Goal: Task Accomplishment & Management: Use online tool/utility

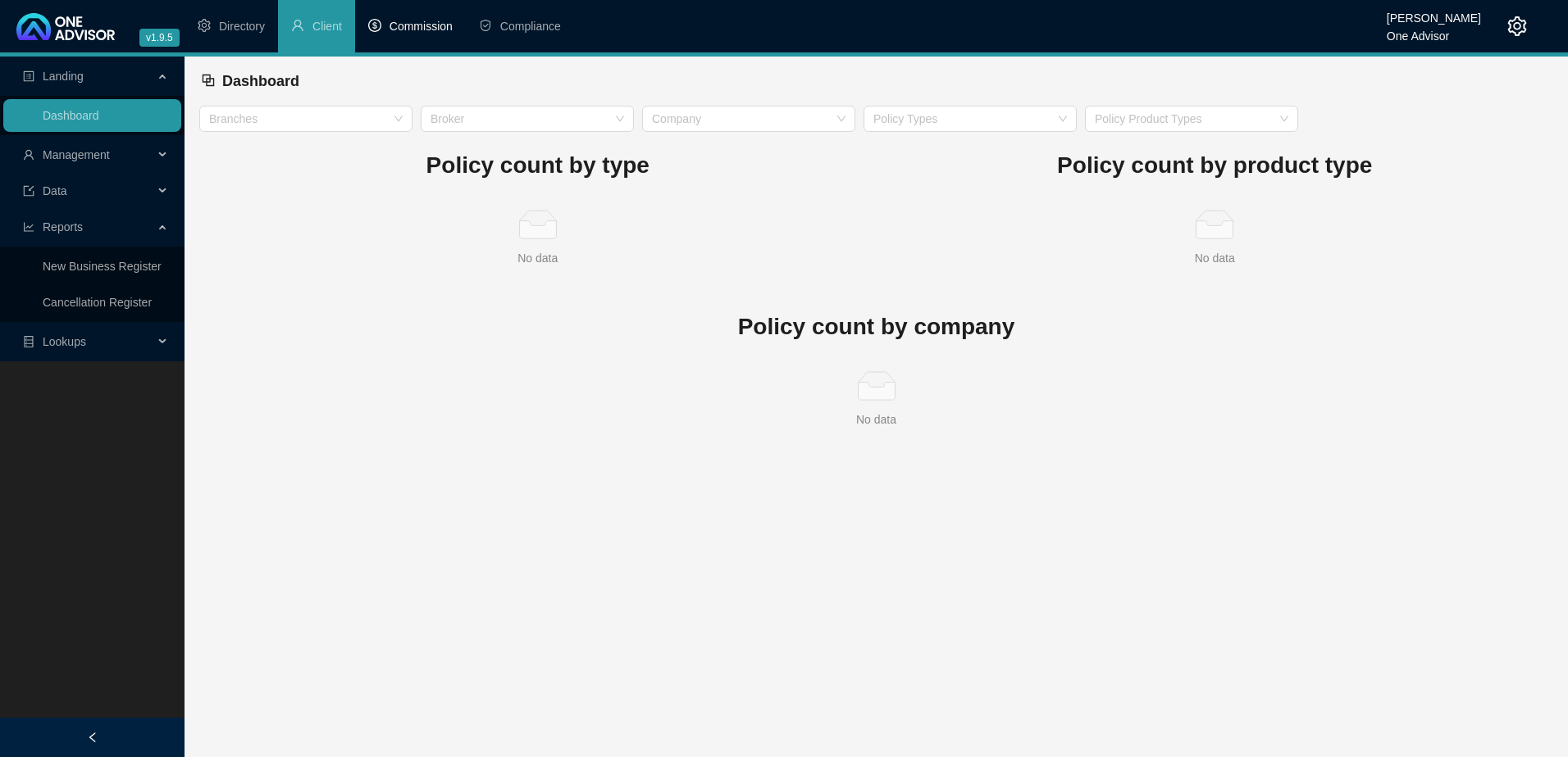
click at [400, 24] on span "Commission" at bounding box center [421, 27] width 63 height 13
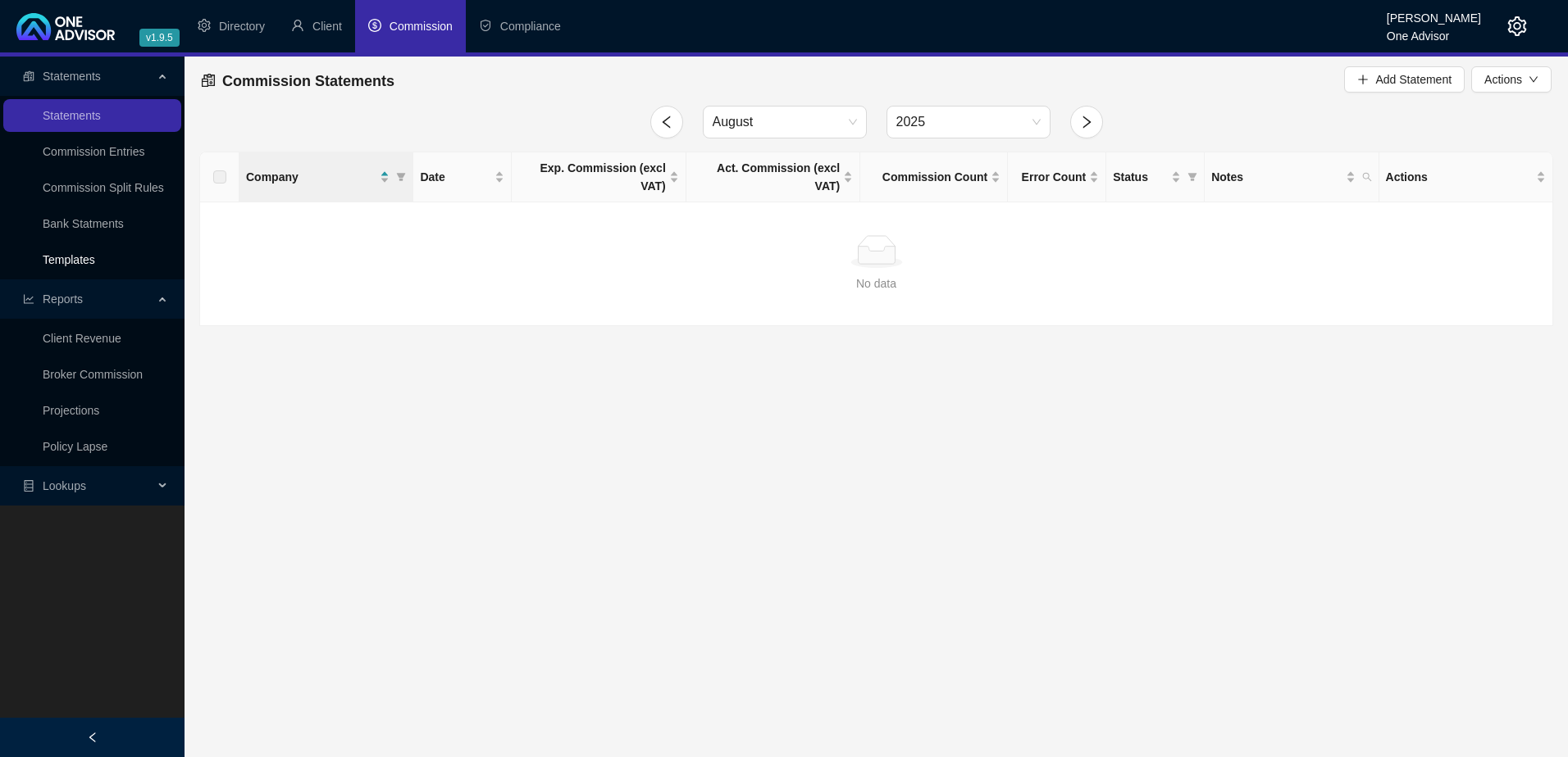
click at [76, 257] on link "Templates" at bounding box center [69, 260] width 52 height 13
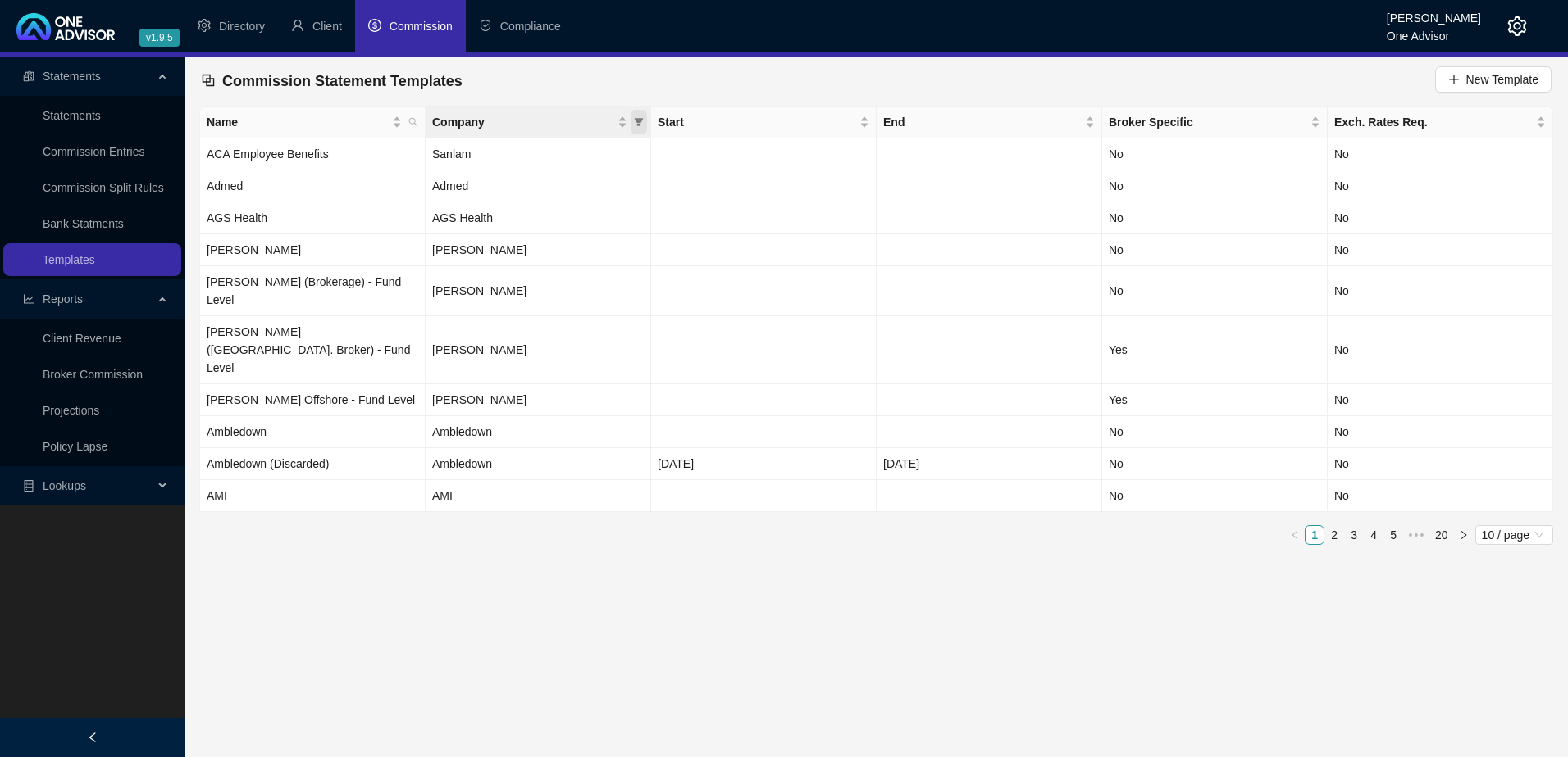
click at [637, 119] on icon "filter" at bounding box center [638, 122] width 9 height 9
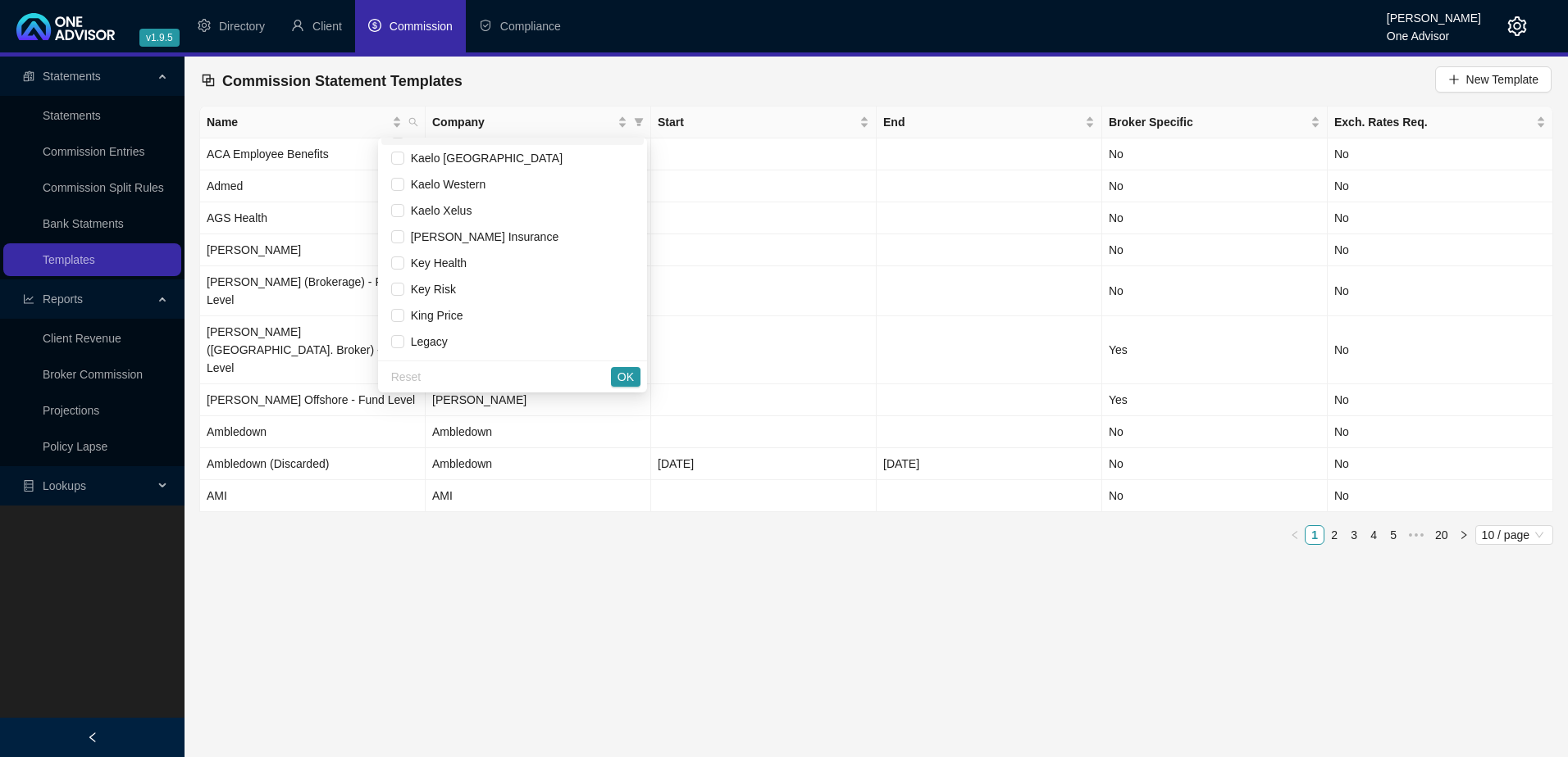
scroll to position [1311, 0]
click at [392, 286] on input "checkbox" at bounding box center [398, 286] width 13 height 13
checkbox input "true"
click at [400, 311] on input "checkbox" at bounding box center [398, 311] width 13 height 13
checkbox input "true"
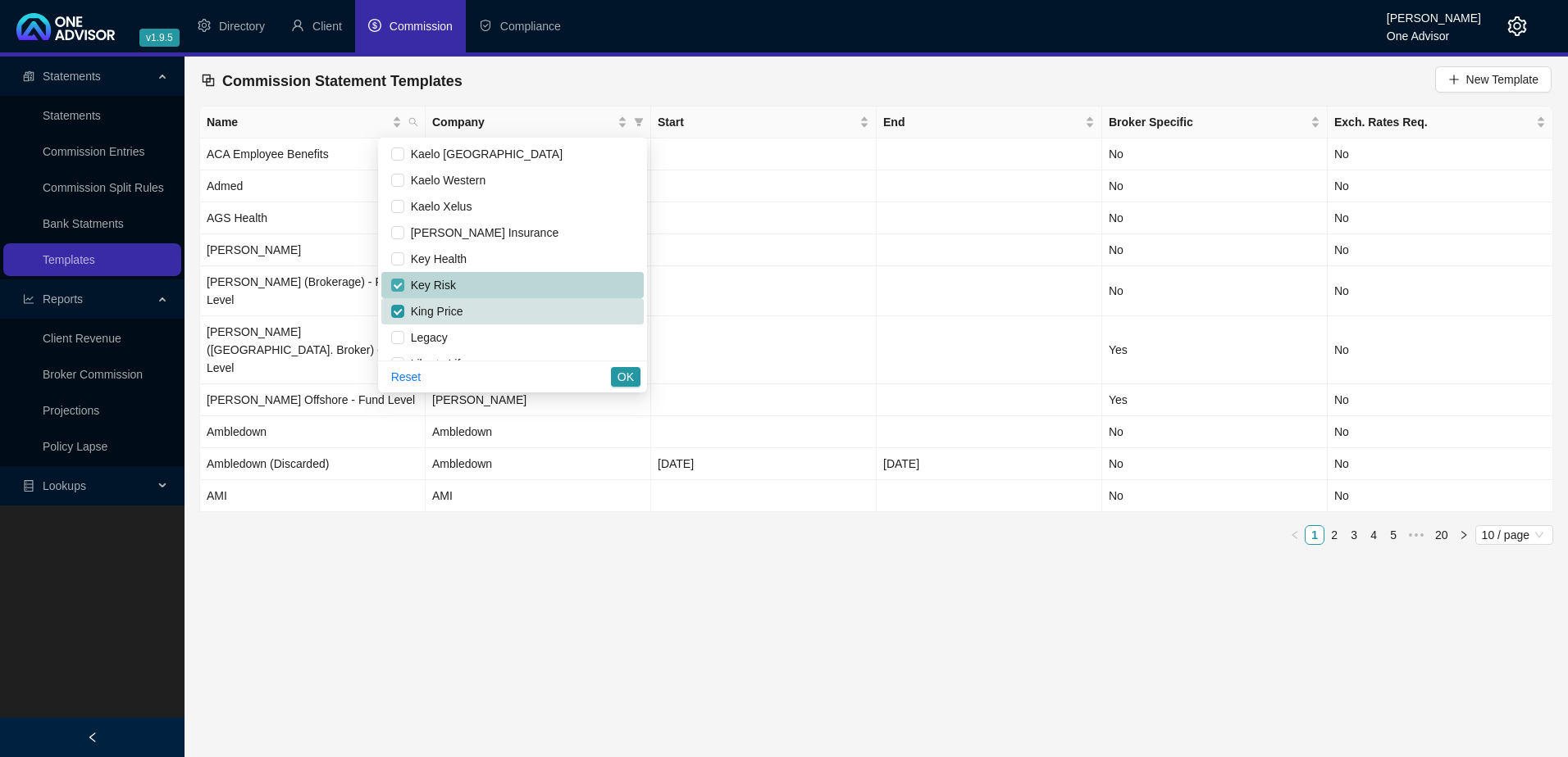
click at [394, 280] on input "checkbox" at bounding box center [398, 286] width 13 height 13
checkbox input "false"
click at [621, 380] on span "OK" at bounding box center [625, 376] width 16 height 18
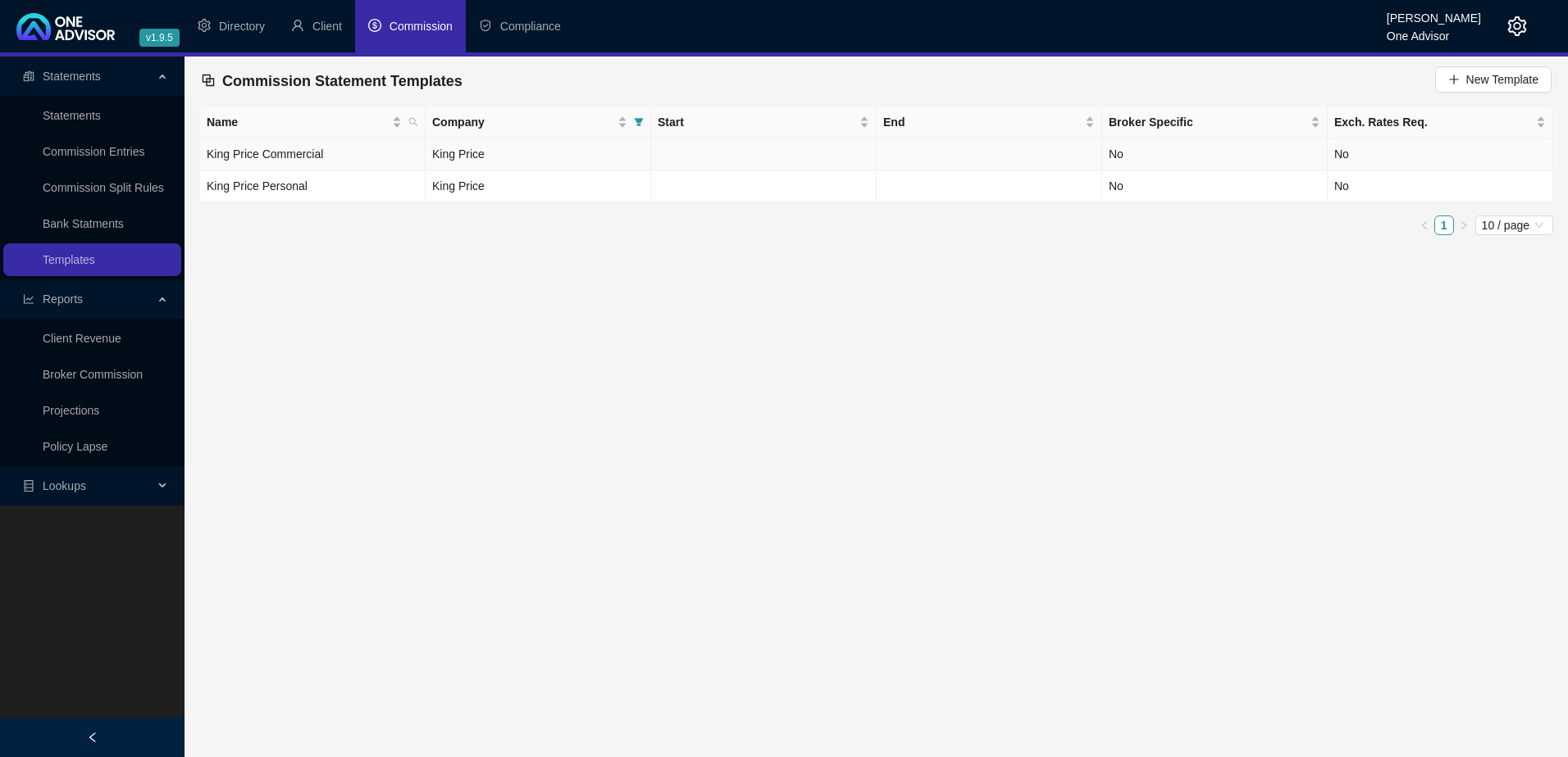
click at [386, 147] on td "King Price Commercial" at bounding box center [312, 154] width 226 height 32
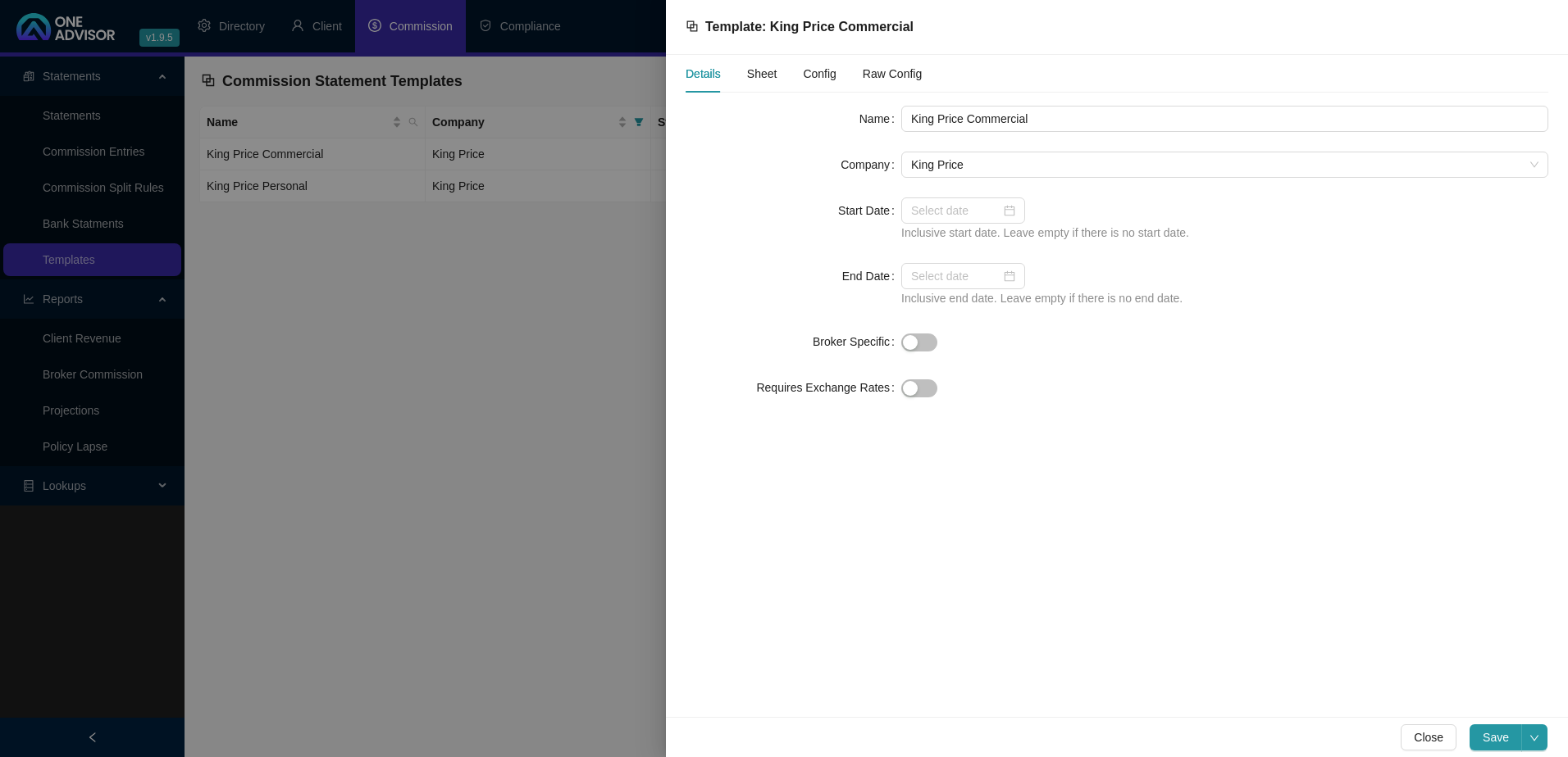
click at [817, 71] on span "Config" at bounding box center [819, 73] width 32 height 11
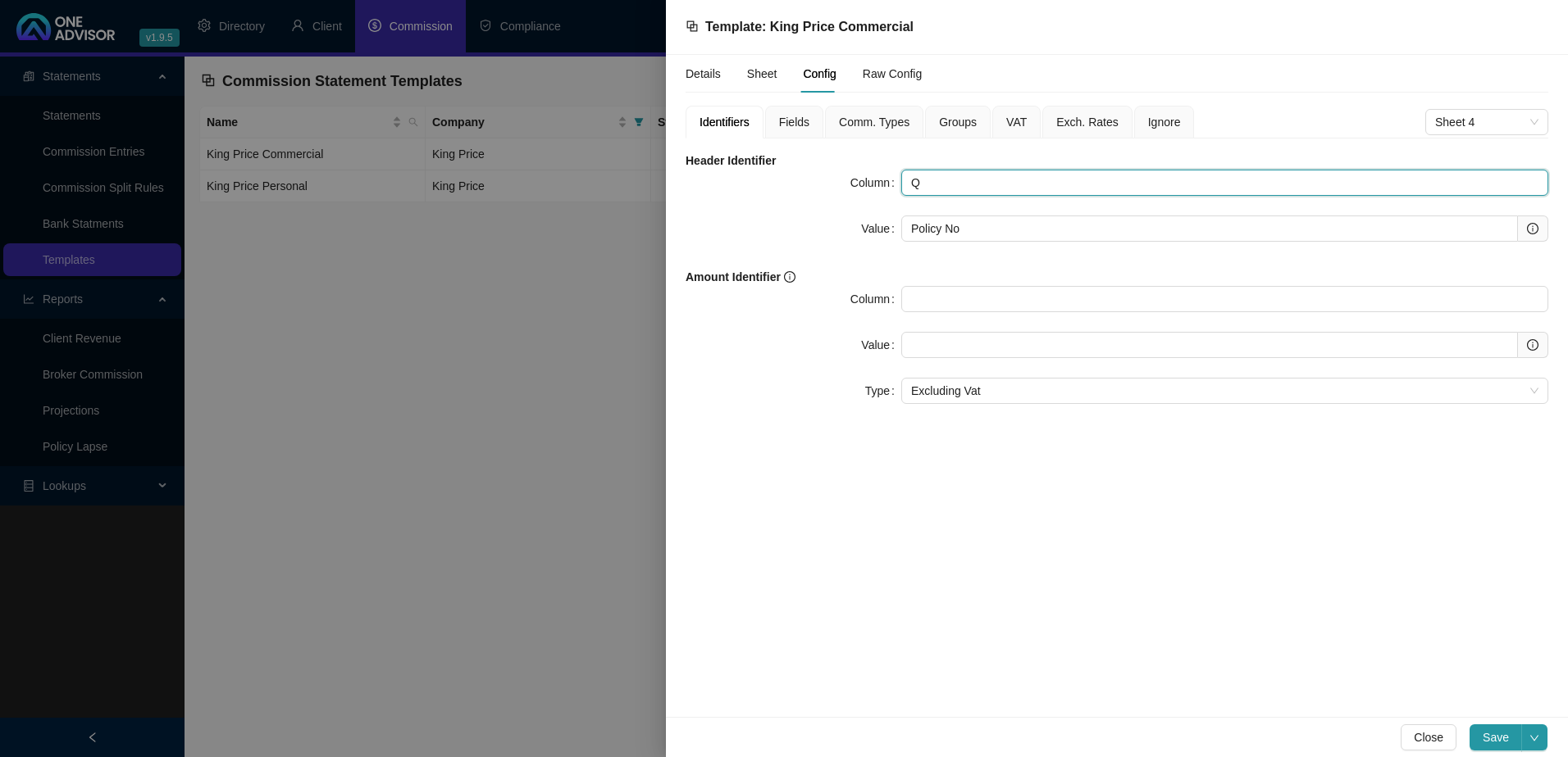
click at [957, 186] on input "Q" at bounding box center [1224, 183] width 647 height 27
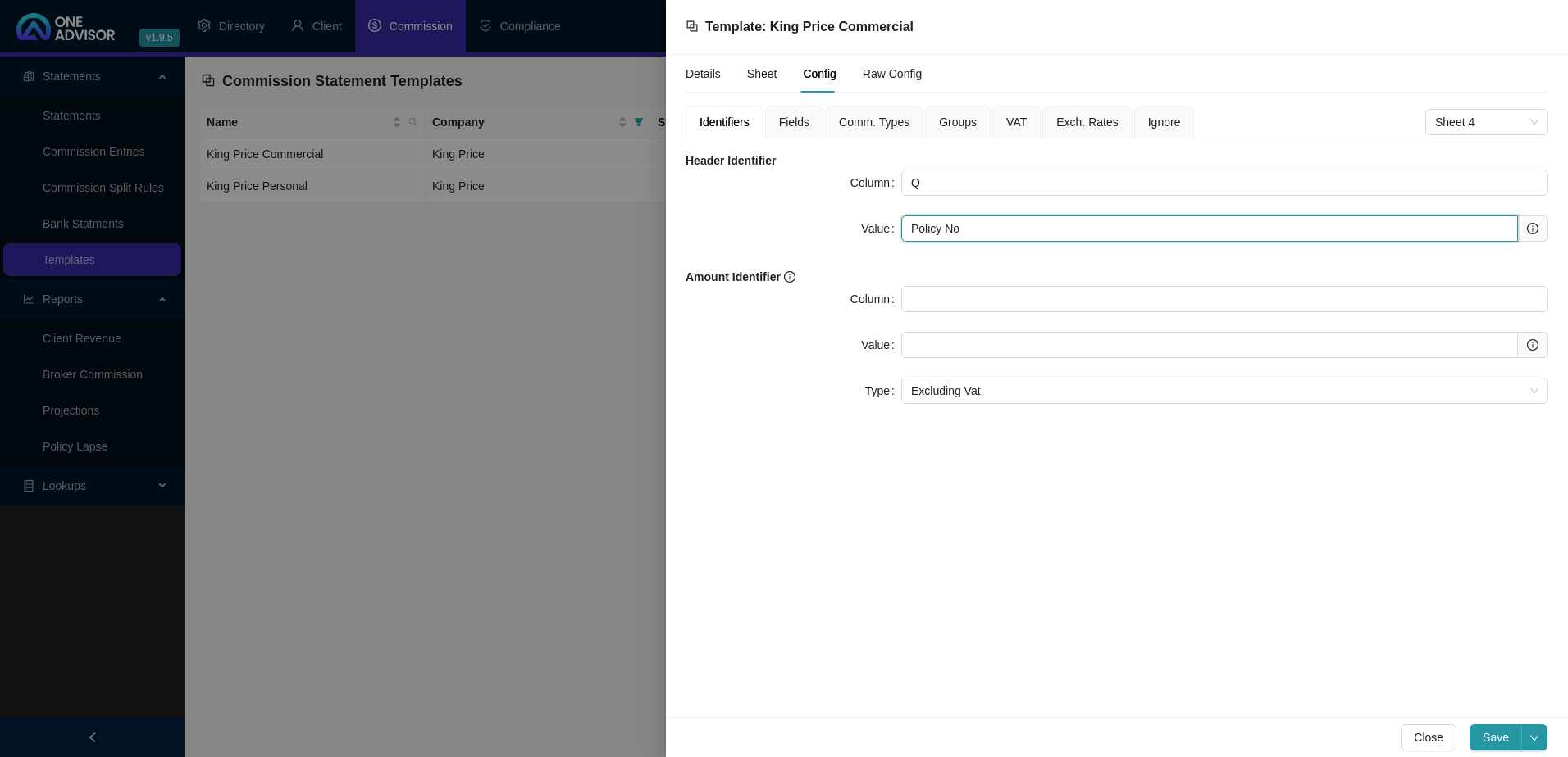
click at [984, 229] on input "Policy No" at bounding box center [1209, 229] width 616 height 27
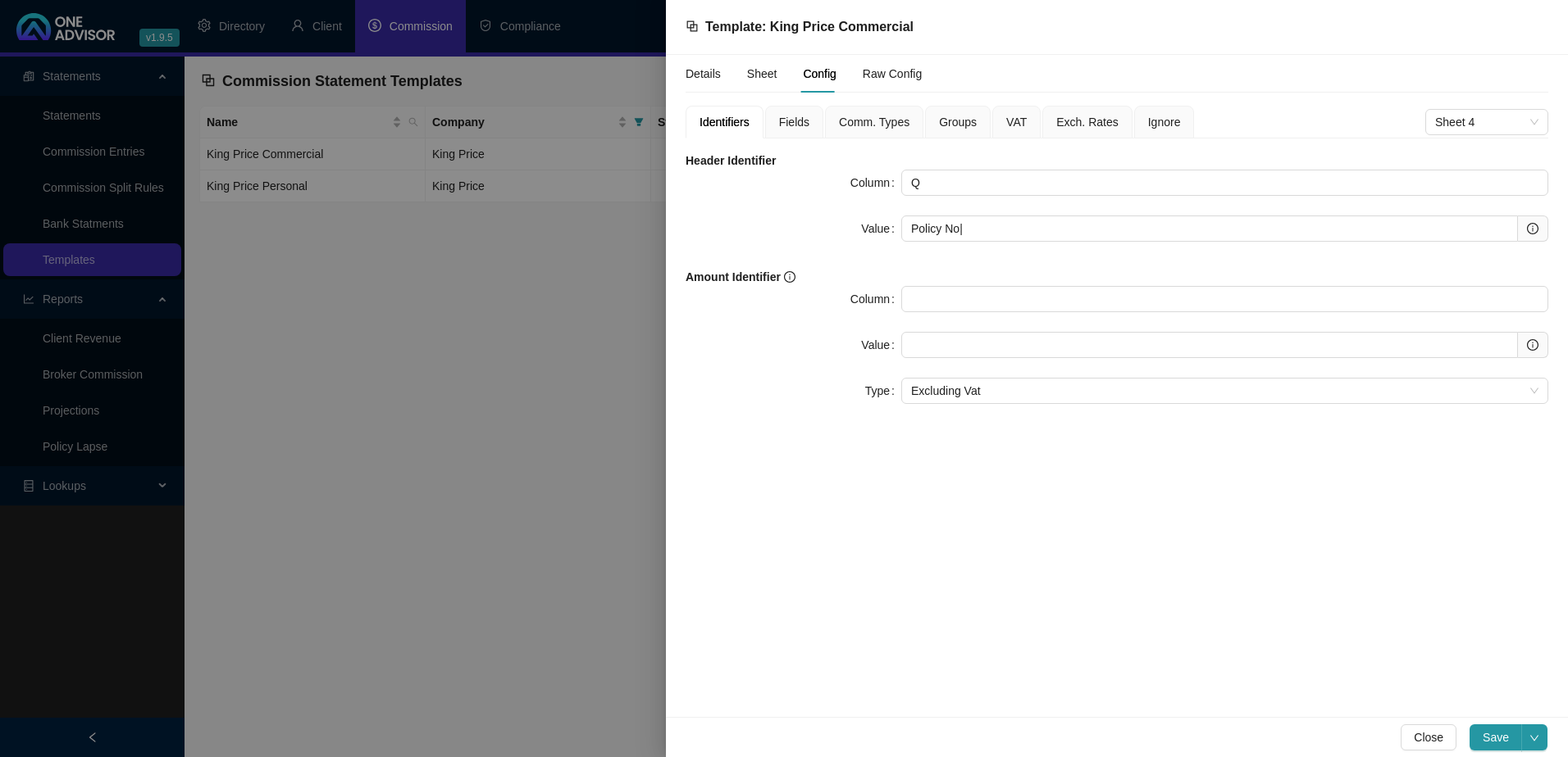
click at [1115, 578] on div "Details Sheet Config Raw Config Identifiers Fields Comm. Types Groups VAT Exch.…" at bounding box center [1116, 386] width 902 height 662
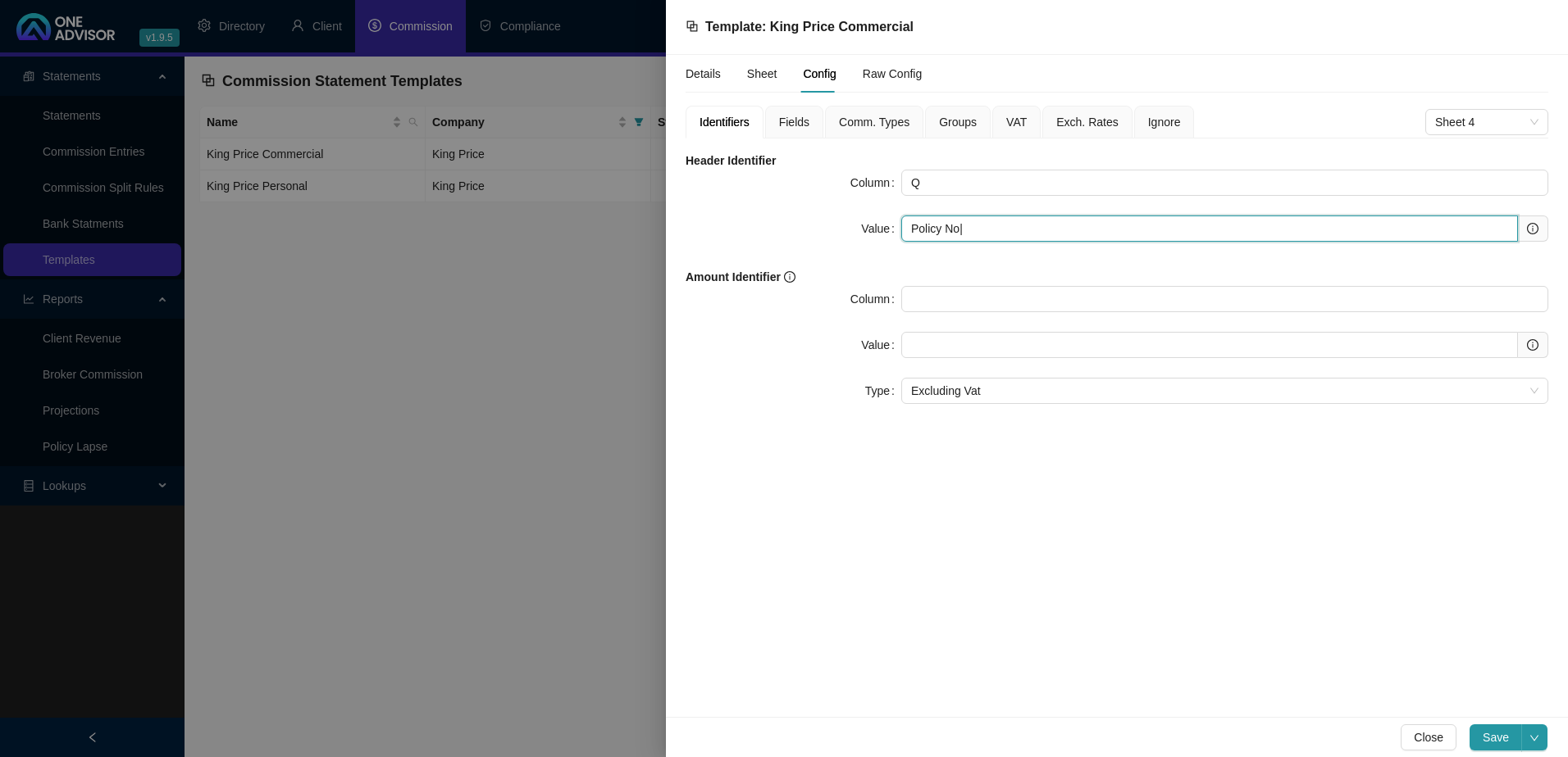
click at [981, 232] on input "Policy No|" at bounding box center [1209, 229] width 616 height 27
type input "Policy No|VAT"
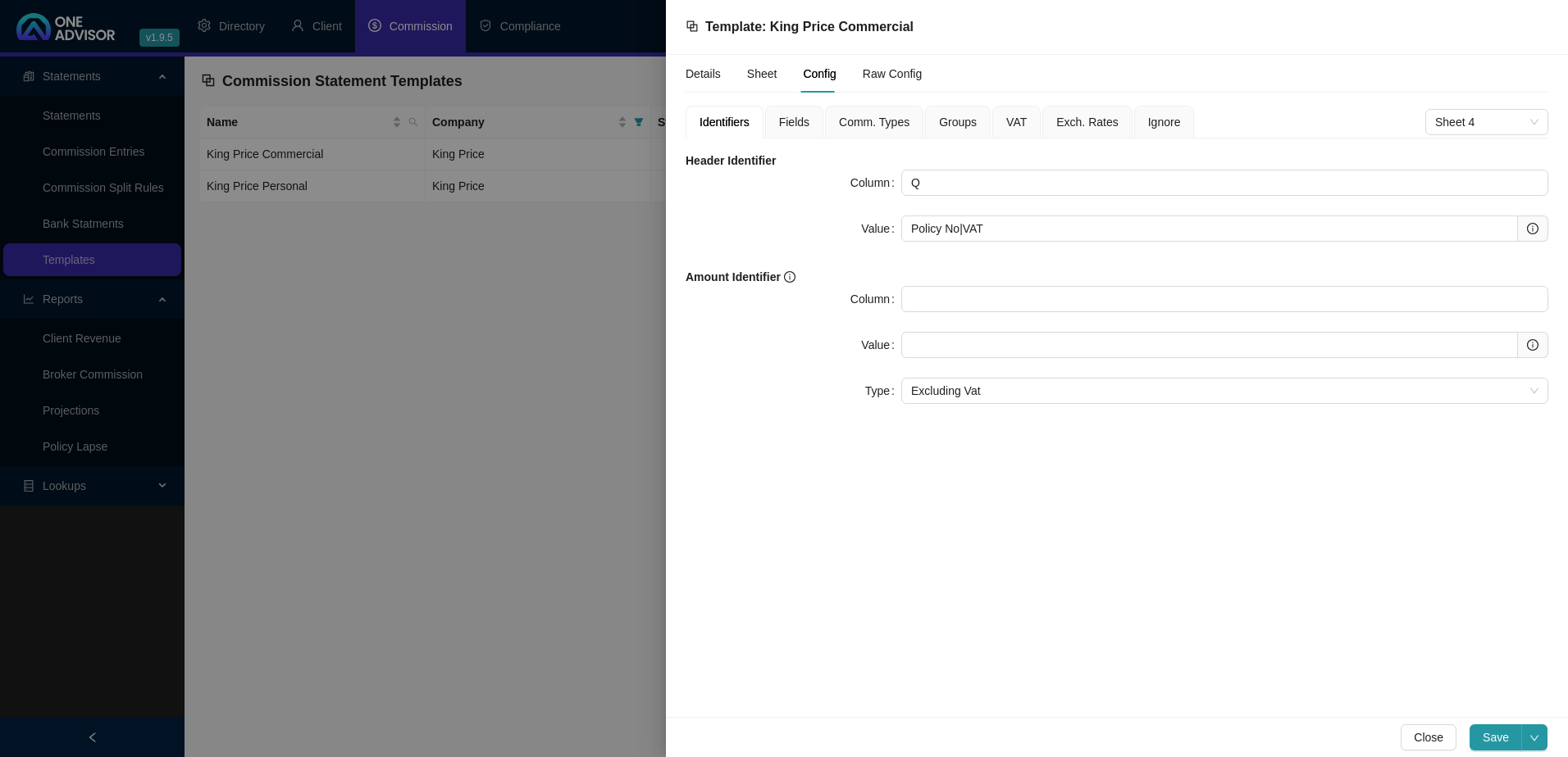
click at [795, 122] on span "Fields" at bounding box center [794, 122] width 30 height 11
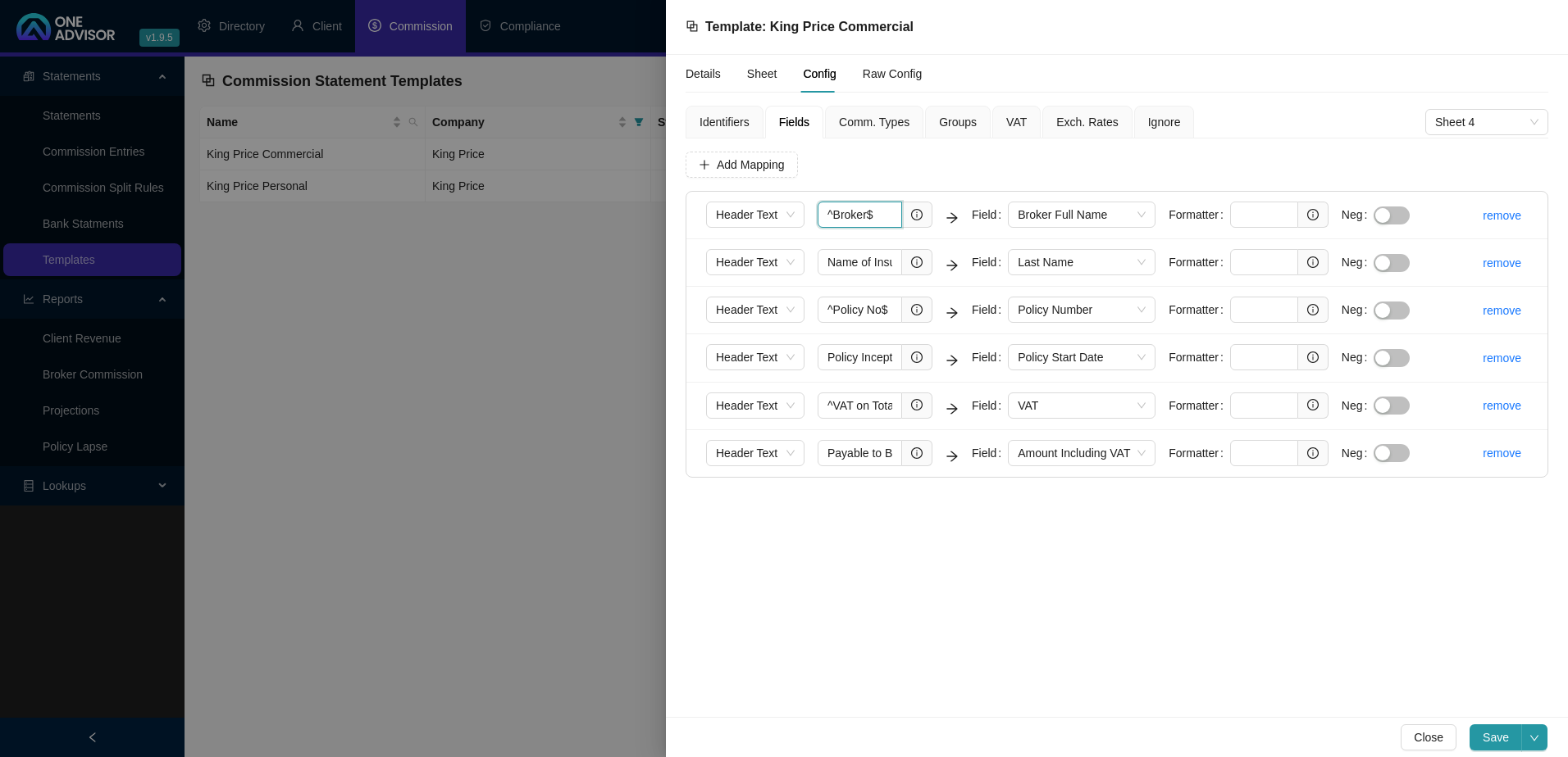
click at [890, 211] on input "^Broker$" at bounding box center [859, 215] width 85 height 27
paste input "BrokerName"
drag, startPoint x: 873, startPoint y: 215, endPoint x: 745, endPoint y: 210, distance: 128.1
click at [745, 210] on form "Header Text ^Broker$|^BrokerName$ Field Broker Full Name Formatter Neg" at bounding box center [1064, 215] width 716 height 27
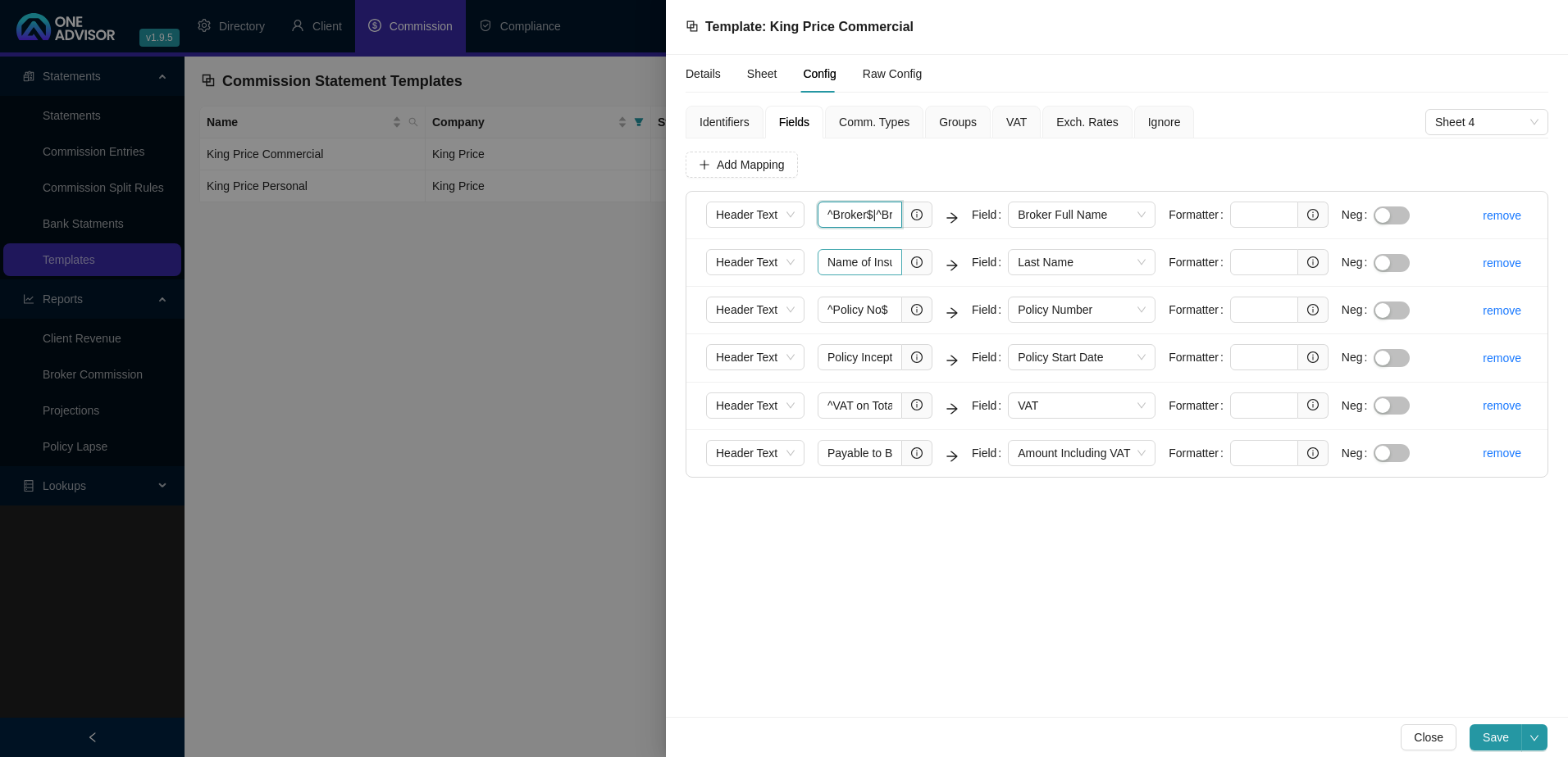
type input "^Broker$|^BrokerName$"
click at [852, 266] on input "Name of Insured" at bounding box center [859, 263] width 85 height 27
click at [871, 255] on input "Name of Insured" at bounding box center [859, 263] width 85 height 27
drag, startPoint x: 825, startPoint y: 261, endPoint x: 893, endPoint y: 256, distance: 68.2
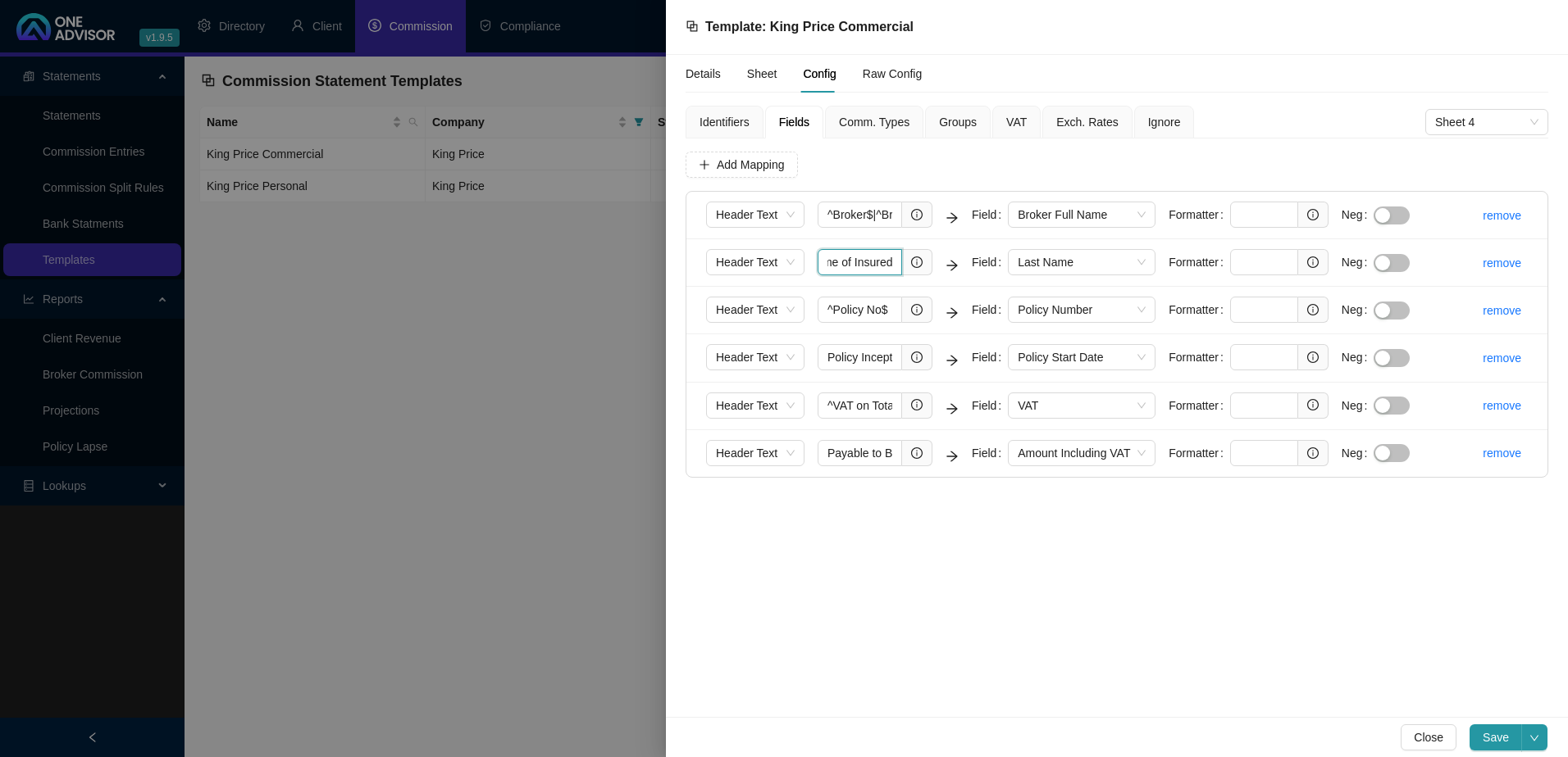
click at [952, 256] on form "Header Text Name of Insured Field Last Name Formatter Neg" at bounding box center [1064, 263] width 716 height 27
click at [893, 261] on input "Name of Insured" at bounding box center [859, 263] width 85 height 27
click at [894, 262] on input "Name of Insured" at bounding box center [859, 263] width 85 height 27
paste input "Insured"
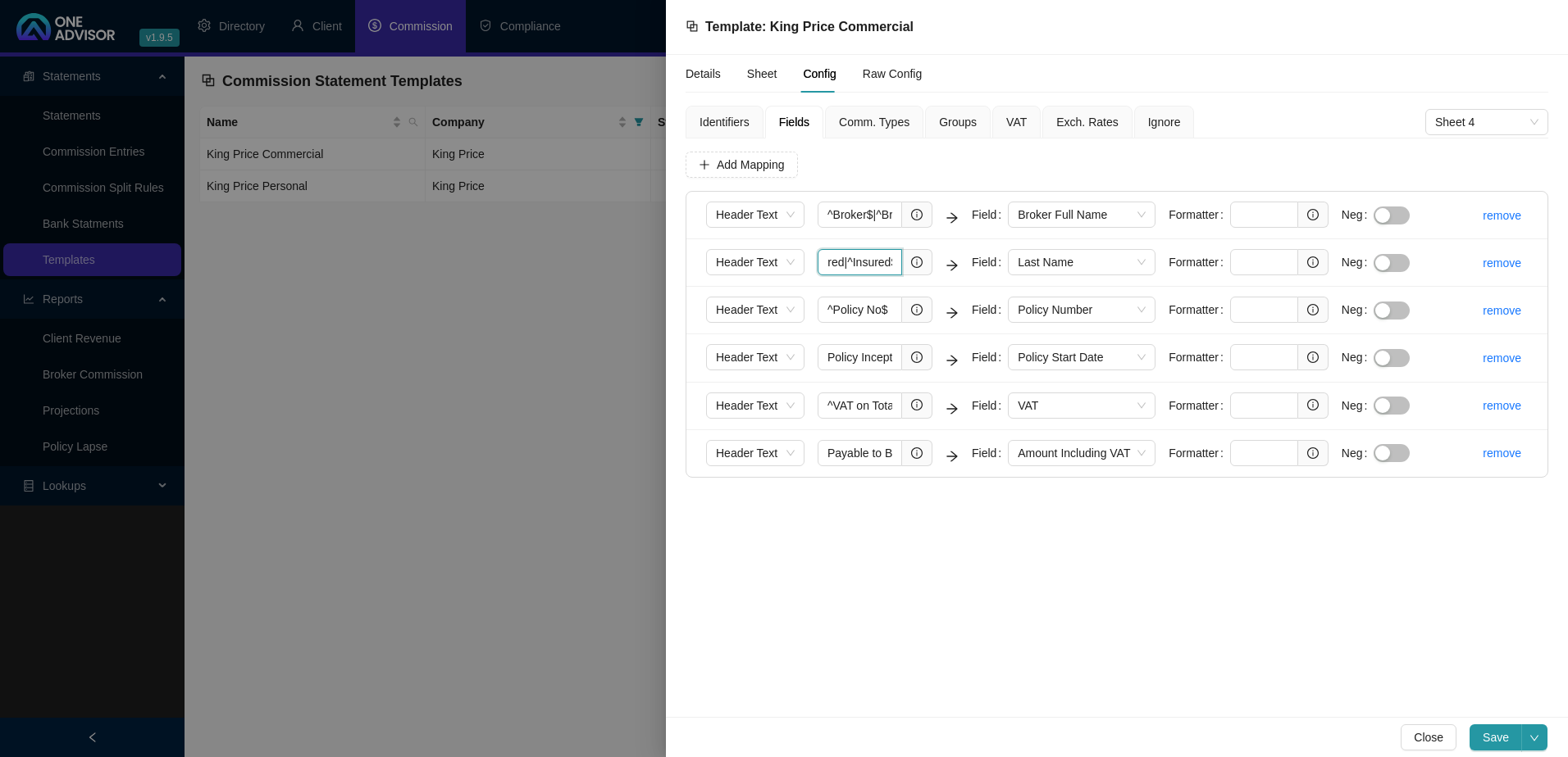
scroll to position [0, 73]
type input "Name of Insured|^Insured$"
click at [870, 309] on input "^Policy No$" at bounding box center [859, 310] width 85 height 27
drag, startPoint x: 895, startPoint y: 309, endPoint x: 763, endPoint y: 306, distance: 132.0
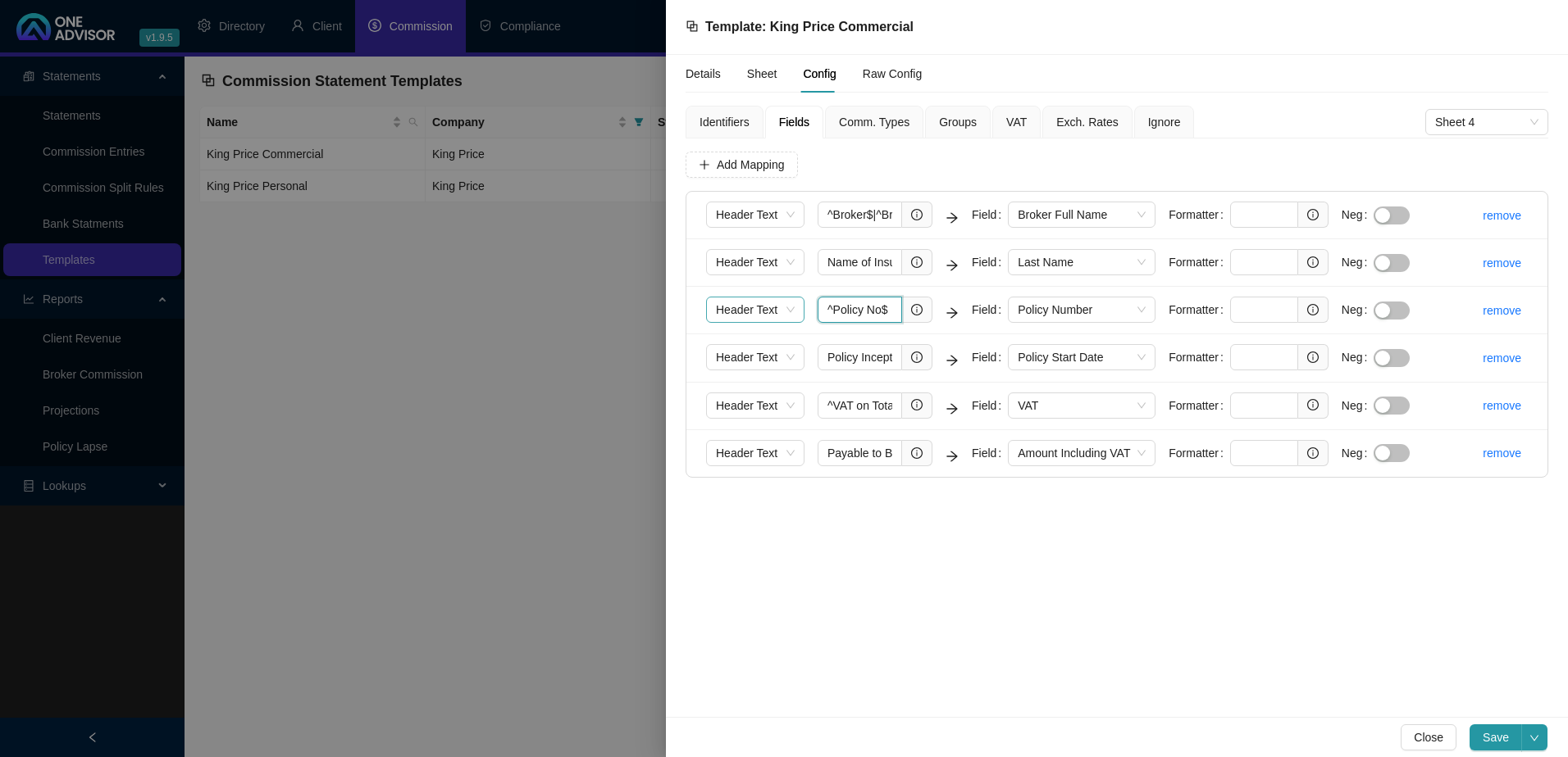
click at [763, 306] on form "Header Text ^Policy No$ Field Policy Number Formatter Neg" at bounding box center [1064, 310] width 716 height 27
click at [896, 307] on input "^Policy No$" at bounding box center [859, 310] width 85 height 27
paste input "^Policy No$"
click at [872, 308] on input "^Policy No$|^Policy No$" at bounding box center [859, 310] width 85 height 27
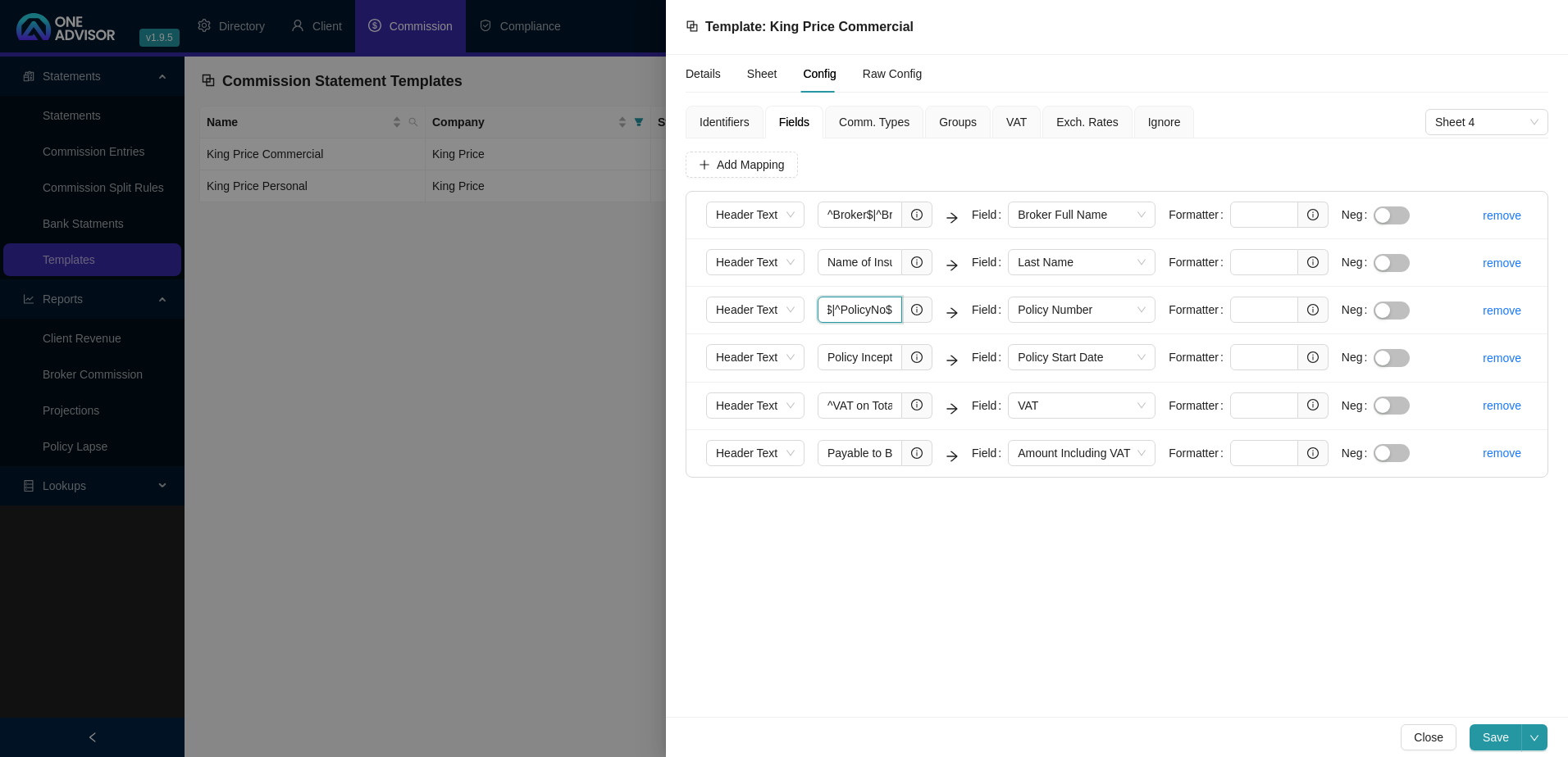
scroll to position [0, 58]
type input "^Policy No$|^PolicyNo$"
drag, startPoint x: 826, startPoint y: 406, endPoint x: 962, endPoint y: 405, distance: 136.0
click at [962, 405] on form "Header Text ^VAT on Total$ Field VAT Formatter Neg" at bounding box center [1064, 406] width 716 height 27
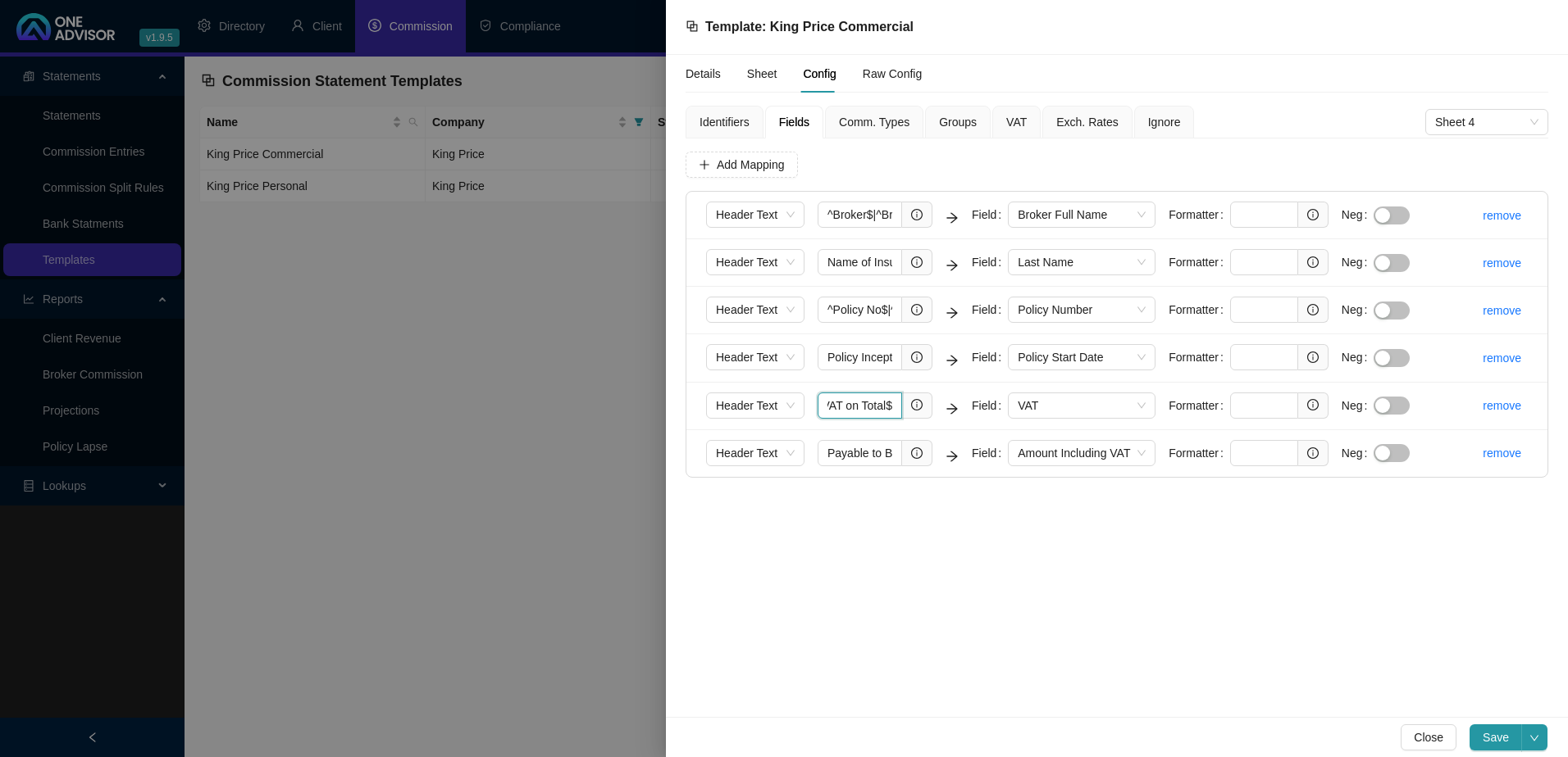
click at [892, 403] on input "^VAT on Total$" at bounding box center [859, 406] width 85 height 27
click at [868, 403] on input "^VAT on Total$|$VAT$" at bounding box center [859, 406] width 85 height 27
type input "^VAT on Total$|^VAT$"
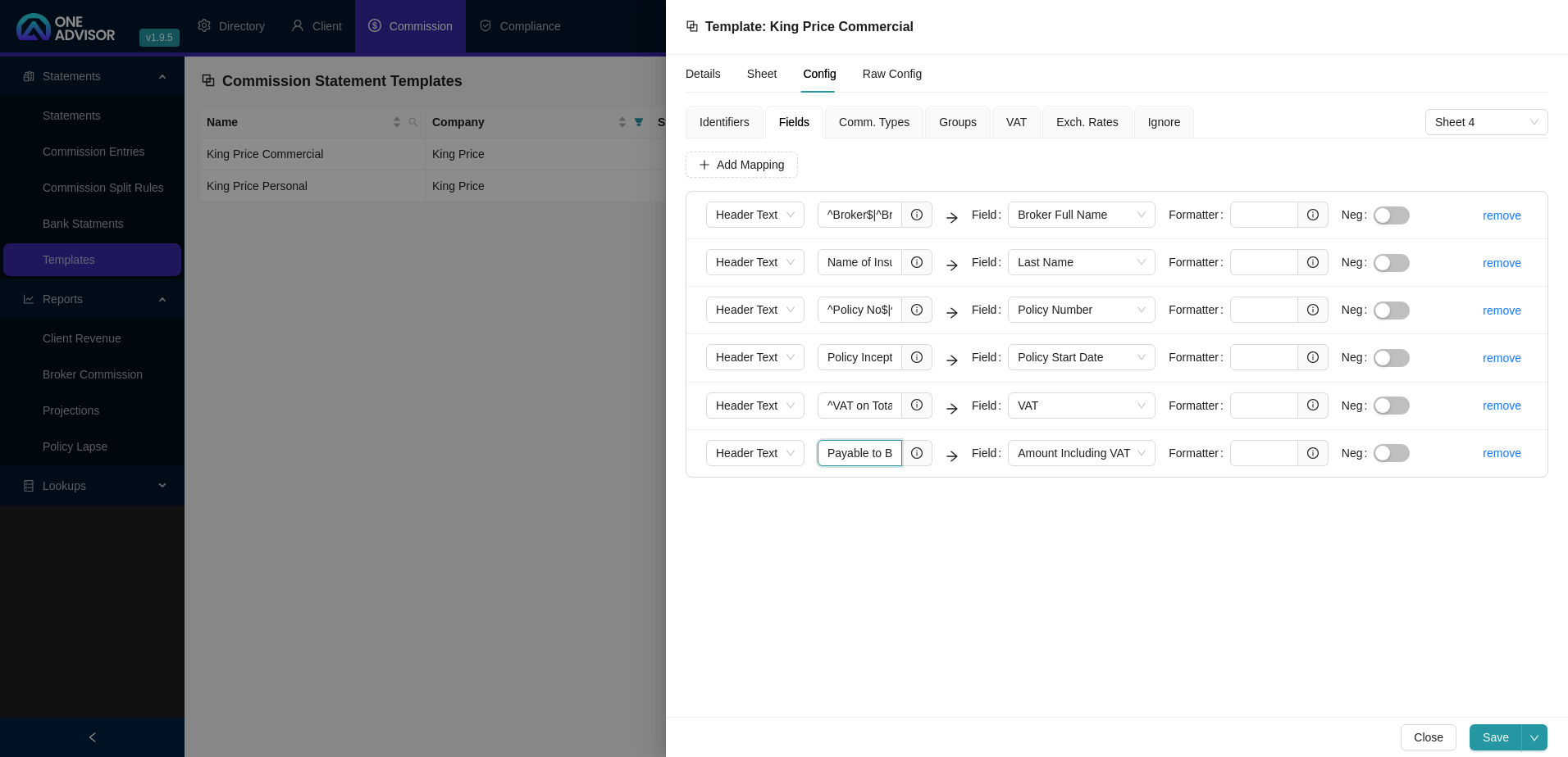
scroll to position [0, 24]
drag, startPoint x: 828, startPoint y: 452, endPoint x: 915, endPoint y: 459, distance: 87.3
click at [915, 459] on span "Payable to Broker" at bounding box center [874, 453] width 115 height 27
click at [895, 454] on input "Payable to Broker" at bounding box center [859, 453] width 85 height 27
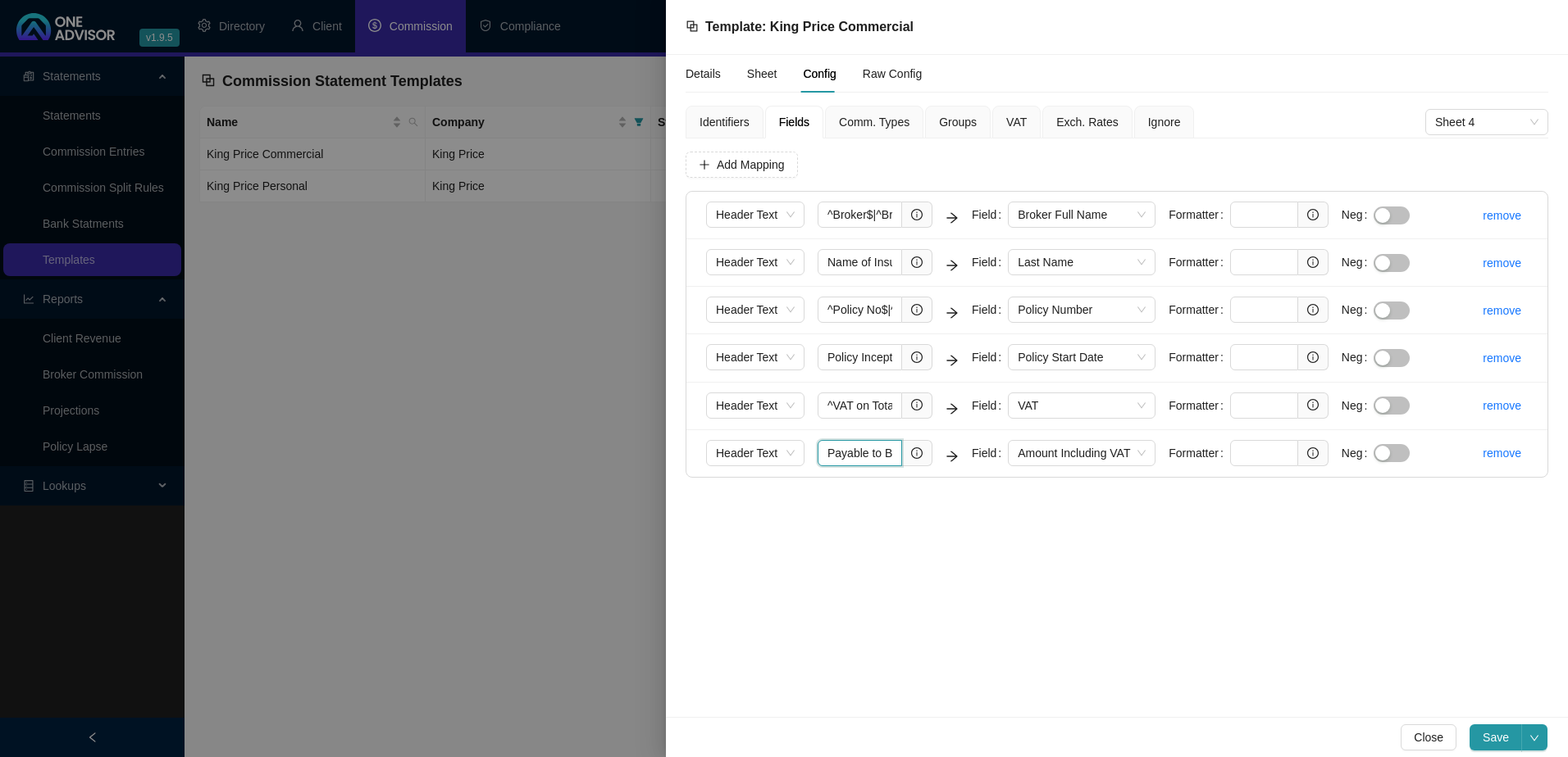
click at [877, 446] on input "Payable to Broker" at bounding box center [859, 453] width 85 height 27
paste input "TotalAmount"
type input "Payable to Broker|^TotalAmount$"
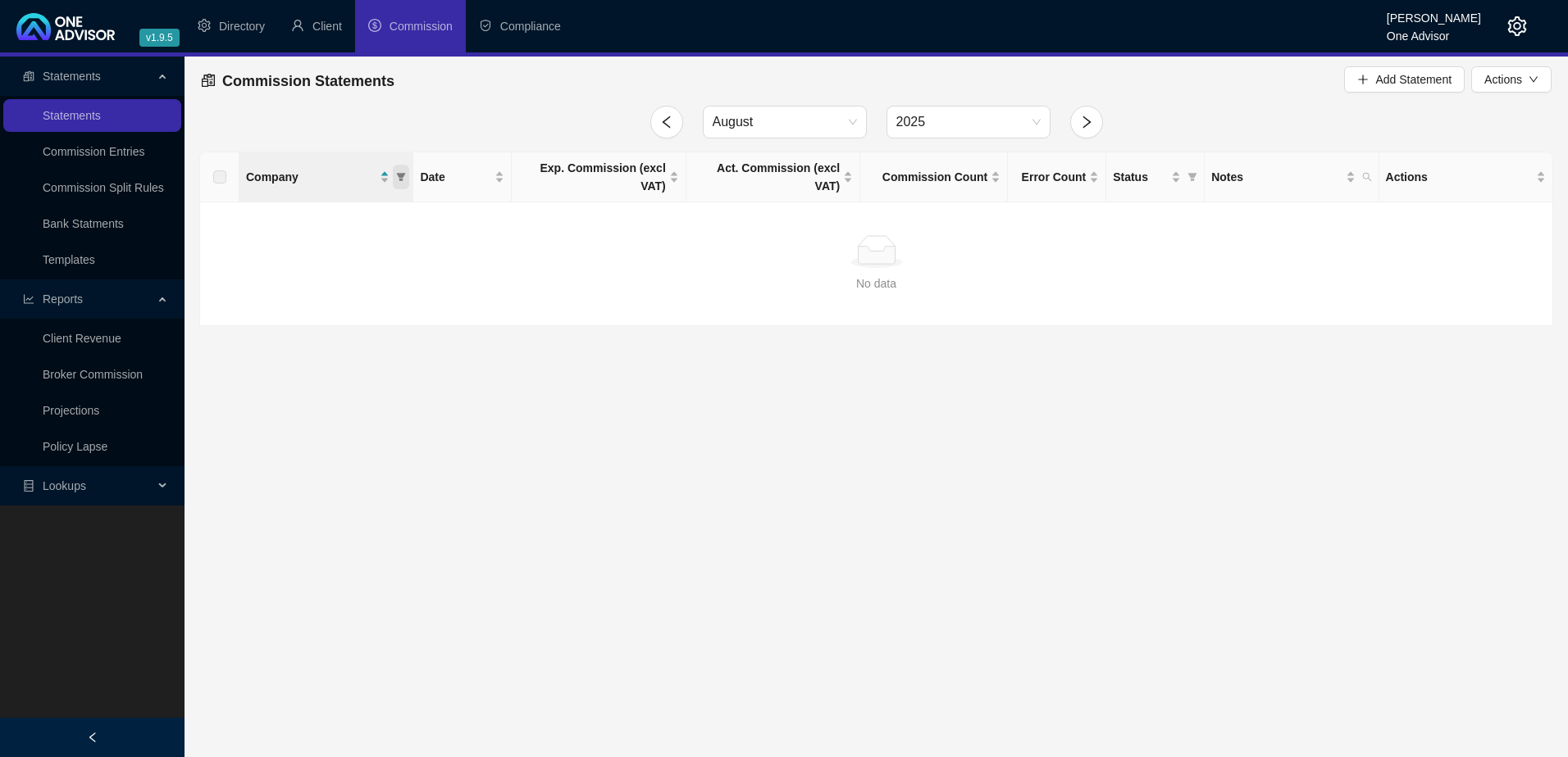
click at [401, 172] on icon "filter" at bounding box center [401, 177] width 10 height 10
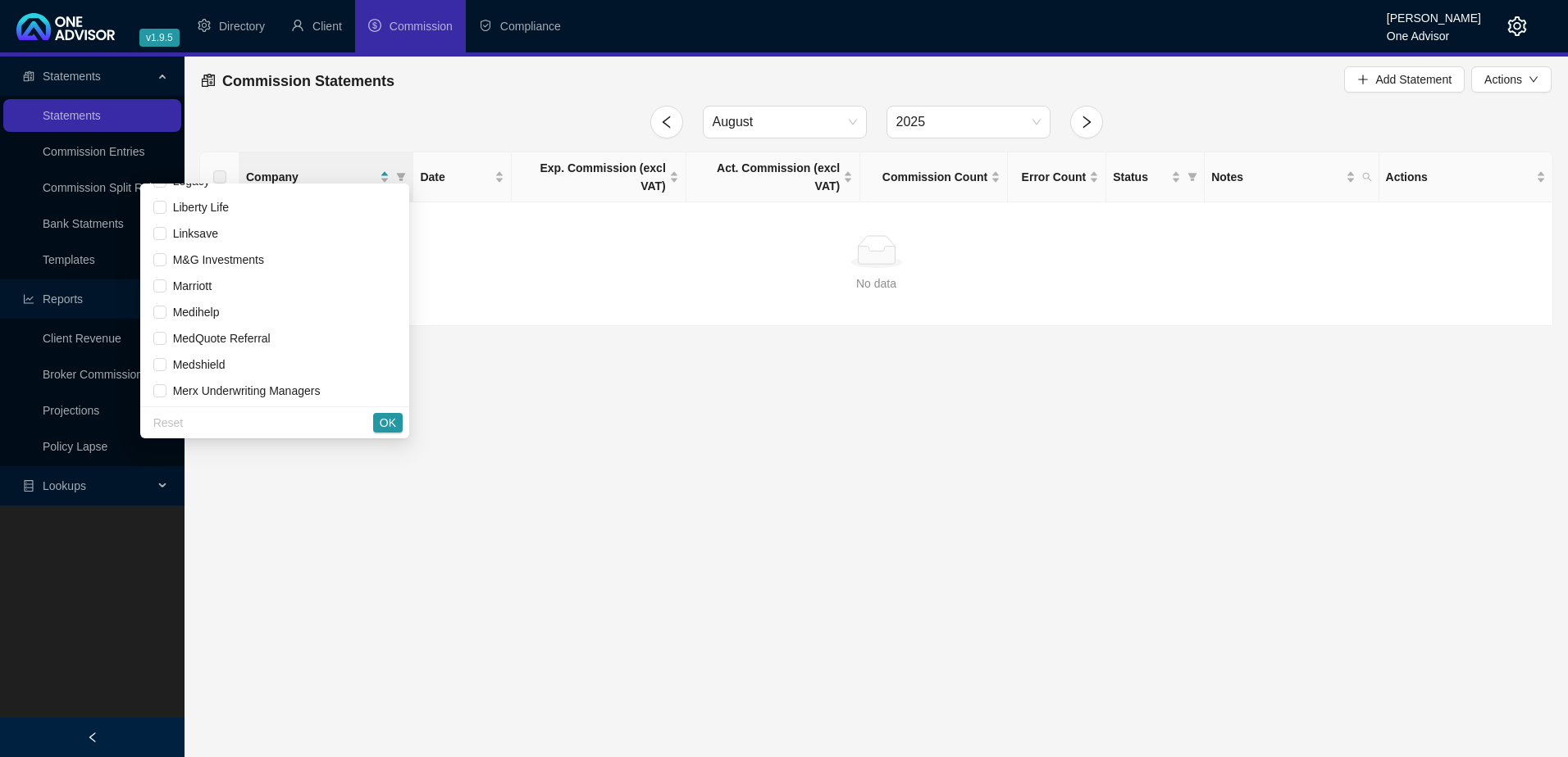
scroll to position [1475, 0]
click at [217, 190] on span "King Price" at bounding box center [196, 193] width 59 height 13
checkbox input "true"
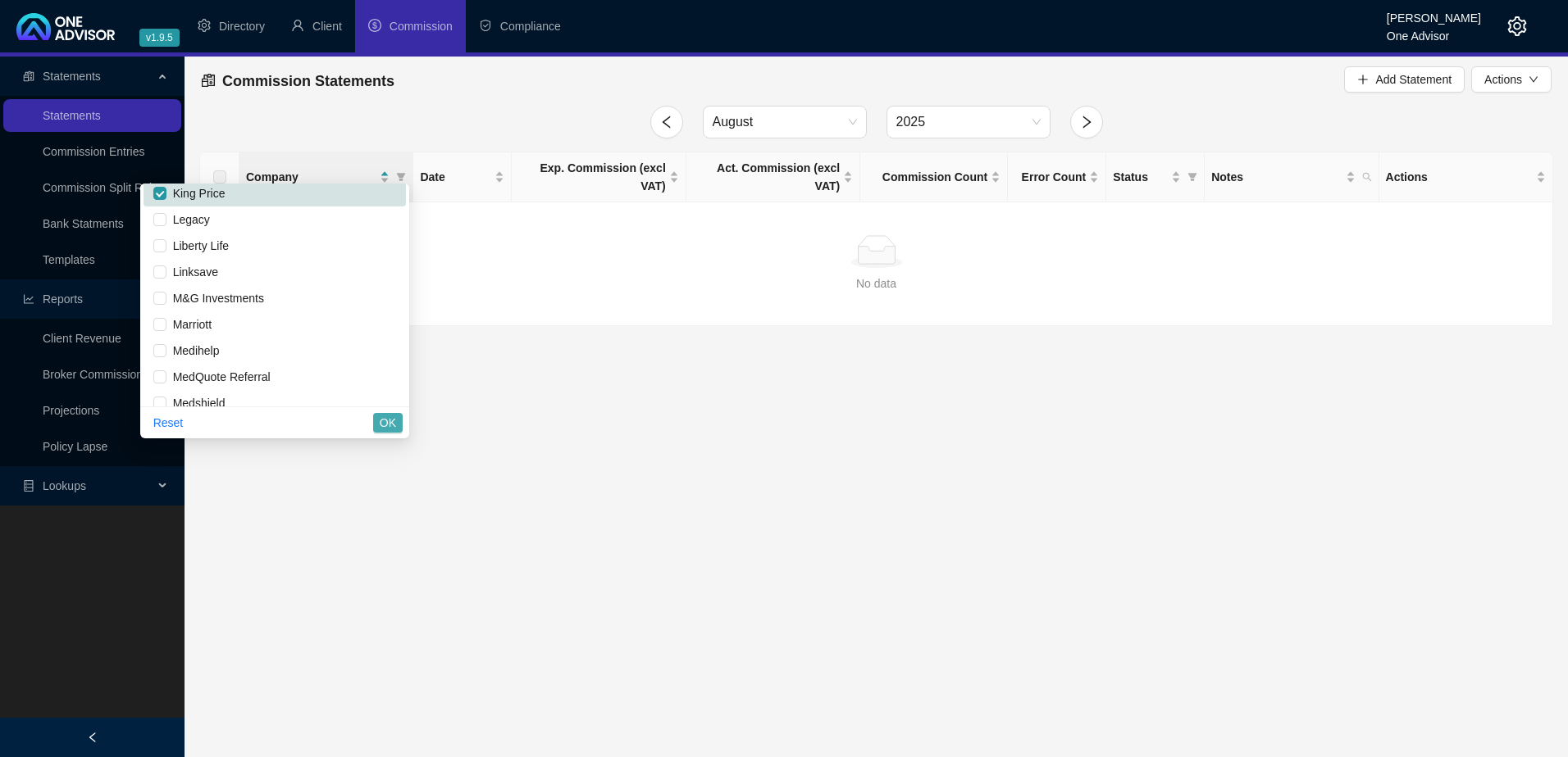
click at [389, 423] on span "OK" at bounding box center [388, 423] width 16 height 18
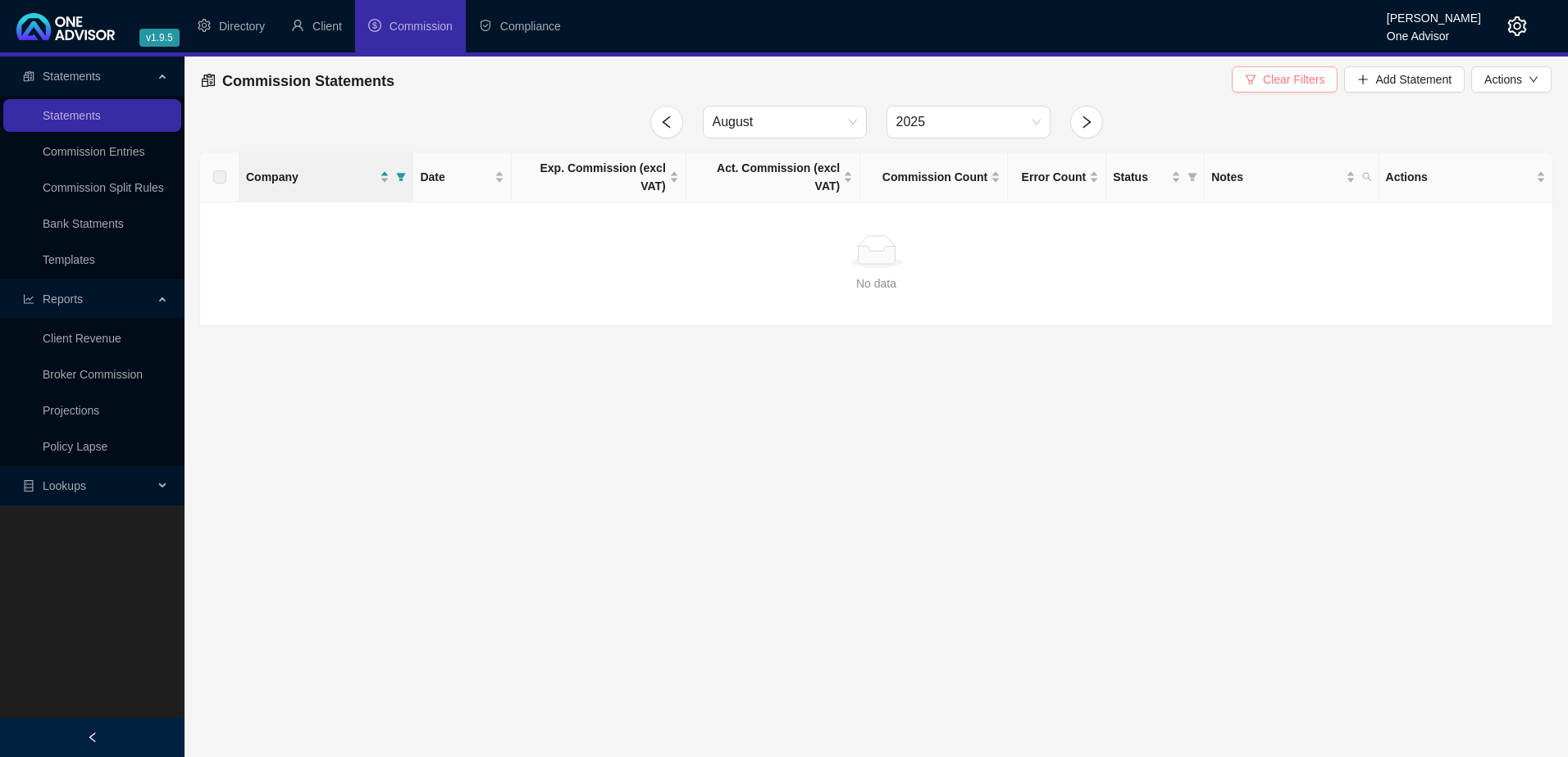
click at [1276, 68] on button "Clear Filters" at bounding box center [1284, 80] width 106 height 27
click at [315, 168] on span "Company" at bounding box center [311, 176] width 131 height 18
click at [314, 168] on span "Company" at bounding box center [311, 176] width 131 height 18
click at [73, 258] on link "Templates" at bounding box center [69, 260] width 52 height 13
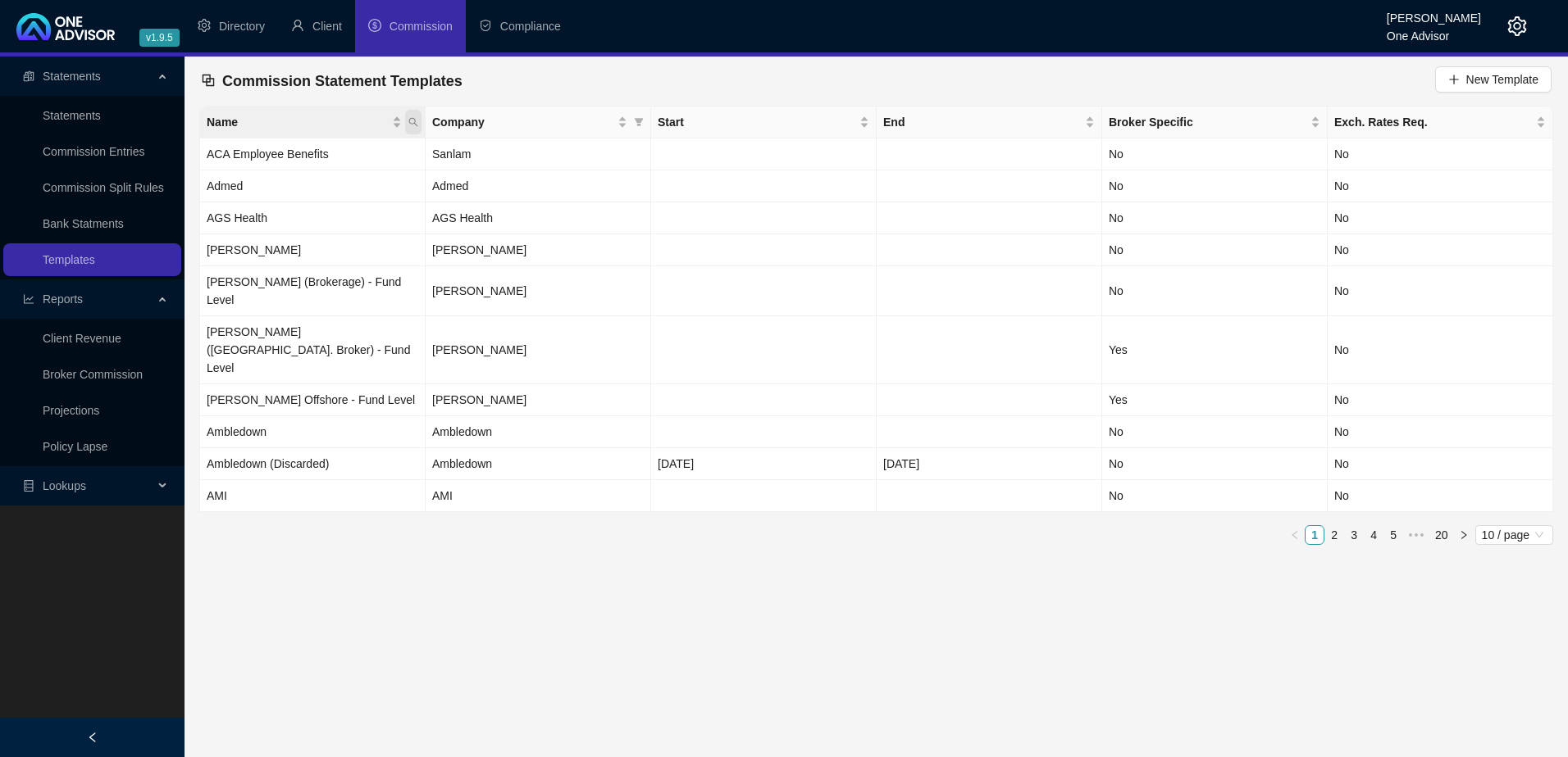
click at [412, 117] on icon "search" at bounding box center [413, 122] width 10 height 10
click at [345, 158] on input "text" at bounding box center [338, 157] width 154 height 27
type input "king"
click at [314, 188] on span "Search" at bounding box center [307, 187] width 36 height 18
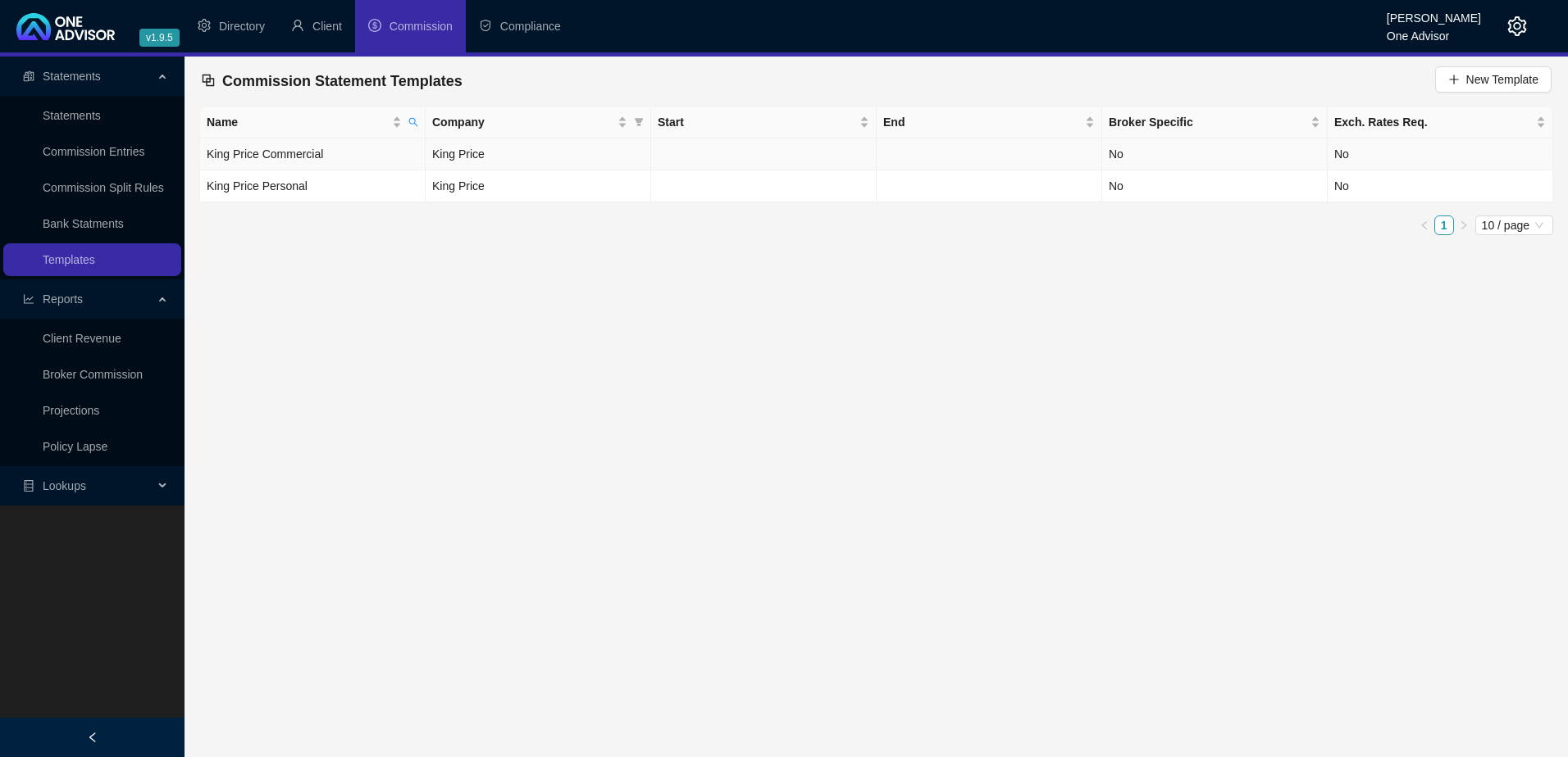
click at [371, 149] on td "King Price Commercial" at bounding box center [312, 154] width 226 height 32
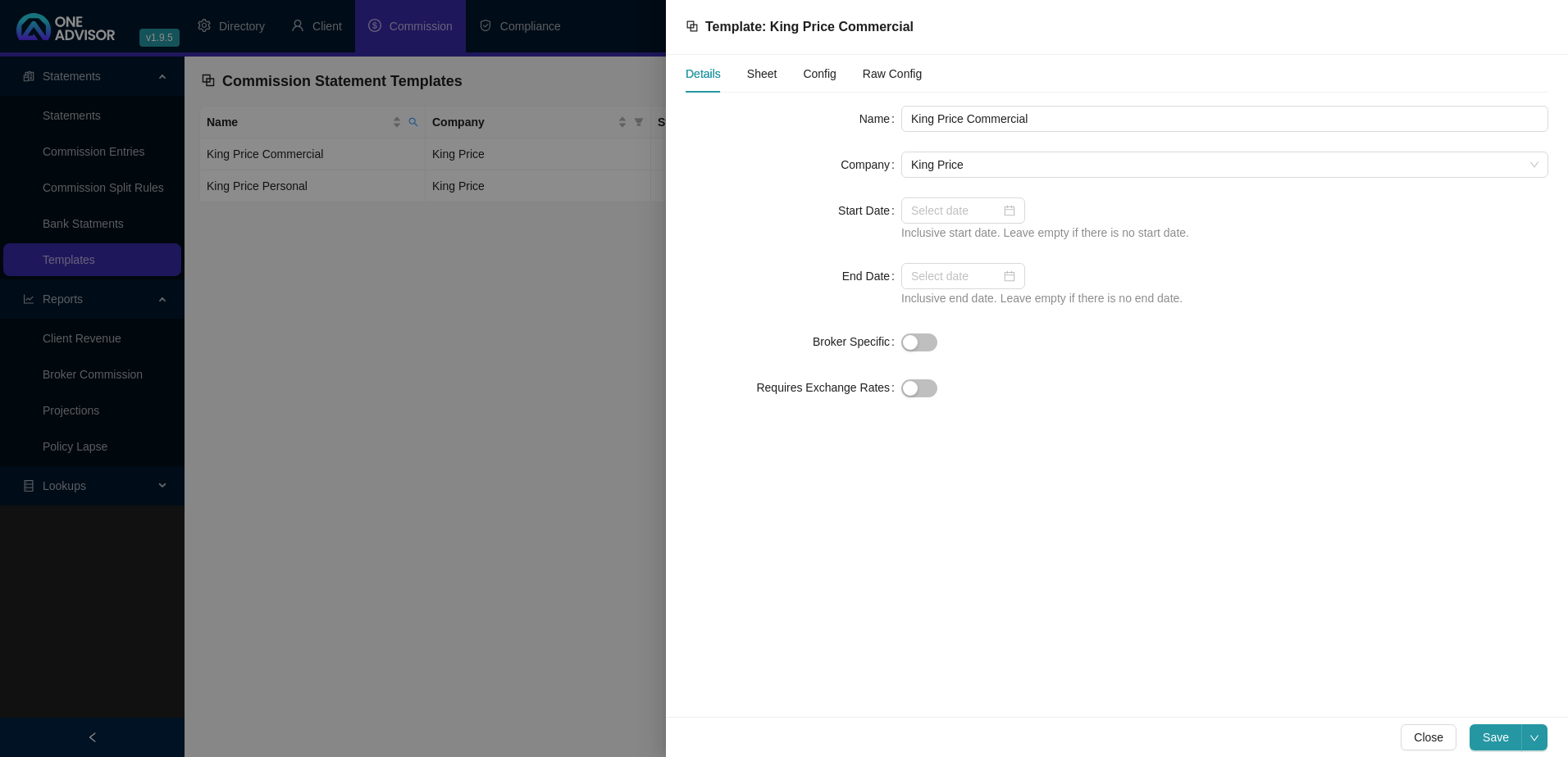
click at [456, 435] on div at bounding box center [784, 378] width 1568 height 757
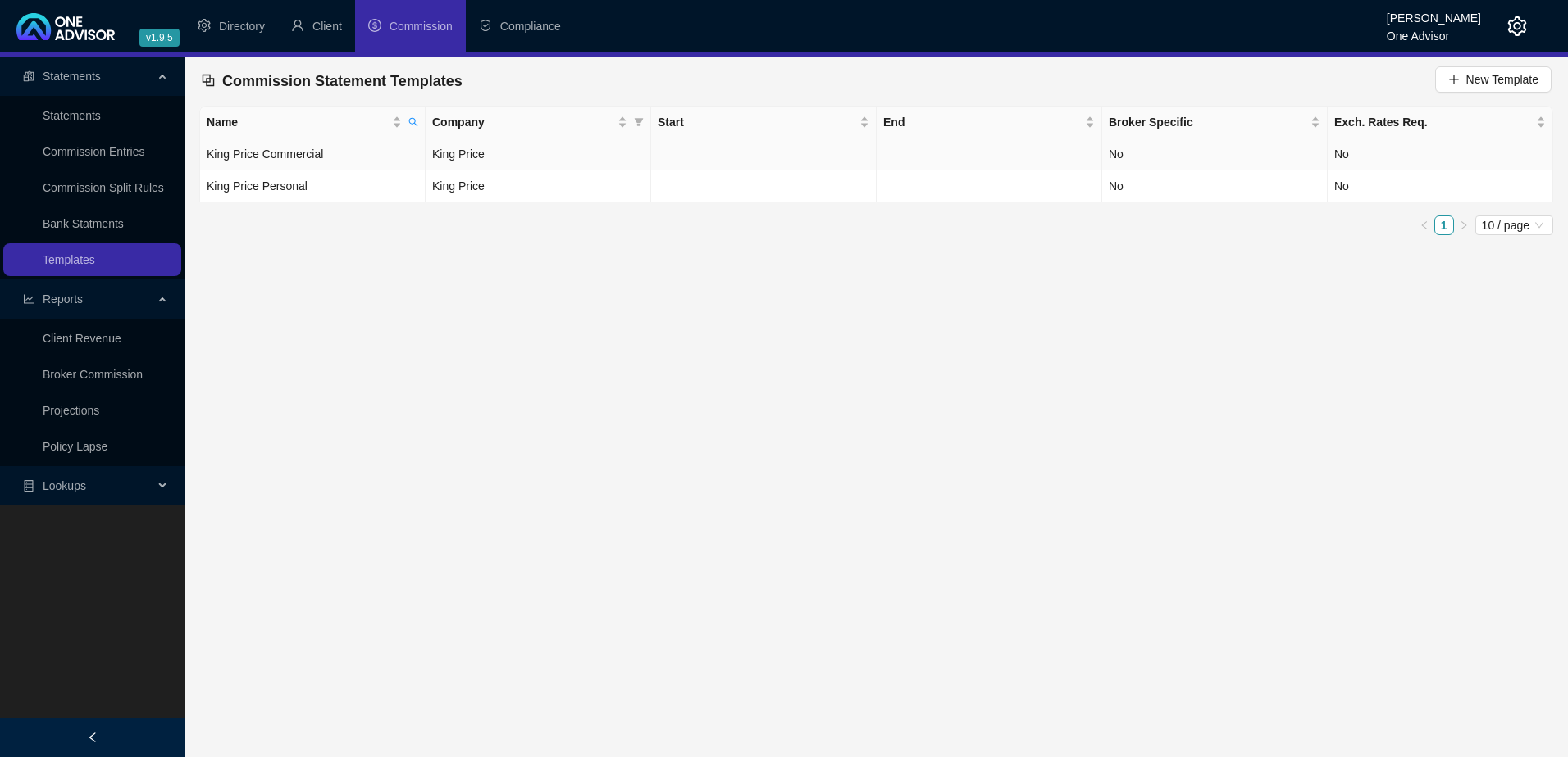
click at [349, 148] on td "King Price Commercial" at bounding box center [312, 154] width 226 height 32
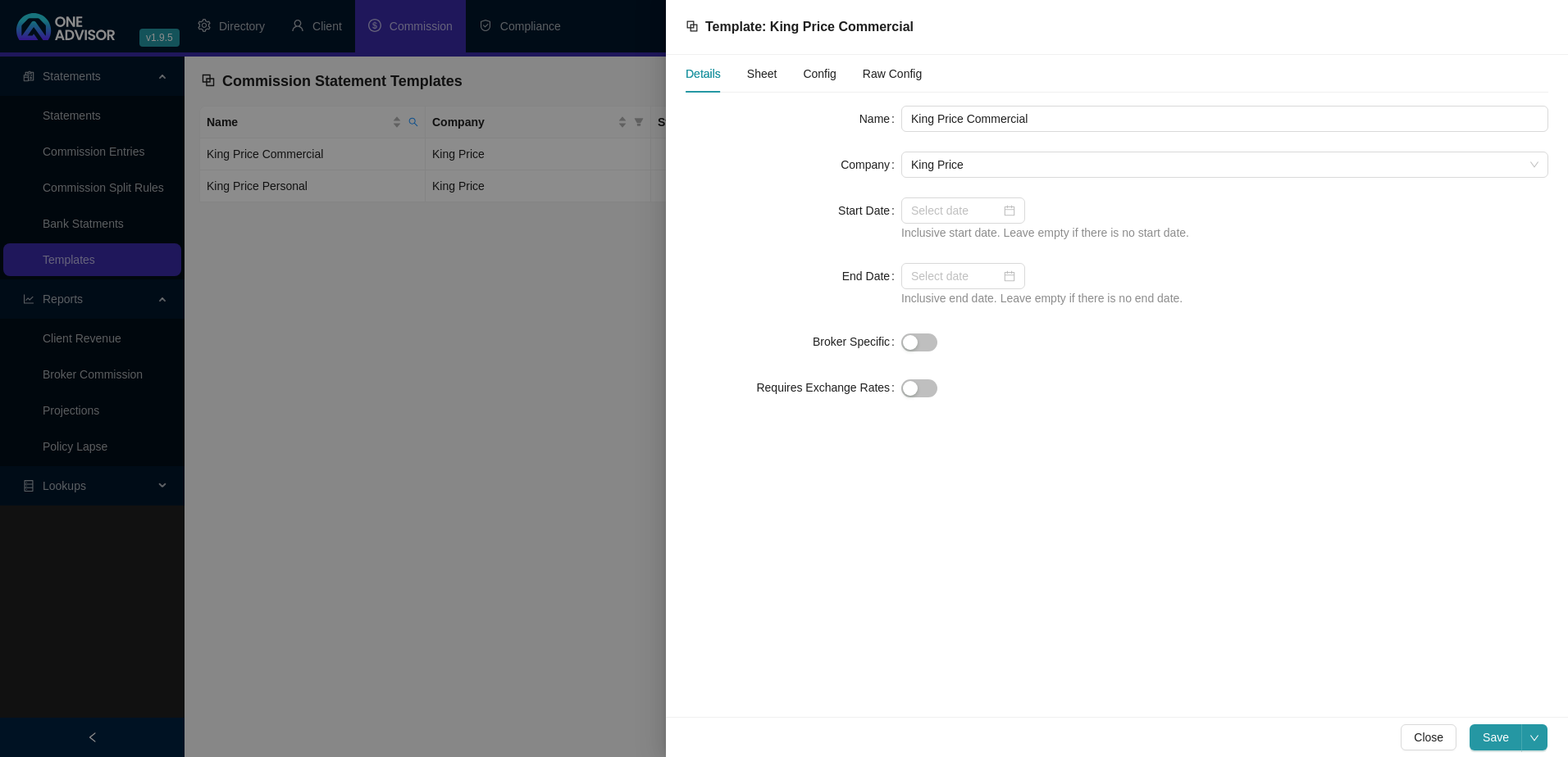
click at [763, 71] on span "Sheet" at bounding box center [762, 73] width 30 height 11
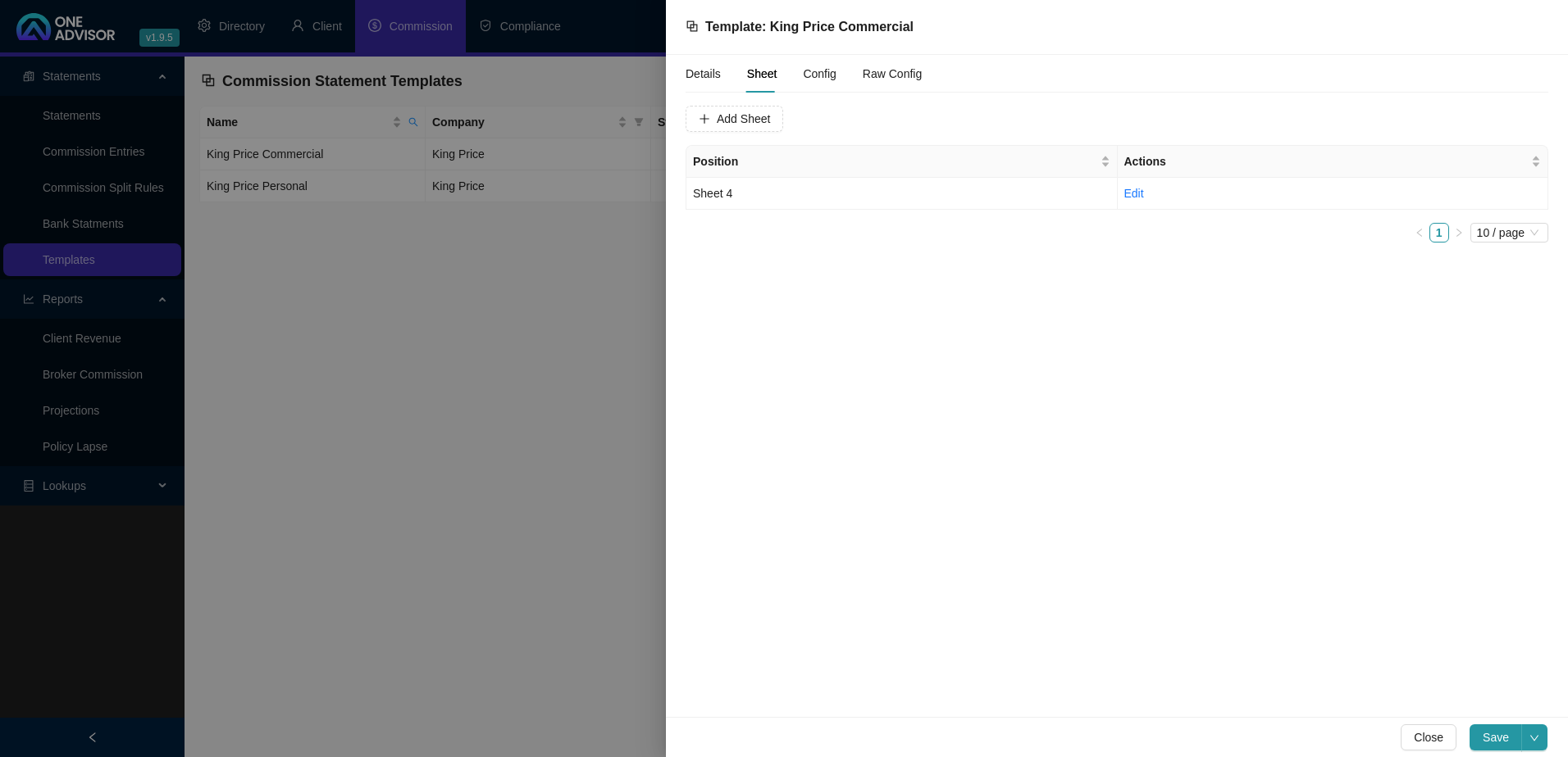
click at [474, 408] on div at bounding box center [784, 378] width 1568 height 757
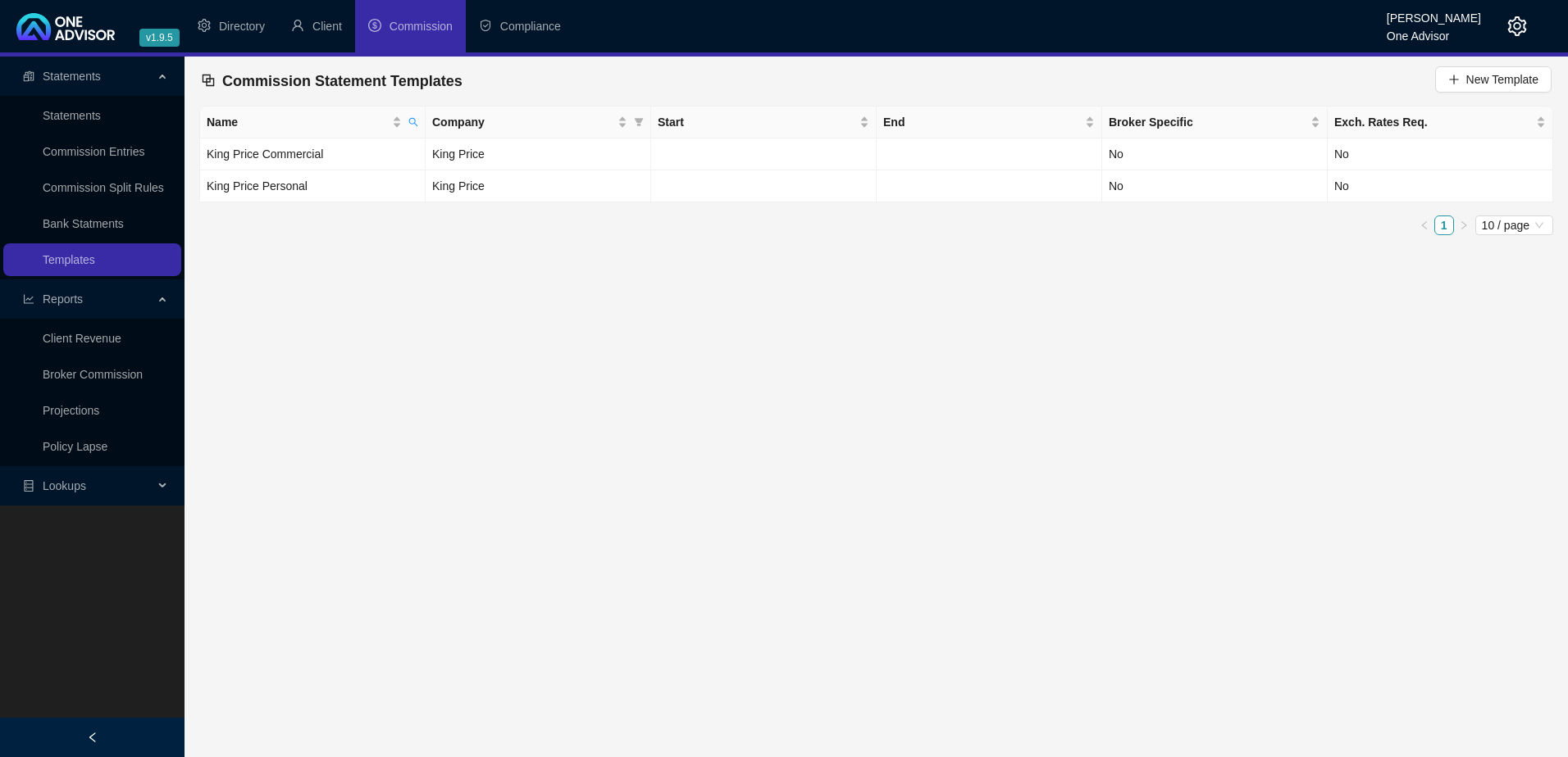
click at [453, 336] on main "Statements Statements Commission Entries Commission Split Rules Bank Statments …" at bounding box center [784, 407] width 1568 height 701
click at [369, 155] on td "King Price Commercial" at bounding box center [312, 154] width 226 height 32
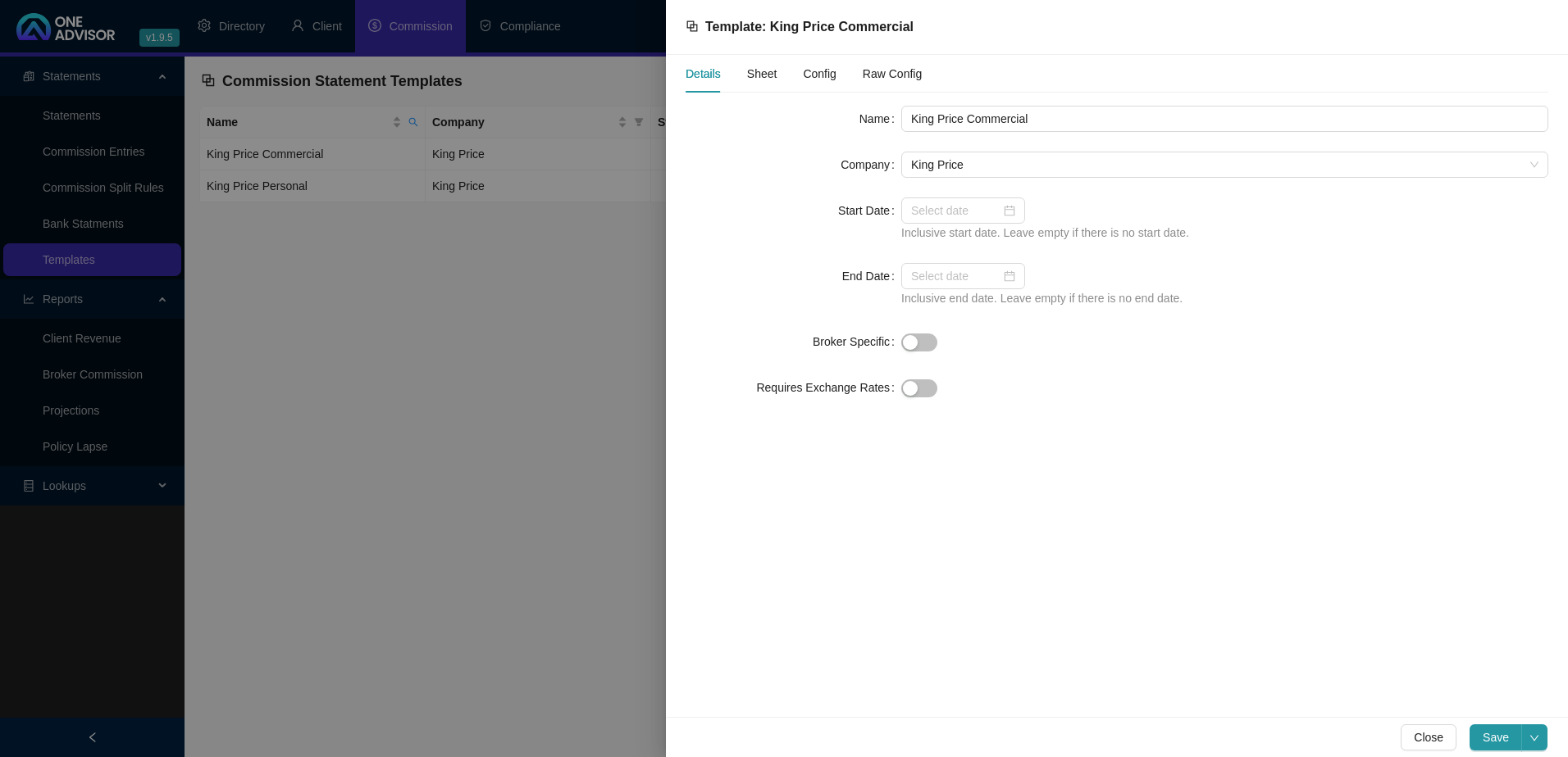
click at [822, 82] on div "Config" at bounding box center [819, 73] width 32 height 18
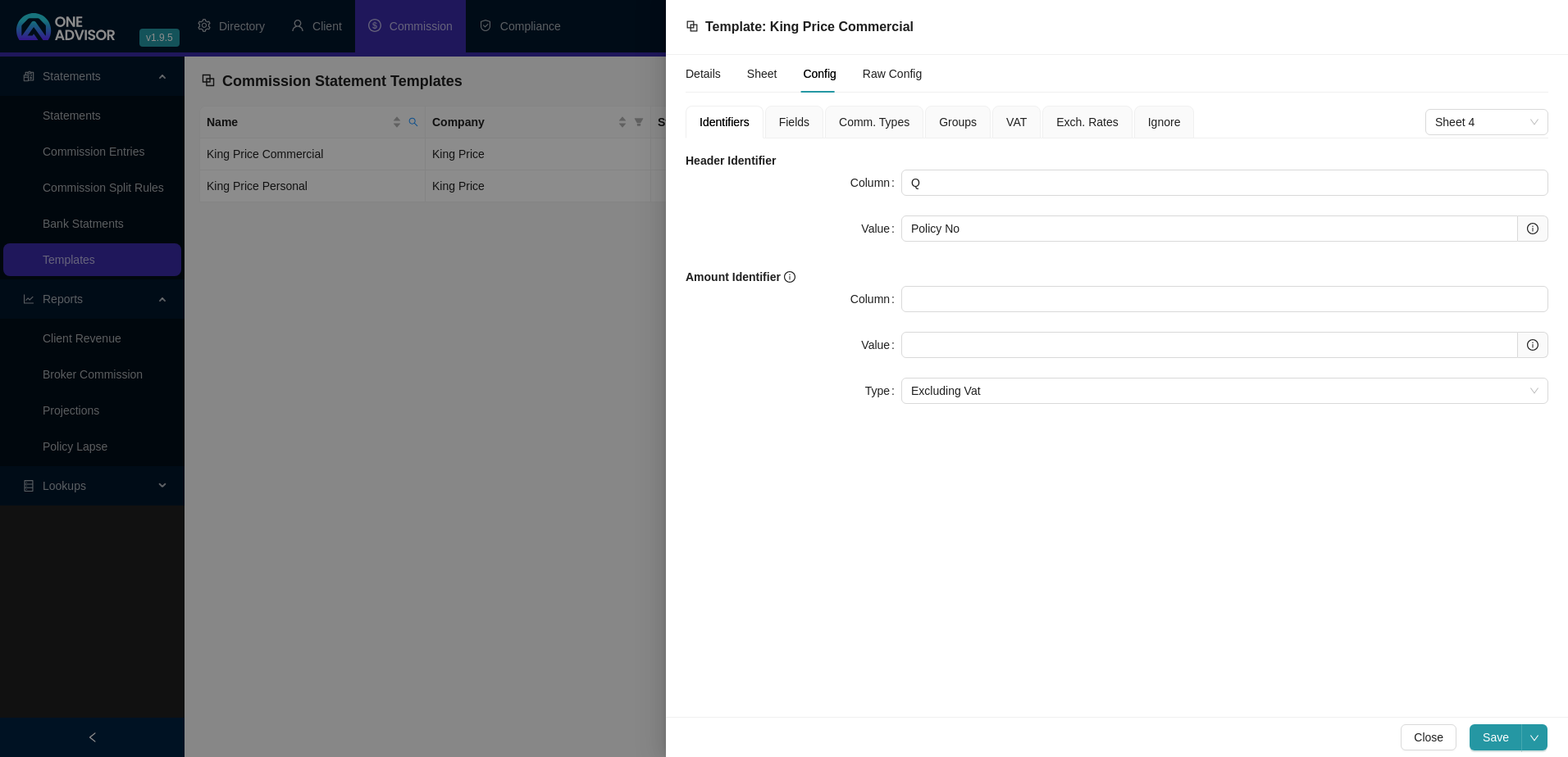
click at [794, 119] on span "Fields" at bounding box center [794, 122] width 30 height 11
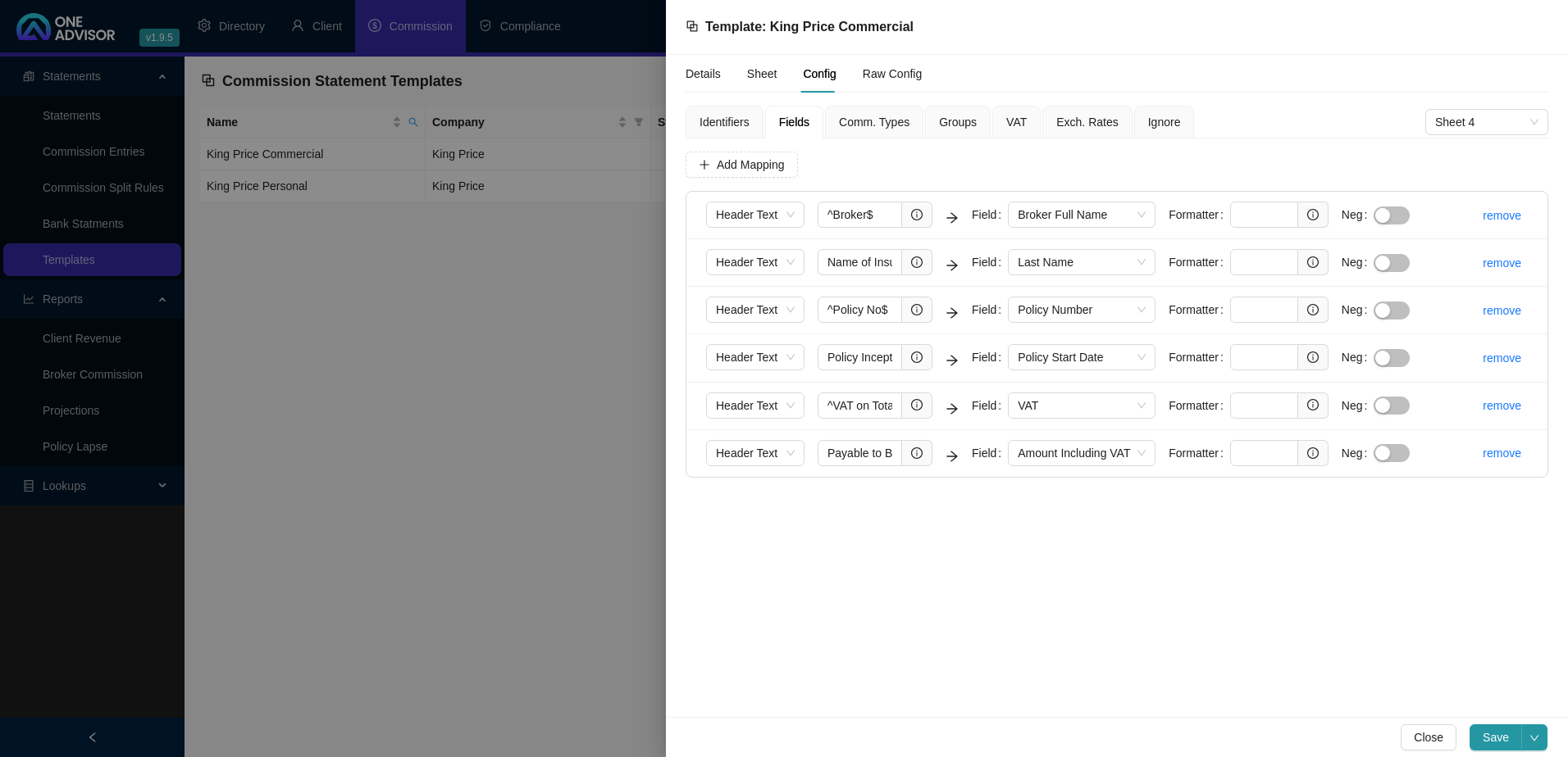
click at [412, 392] on div at bounding box center [784, 378] width 1568 height 757
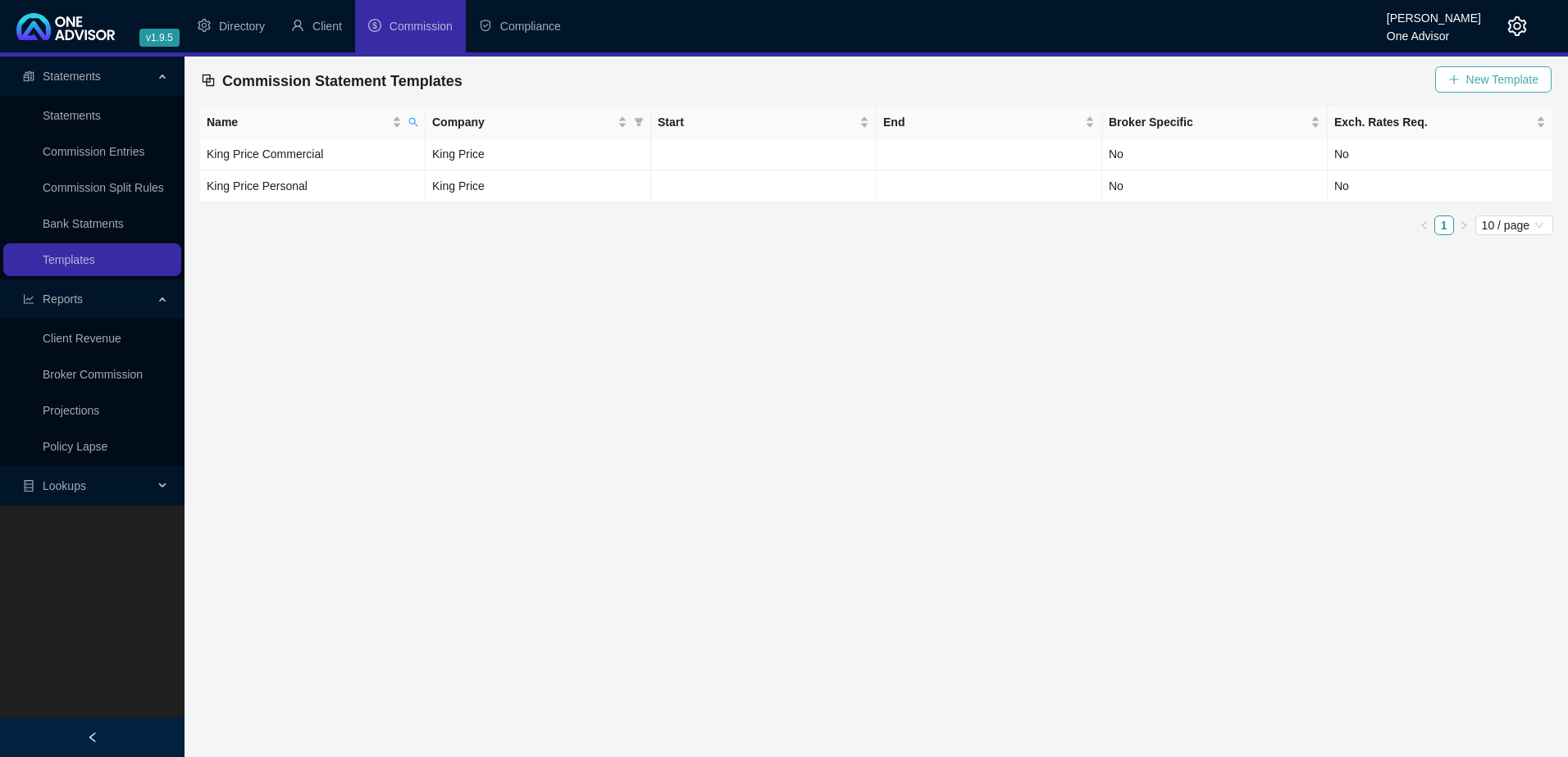
click at [1483, 79] on span "New Template" at bounding box center [1502, 79] width 72 height 18
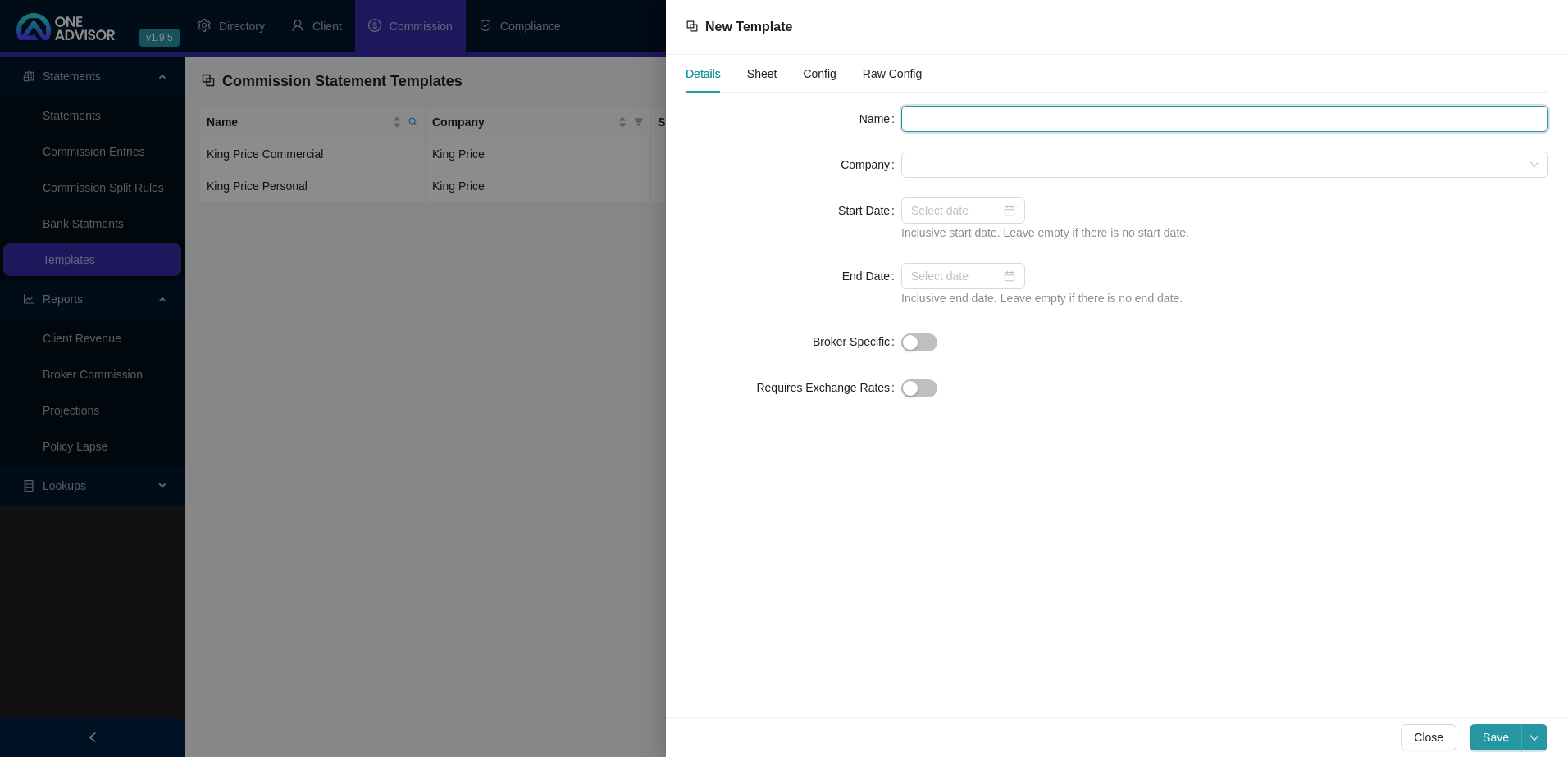
click at [941, 112] on input "text" at bounding box center [1224, 119] width 647 height 27
click at [1010, 121] on input "King Price" at bounding box center [1224, 119] width 647 height 27
click at [969, 167] on span at bounding box center [1224, 165] width 627 height 25
type input "King Price - Body Corporate"
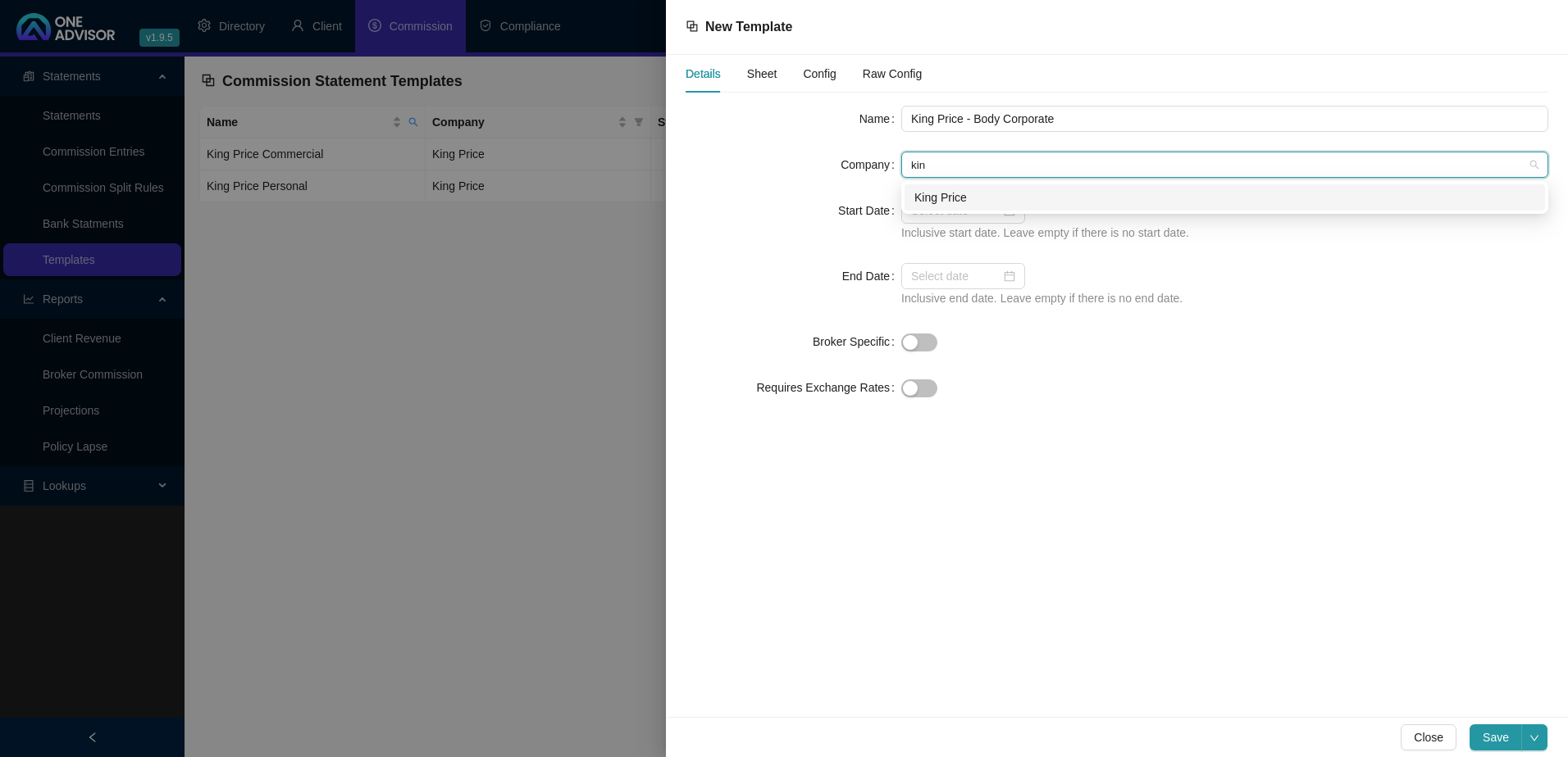
type input "king"
click at [988, 193] on div "King Price" at bounding box center [1225, 197] width 621 height 18
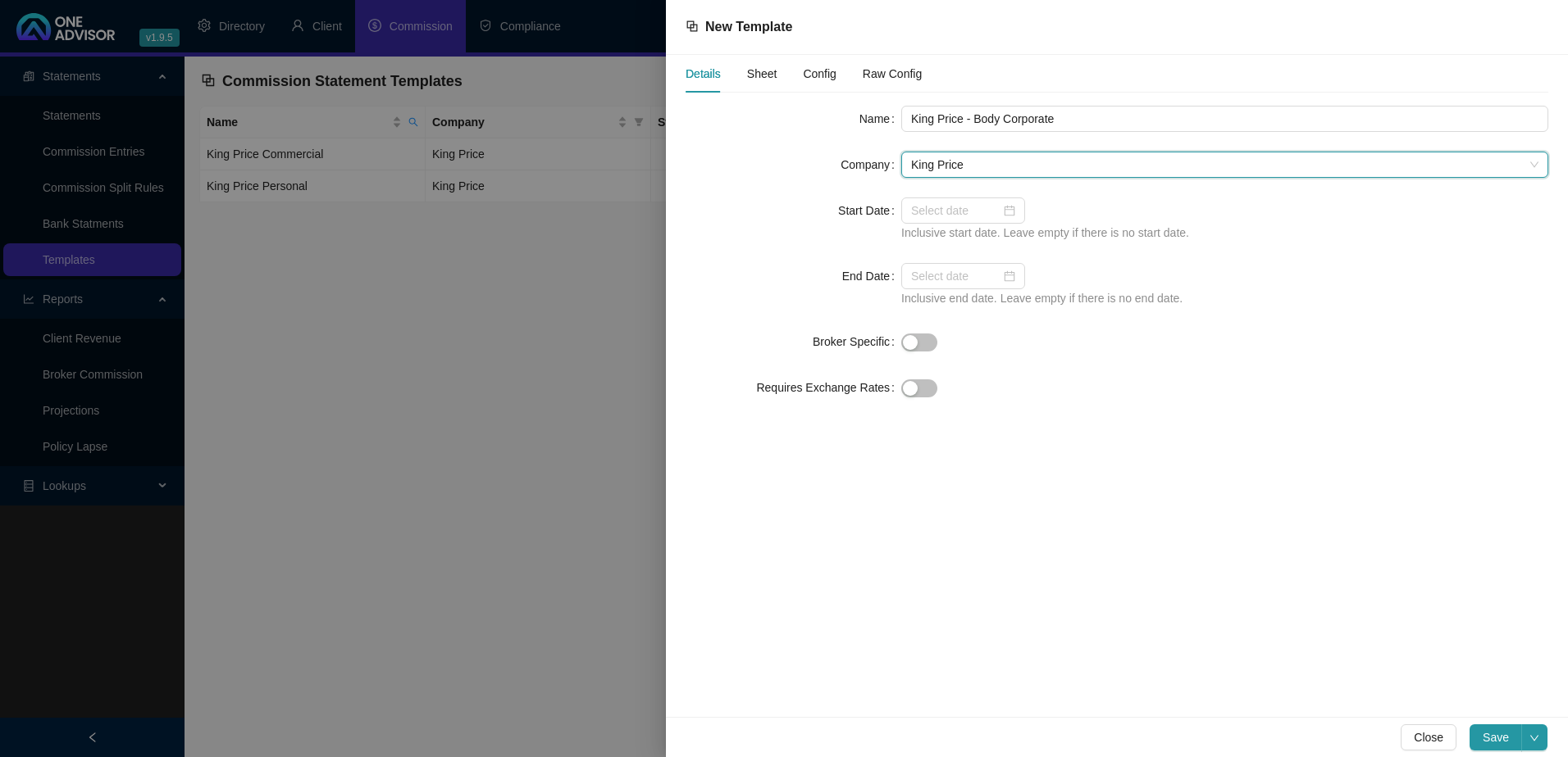
click at [766, 72] on span "Sheet" at bounding box center [762, 73] width 30 height 11
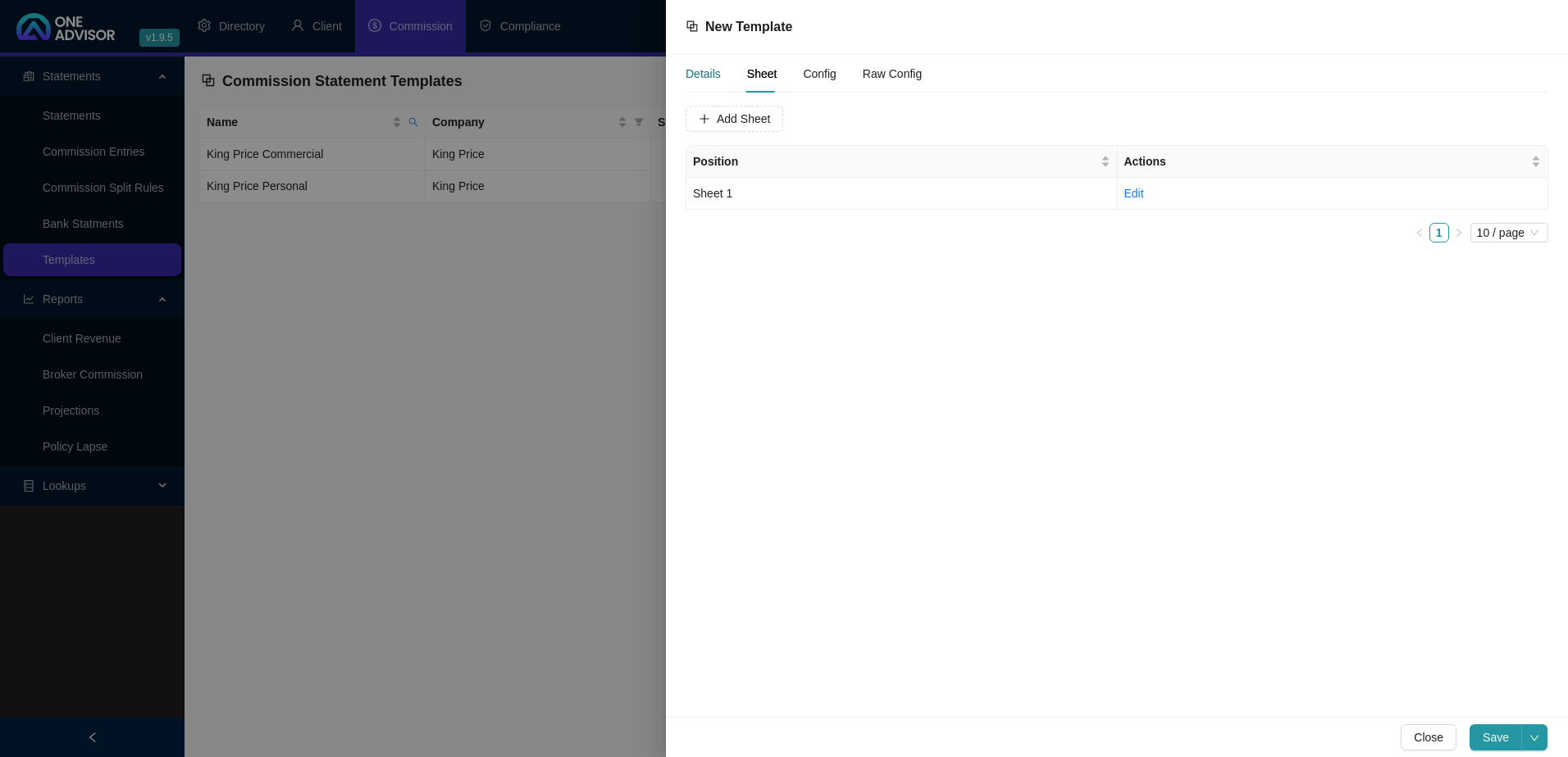
click at [703, 73] on div "Details" at bounding box center [703, 73] width 35 height 18
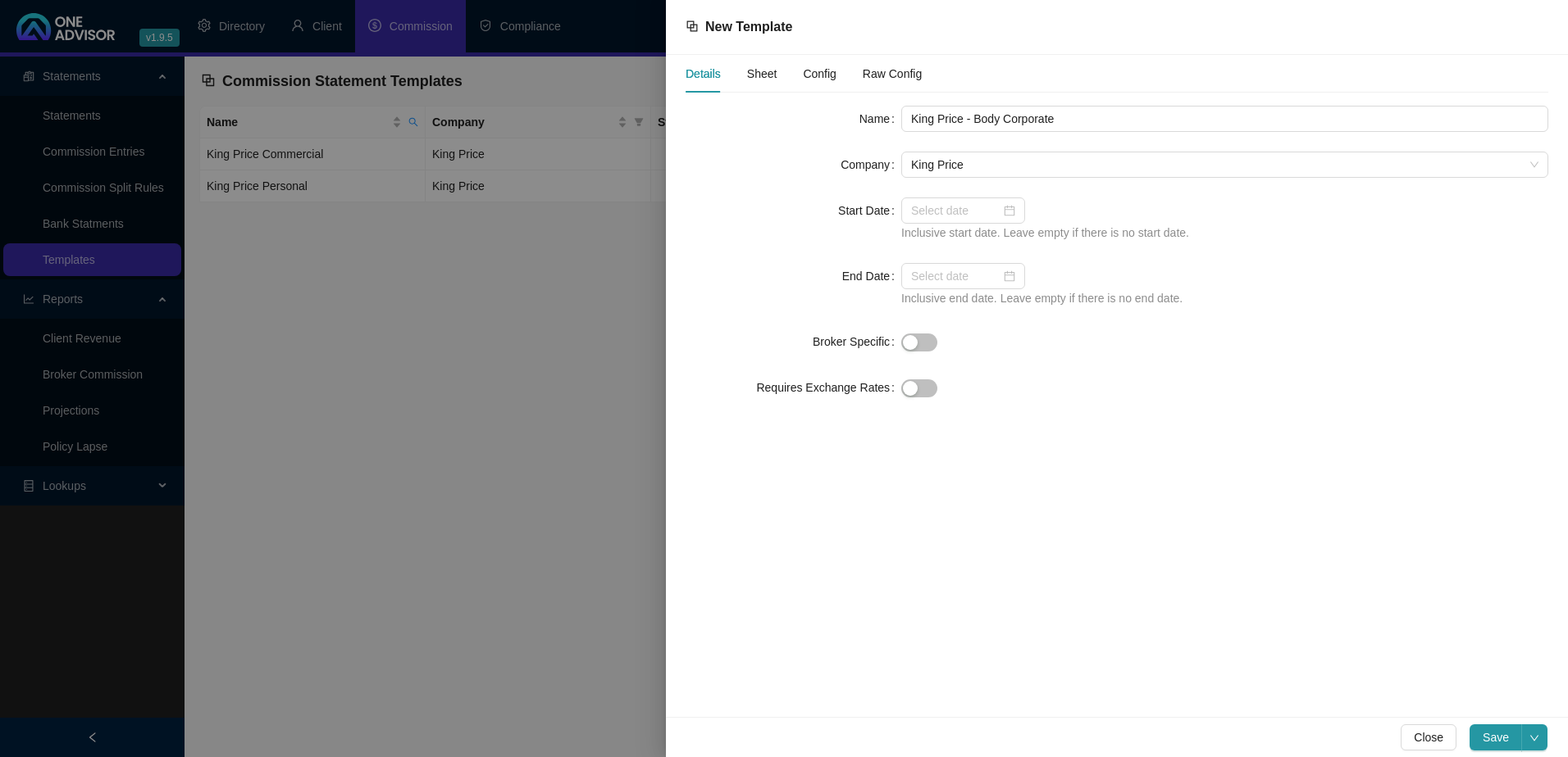
click at [765, 71] on span "Sheet" at bounding box center [762, 73] width 30 height 11
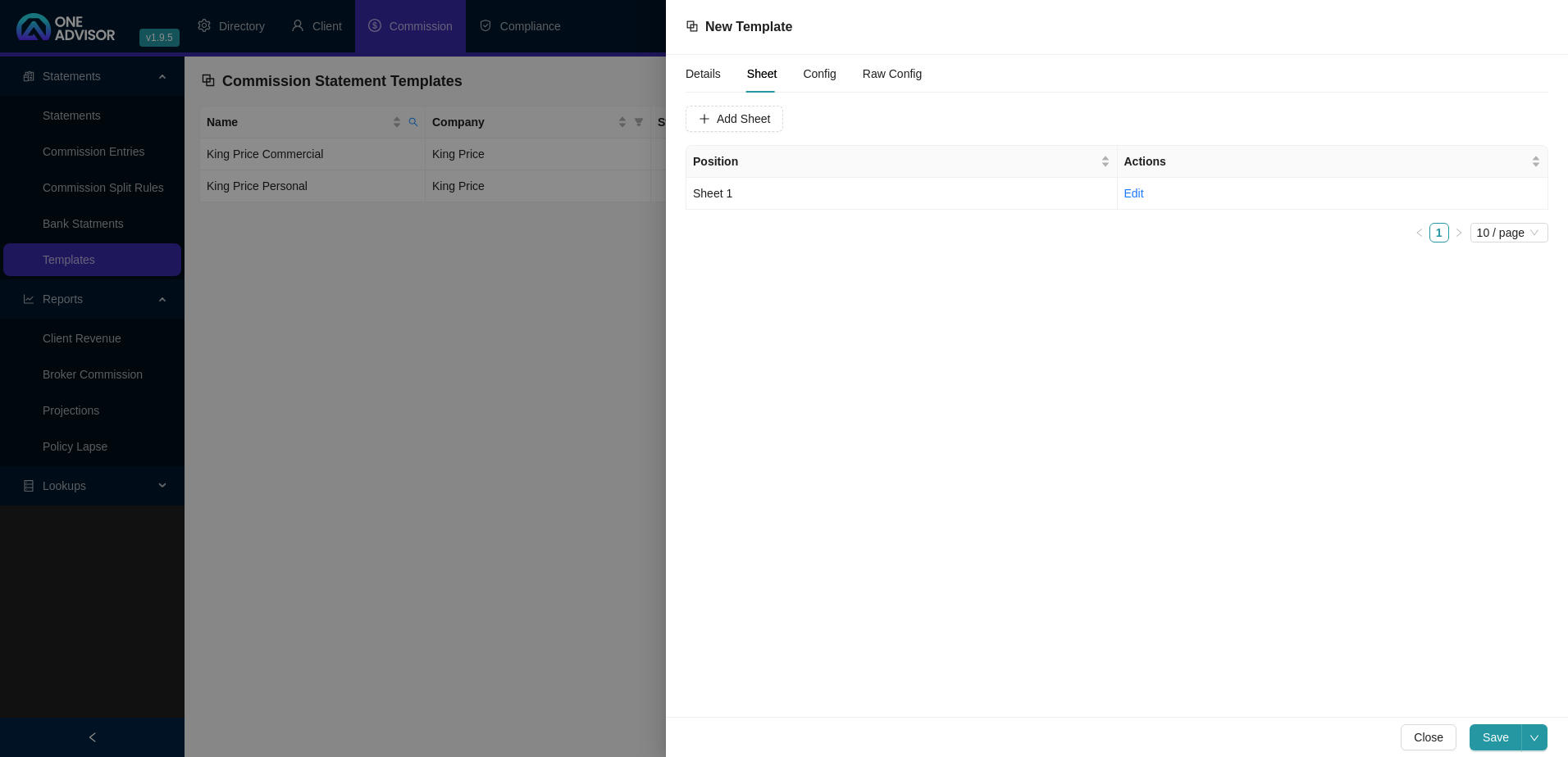
click at [443, 288] on div at bounding box center [784, 378] width 1568 height 757
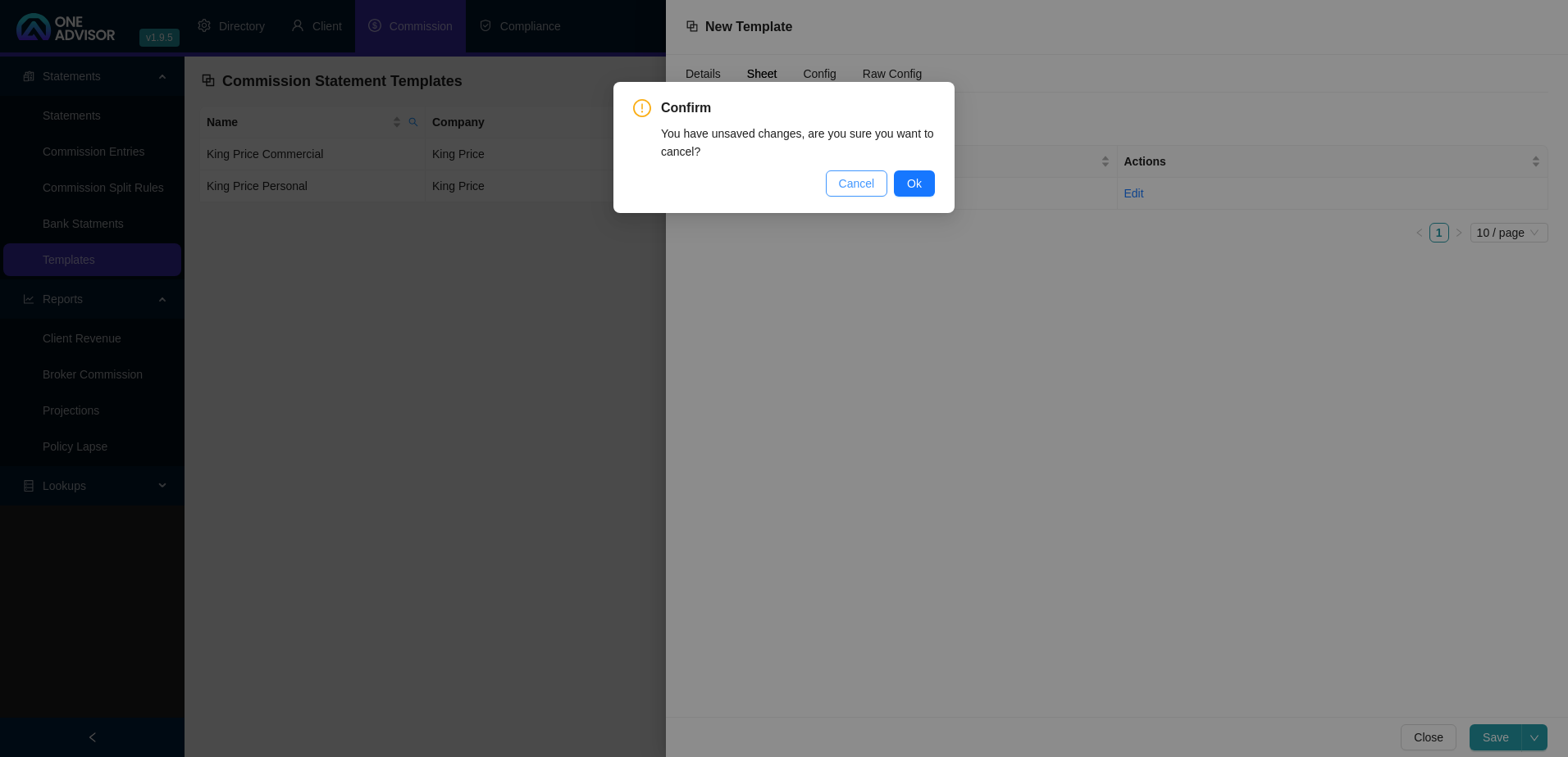
click at [859, 185] on span "Cancel" at bounding box center [857, 183] width 36 height 18
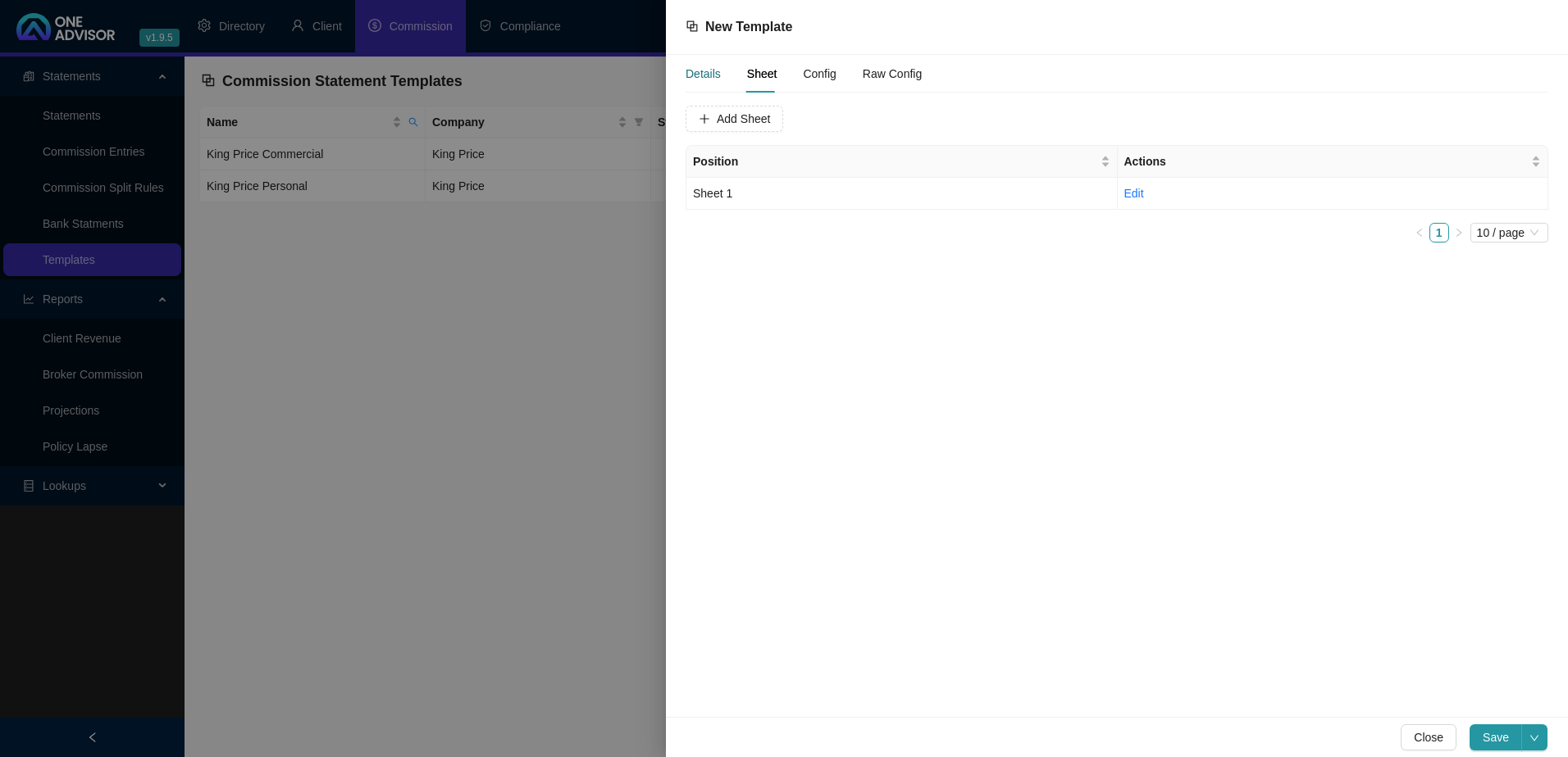
click at [712, 72] on div "Details" at bounding box center [703, 73] width 35 height 18
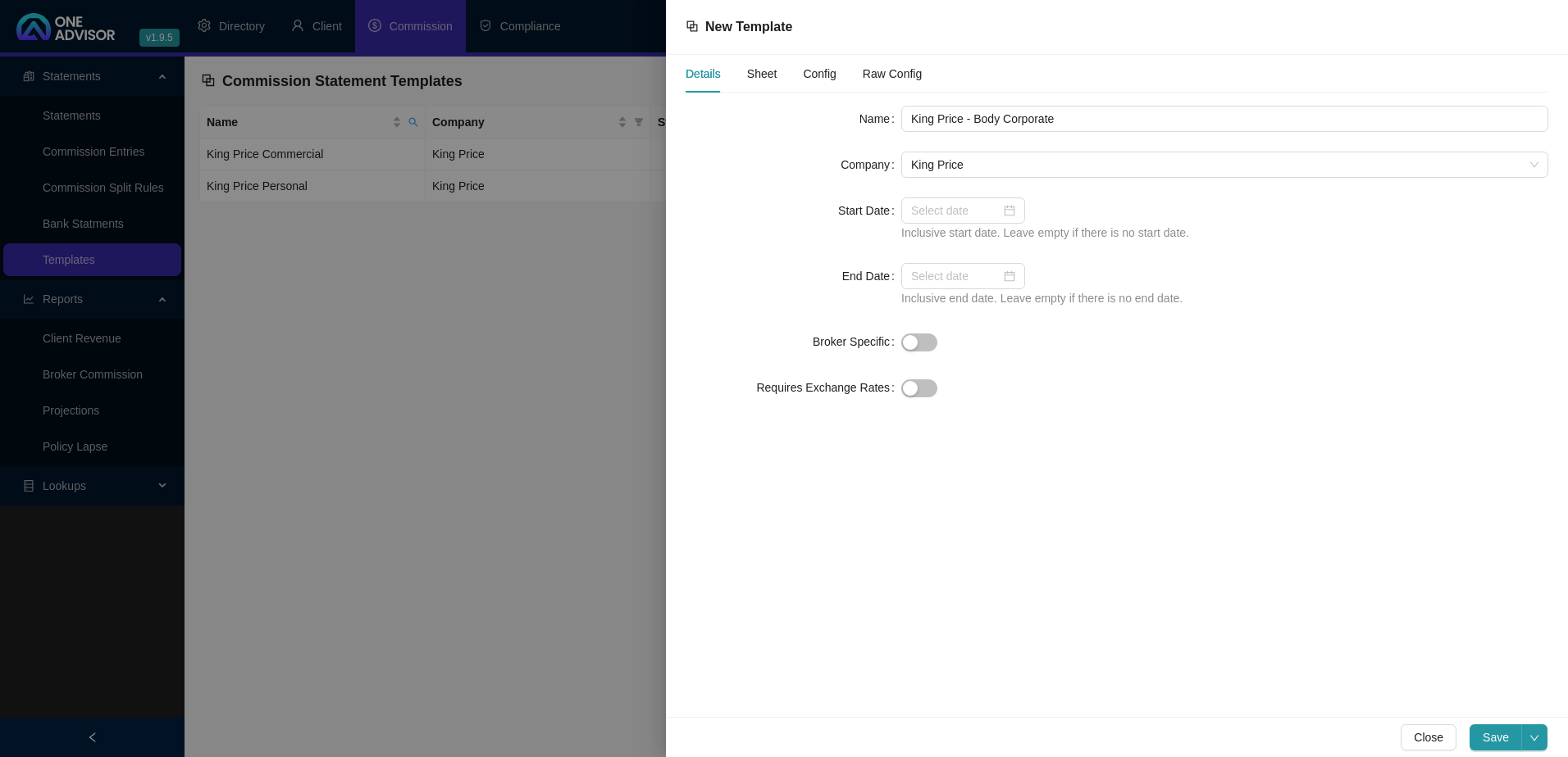
click at [754, 68] on span "Sheet" at bounding box center [762, 73] width 30 height 11
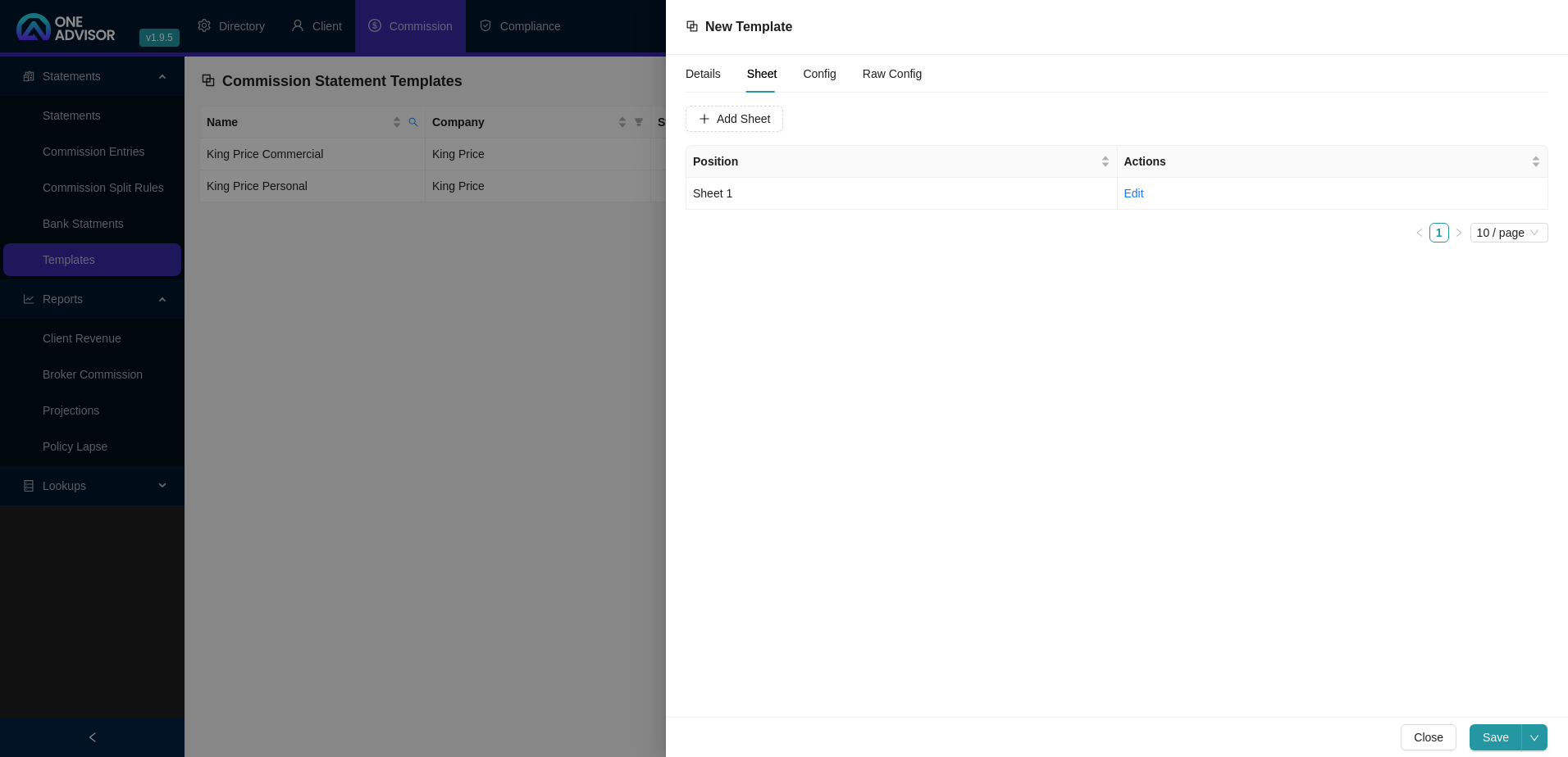
click at [820, 71] on span "Config" at bounding box center [819, 73] width 32 height 11
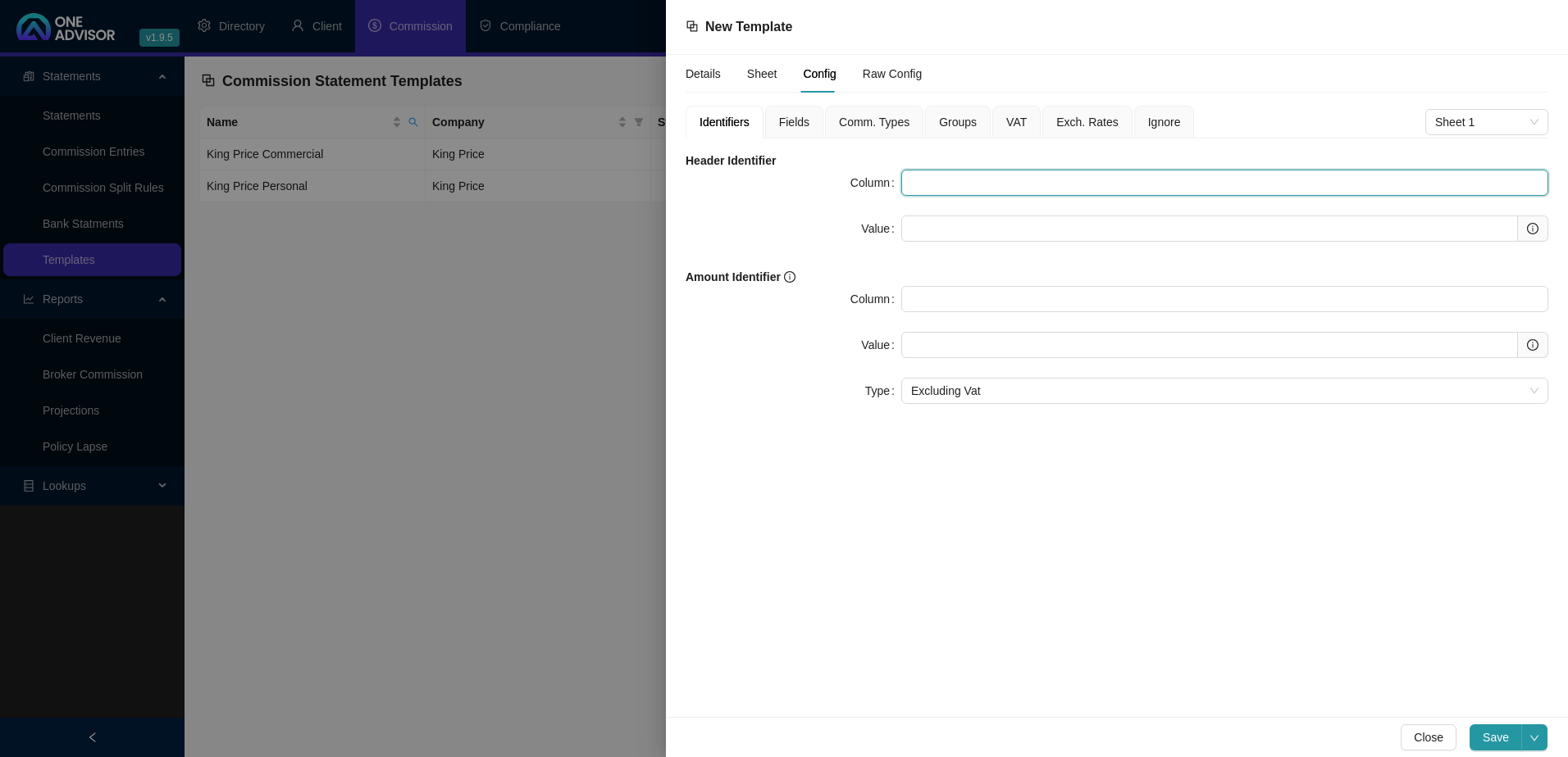
click at [977, 181] on input "text" at bounding box center [1224, 183] width 647 height 27
click at [928, 179] on input "text" at bounding box center [1224, 183] width 647 height 27
type input "E"
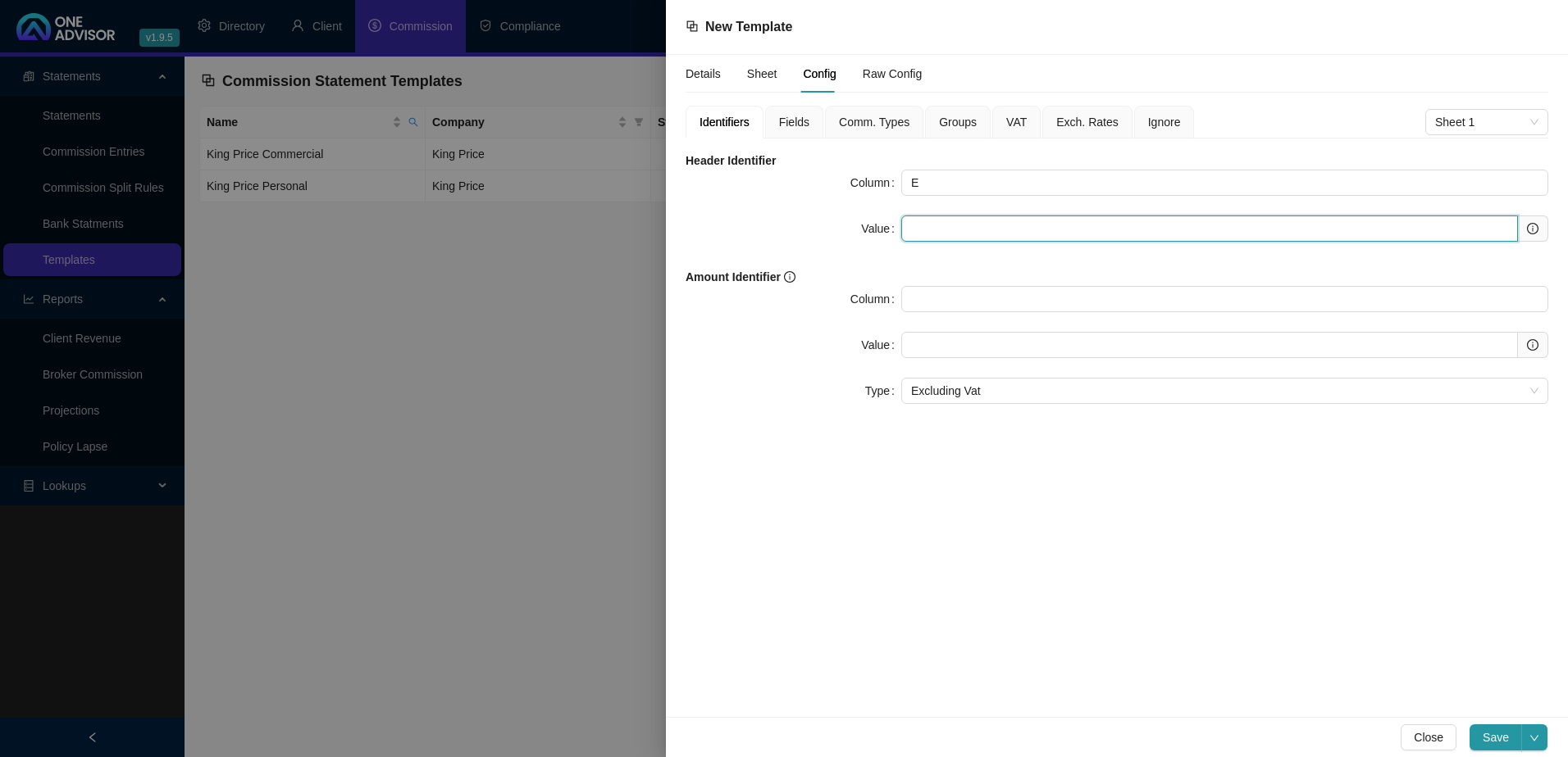
click at [910, 232] on input "text" at bounding box center [1209, 229] width 616 height 27
paste input "PolicyNo"
type input "PolicyNo"
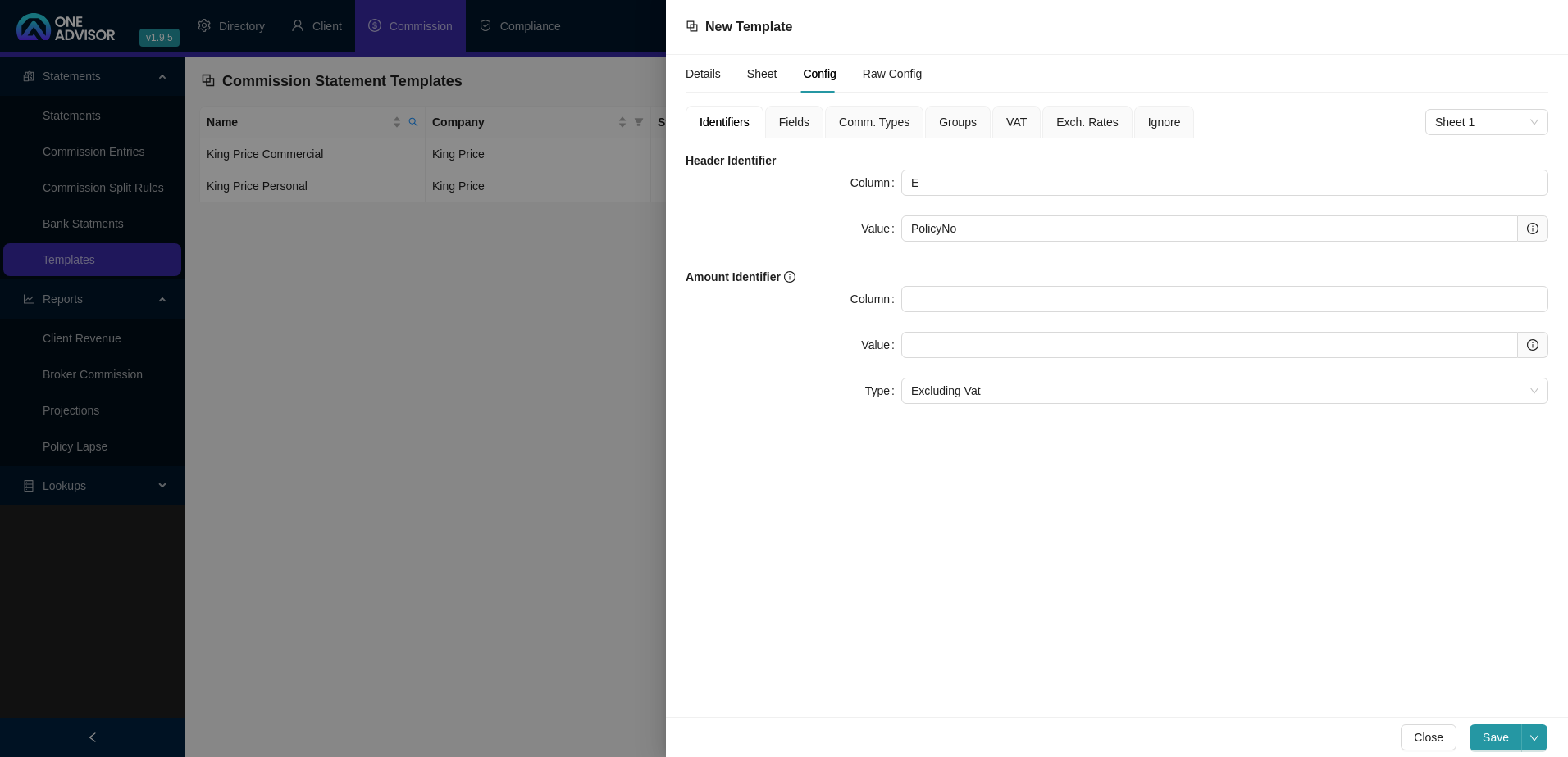
click at [796, 120] on span "Fields" at bounding box center [794, 122] width 30 height 11
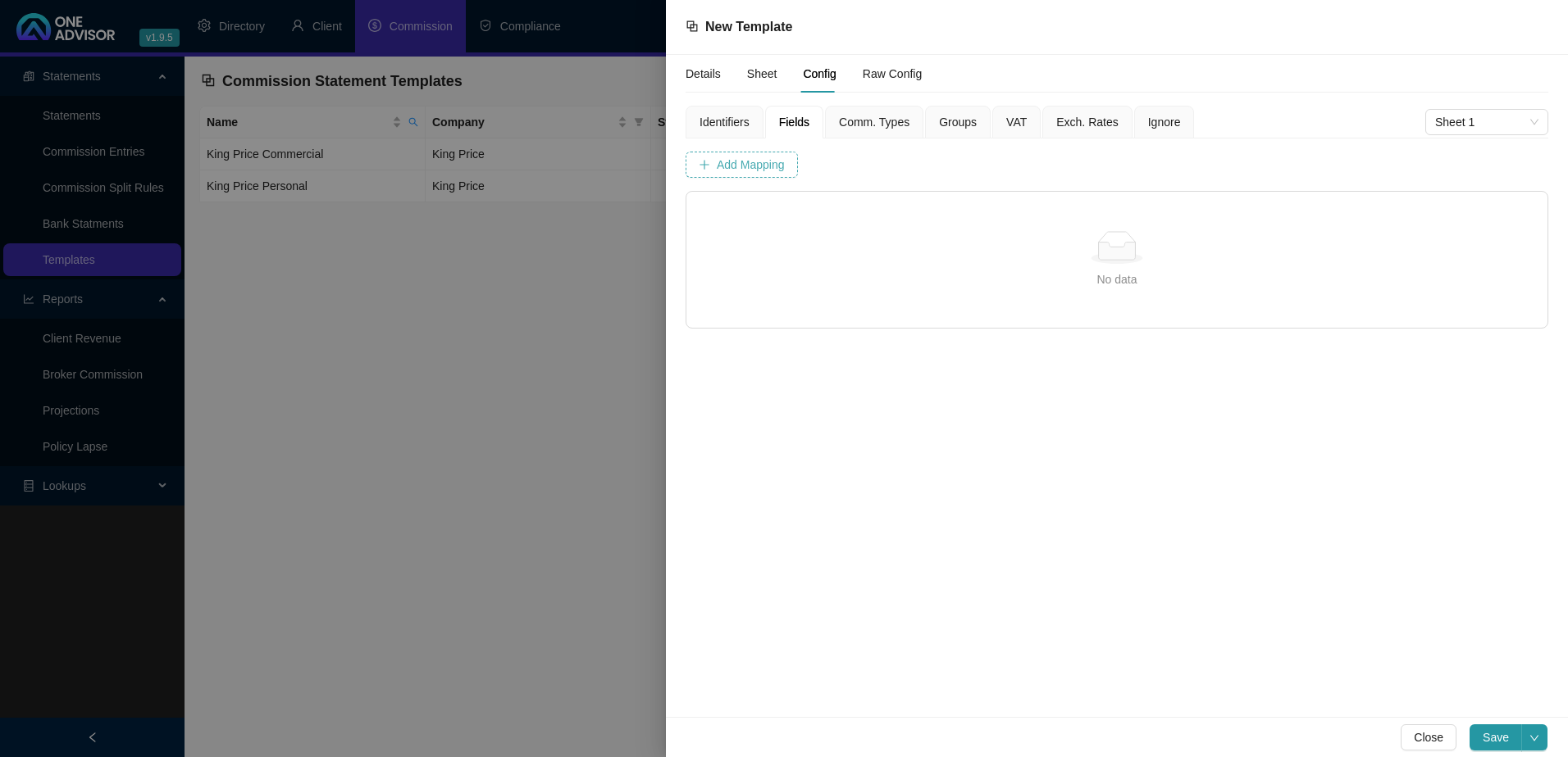
click at [739, 166] on span "Add Mapping" at bounding box center [750, 165] width 68 height 18
click at [783, 209] on span "Column" at bounding box center [754, 215] width 79 height 25
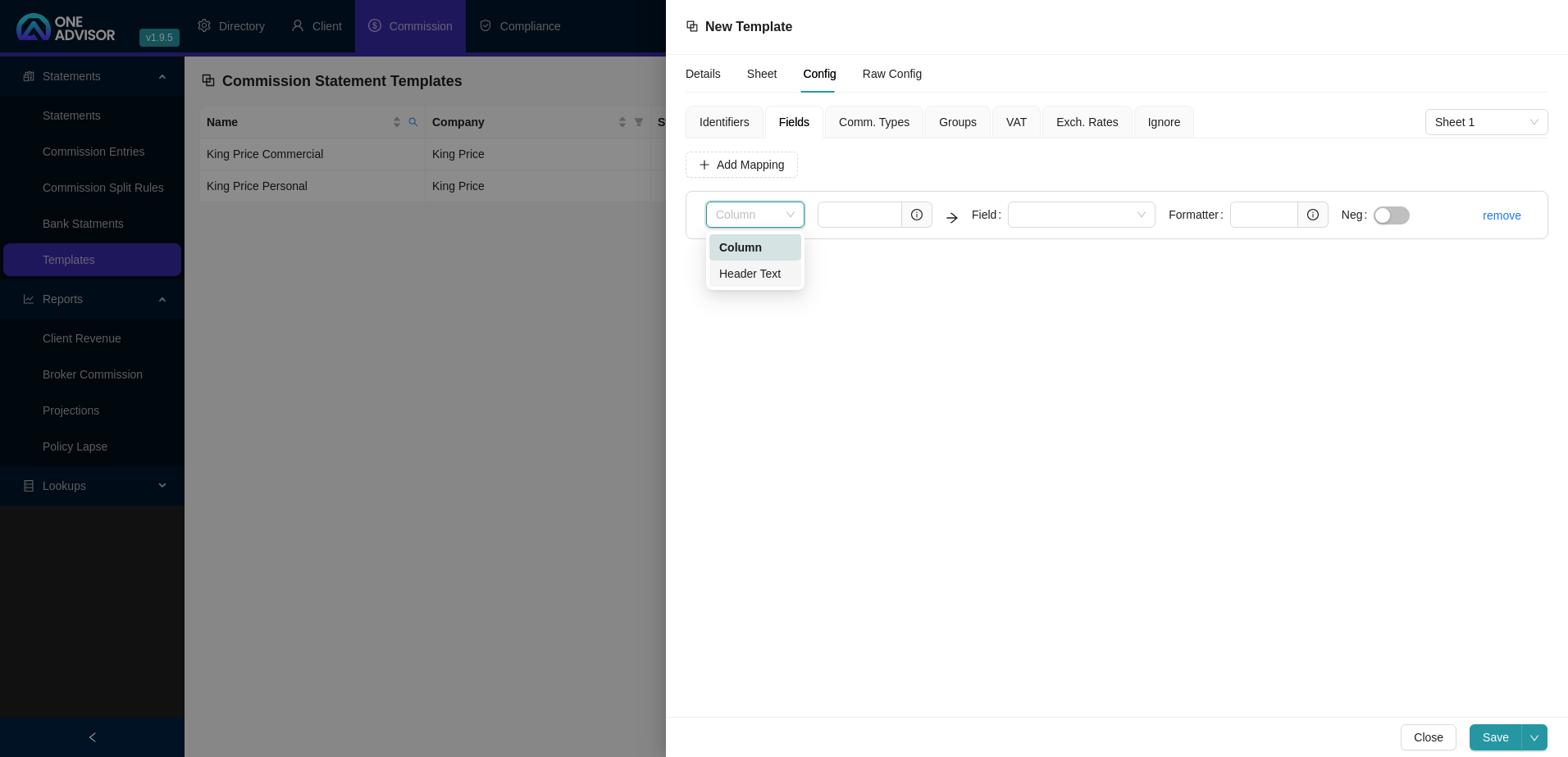
click at [763, 273] on div "Header Text" at bounding box center [755, 273] width 72 height 18
click at [830, 218] on input "text" at bounding box center [859, 215] width 85 height 27
paste input "PolicyNo"
click at [1061, 215] on span at bounding box center [1081, 215] width 128 height 25
type input "PolicyNo"
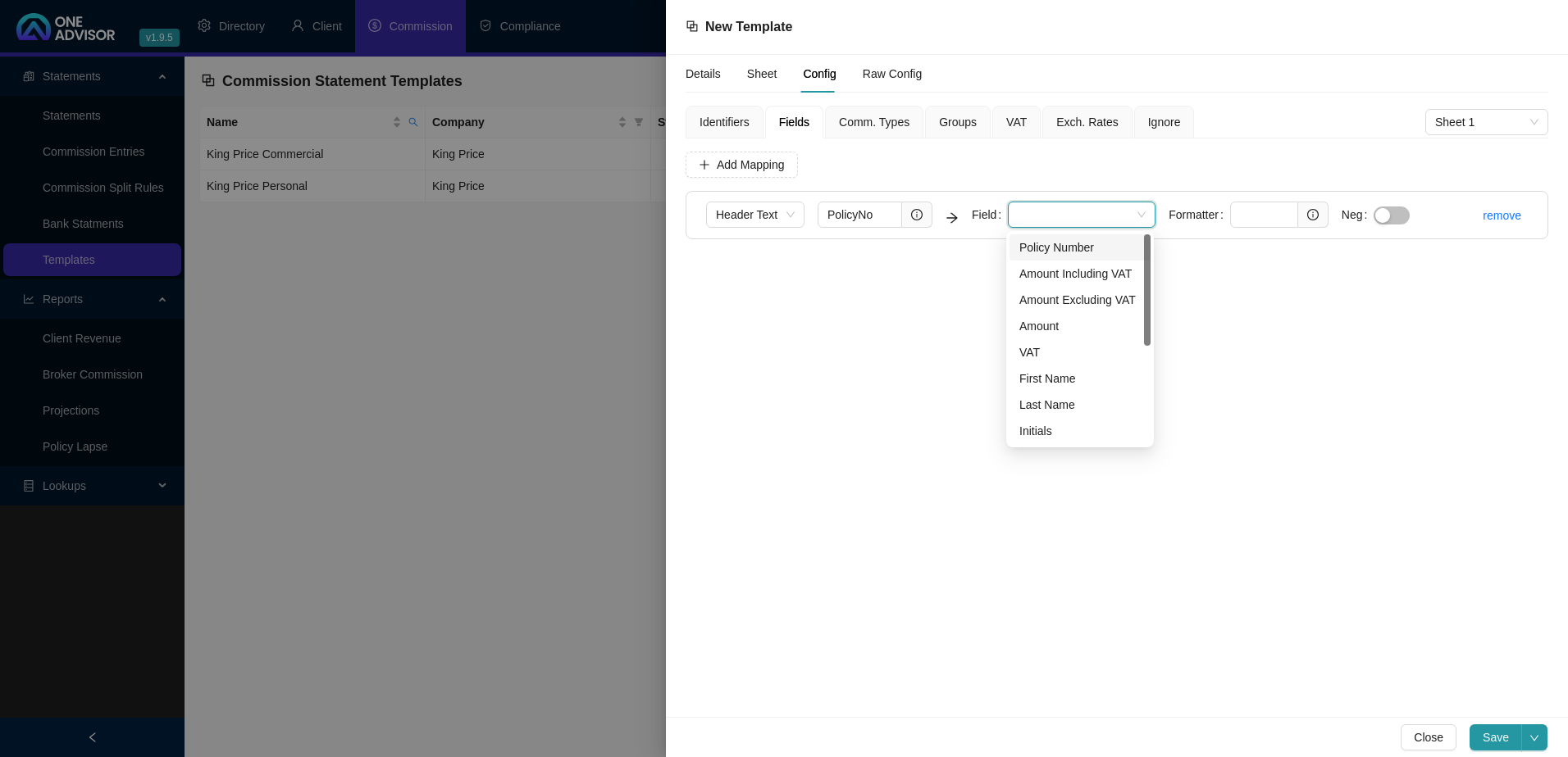
click at [1062, 240] on div "Policy Number" at bounding box center [1079, 247] width 121 height 18
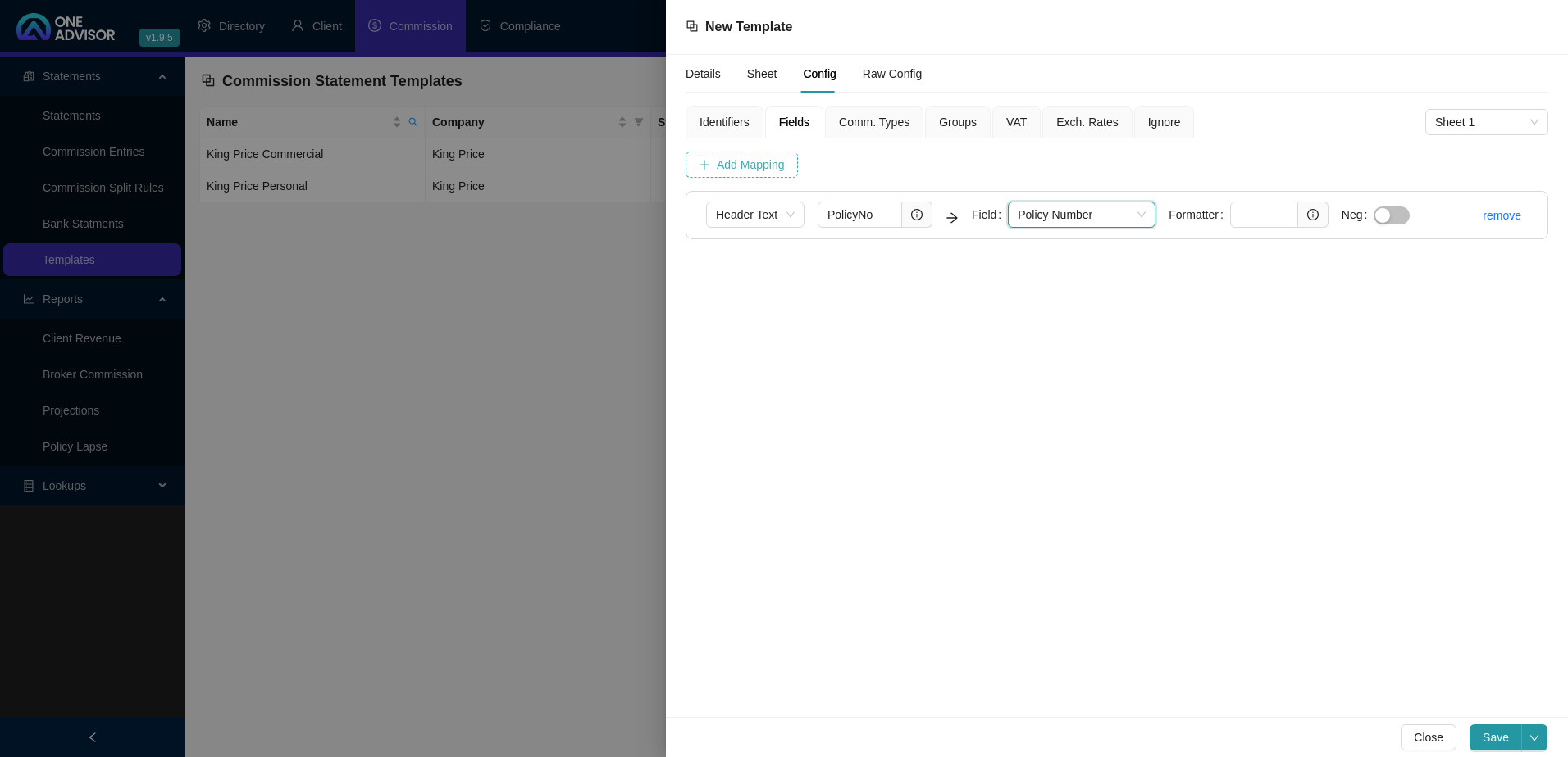
click at [739, 160] on span "Add Mapping" at bounding box center [750, 165] width 68 height 18
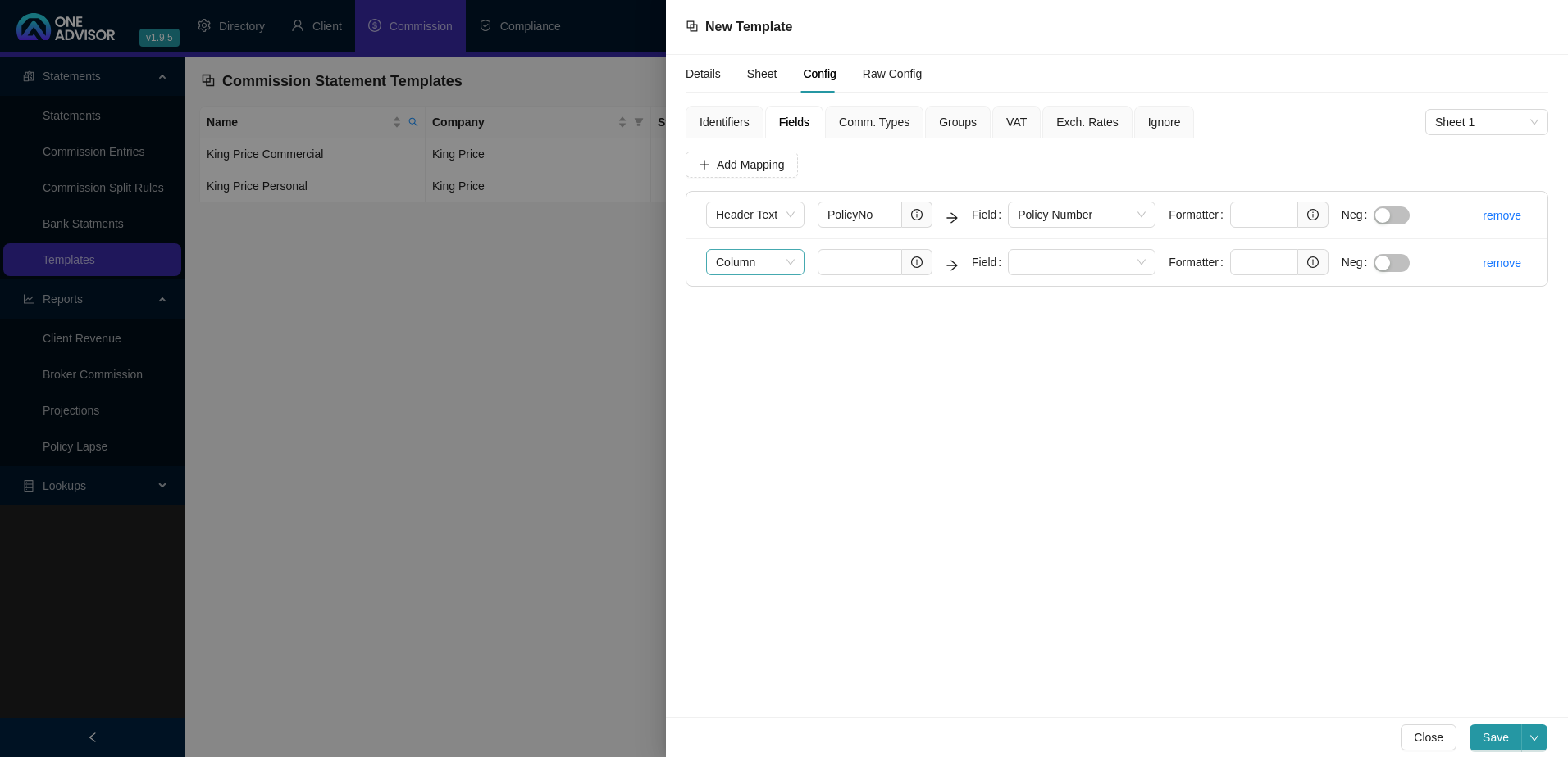
click at [773, 256] on span "Column" at bounding box center [754, 263] width 79 height 25
click at [776, 322] on div "Header Text" at bounding box center [755, 321] width 72 height 18
click at [834, 267] on input "text" at bounding box center [859, 263] width 85 height 27
paste input "BrokerName"
click at [1059, 254] on span at bounding box center [1081, 263] width 128 height 25
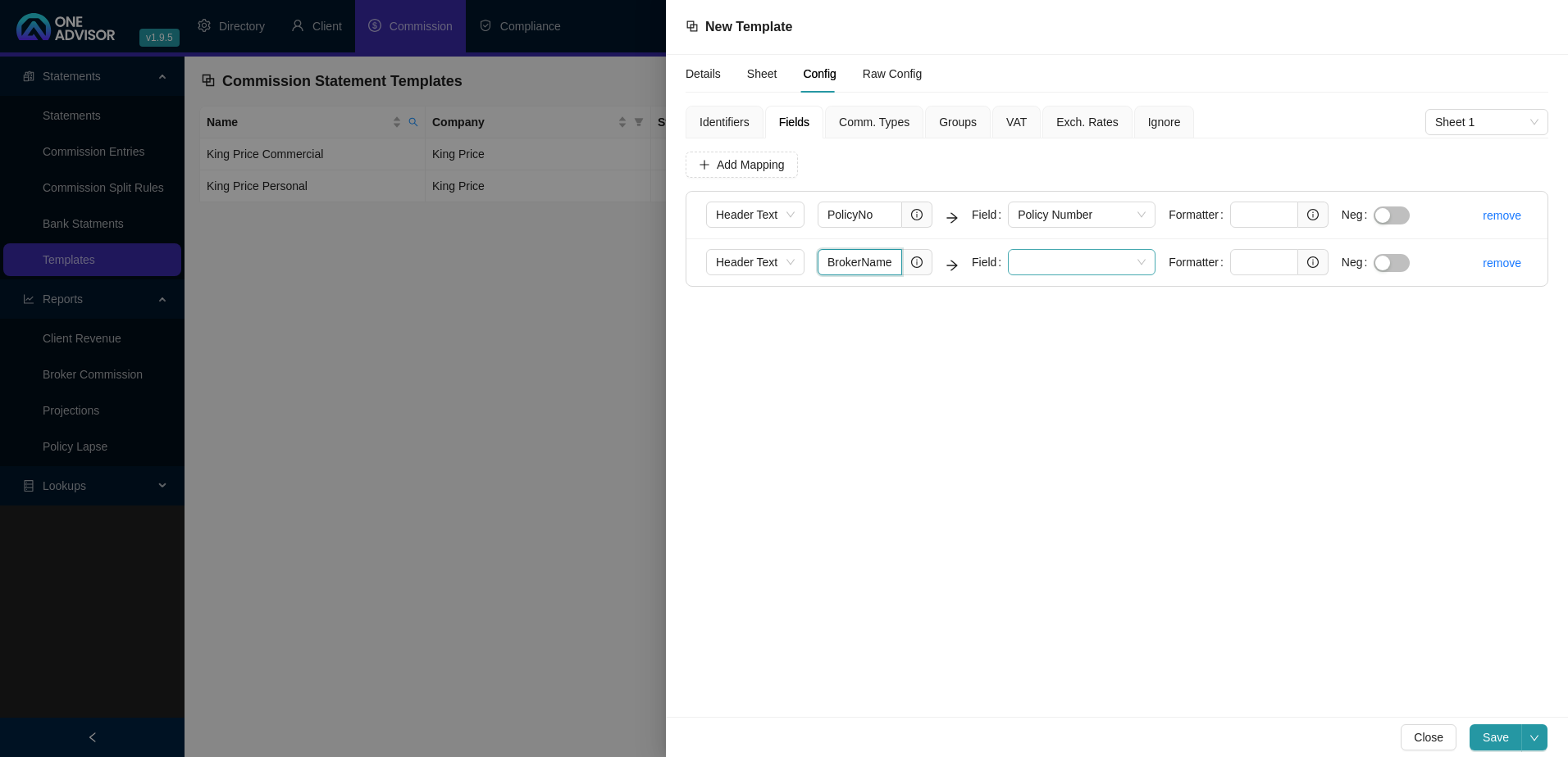
type input "BrokerName"
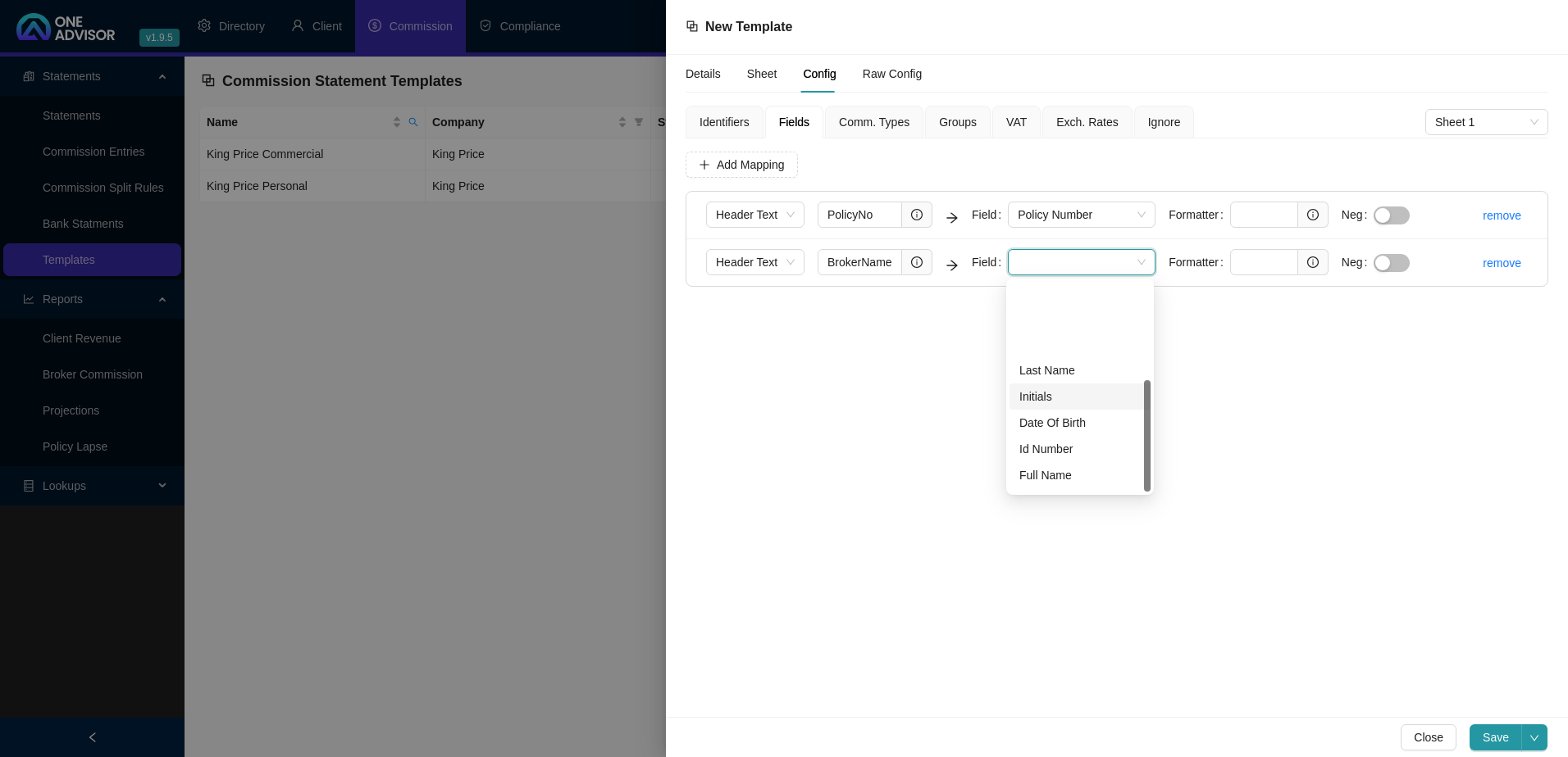
scroll to position [184, 0]
click at [1080, 399] on div "Broker Full Name" at bounding box center [1079, 400] width 121 height 18
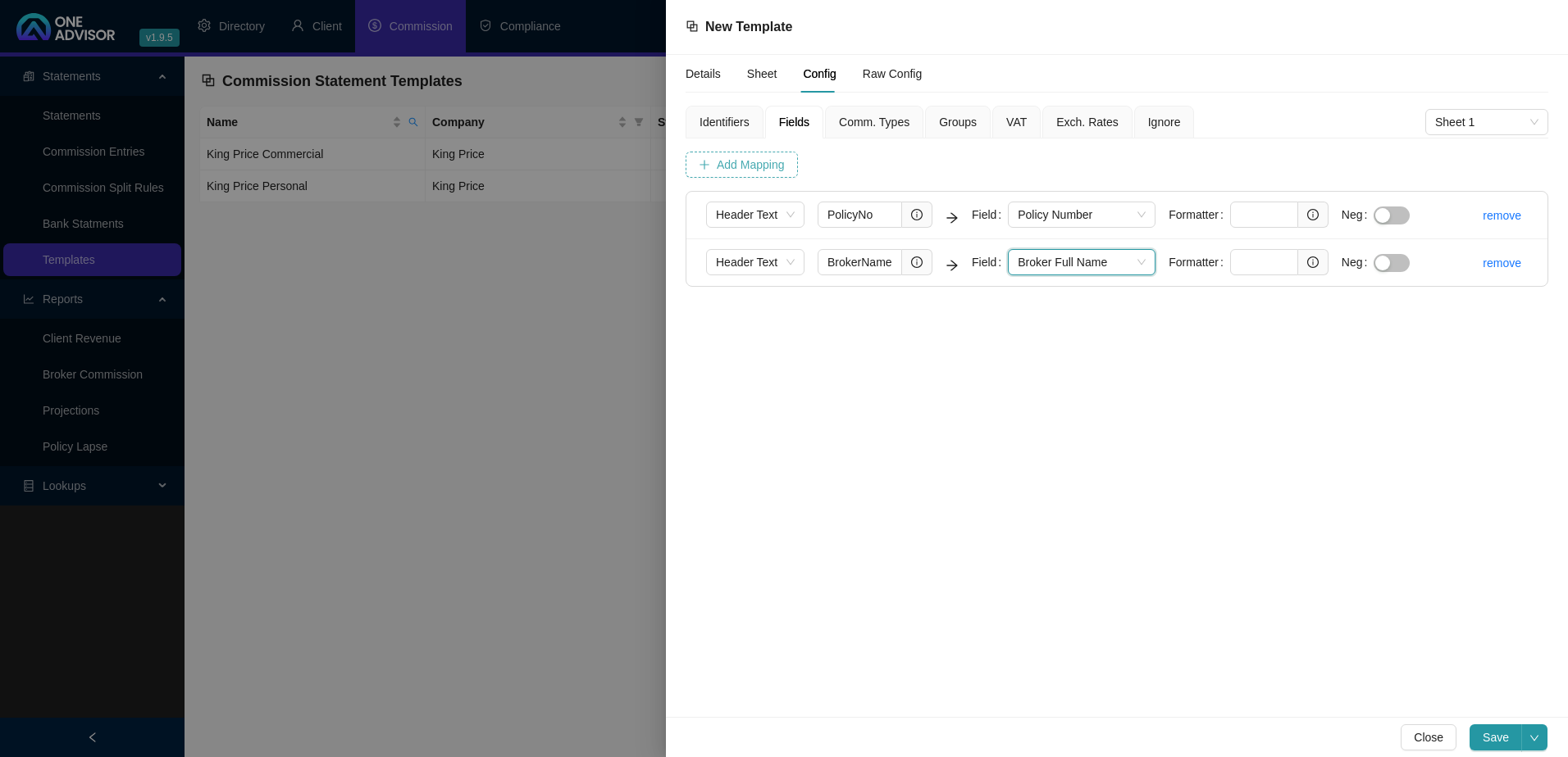
click at [739, 166] on span "Add Mapping" at bounding box center [750, 165] width 68 height 18
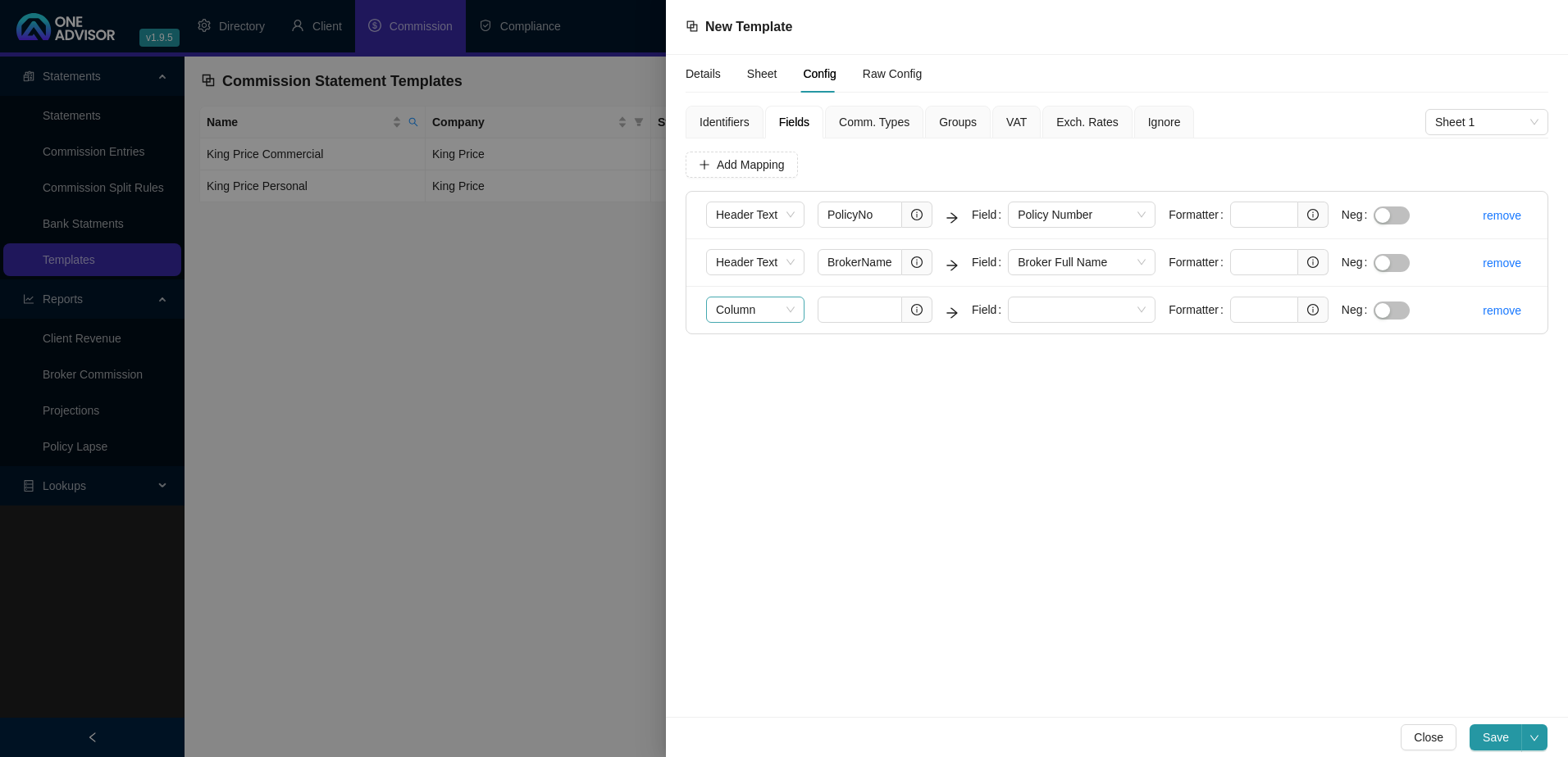
click at [786, 309] on span "Column" at bounding box center [754, 309] width 79 height 25
click at [772, 361] on div "Header Text" at bounding box center [755, 369] width 72 height 18
click at [838, 315] on input "text" at bounding box center [859, 310] width 85 height 27
paste input "Insured"
click at [1048, 309] on span at bounding box center [1081, 309] width 128 height 25
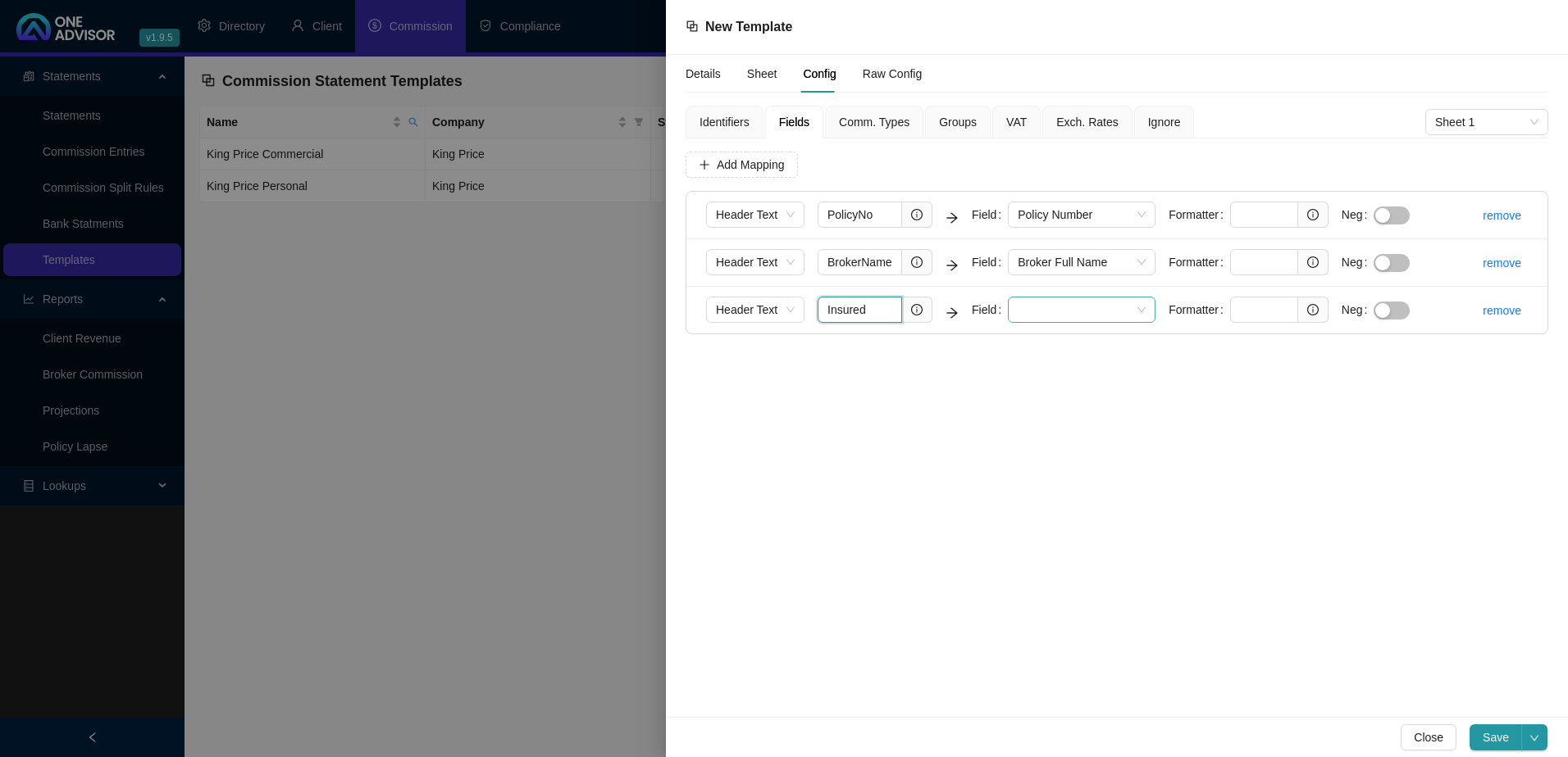
type input "Insured"
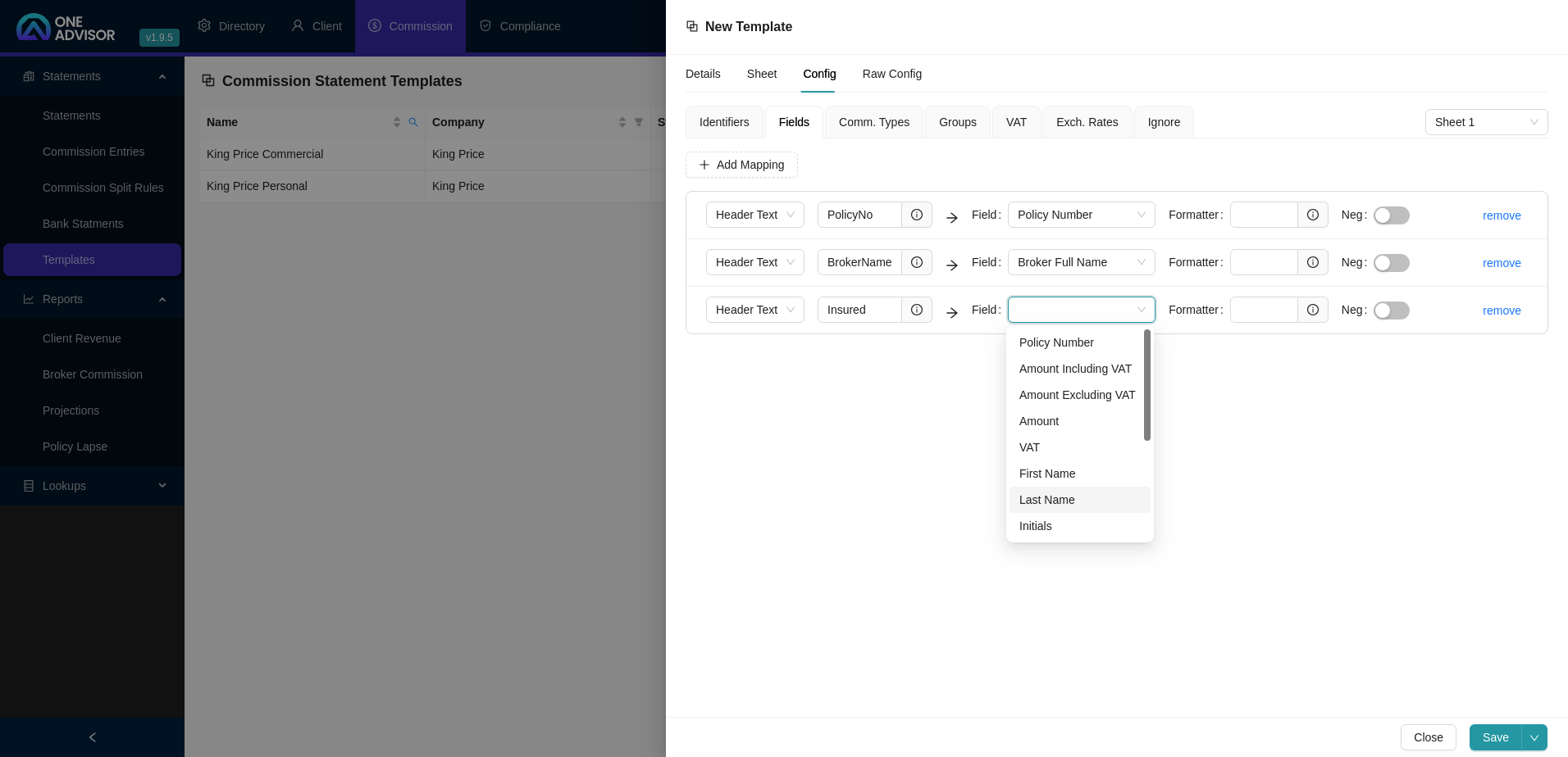
click at [1048, 498] on div "Last Name" at bounding box center [1079, 500] width 121 height 18
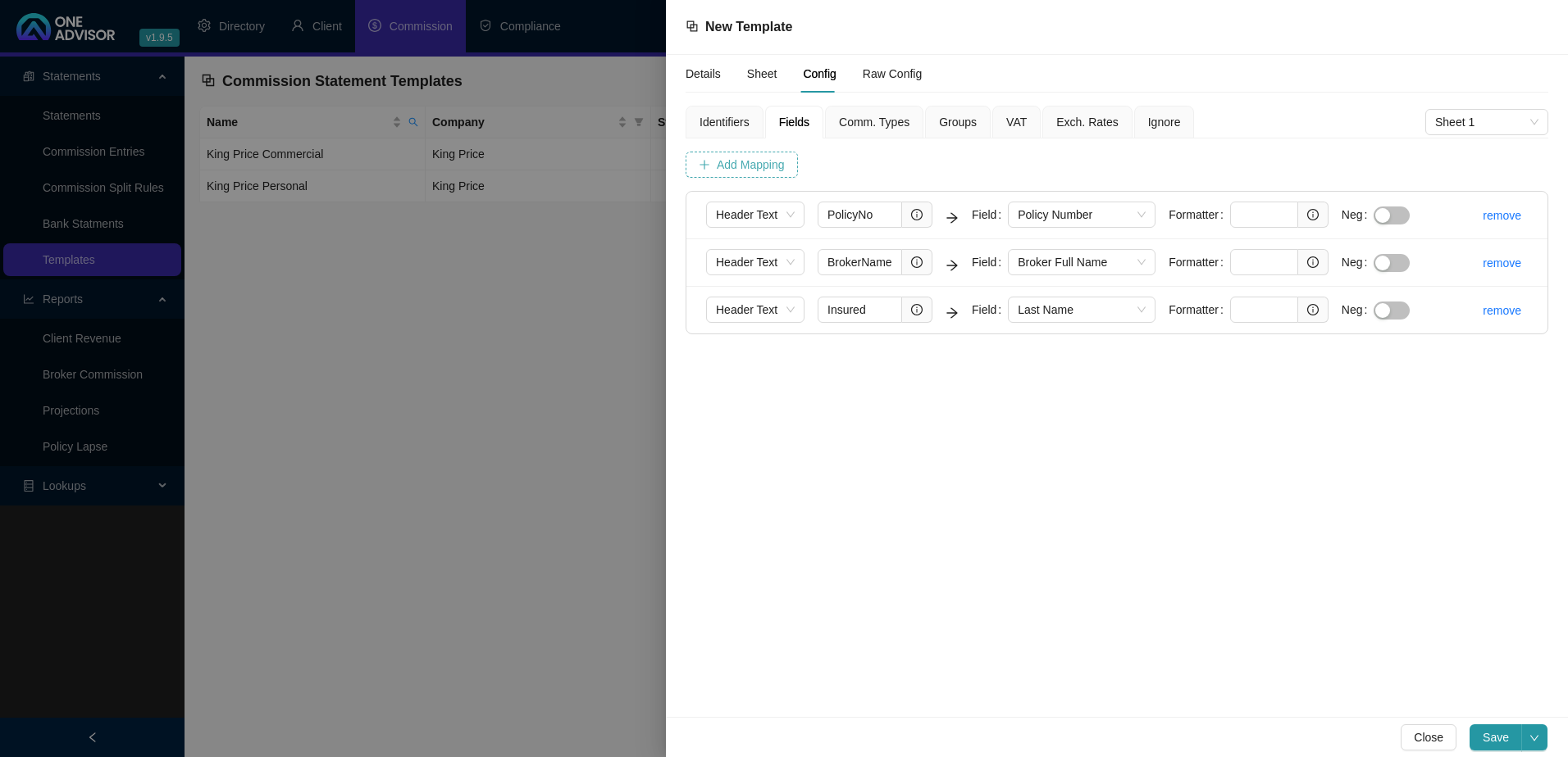
click at [727, 163] on span "Add Mapping" at bounding box center [750, 165] width 68 height 18
click at [768, 353] on span "Column" at bounding box center [754, 357] width 79 height 25
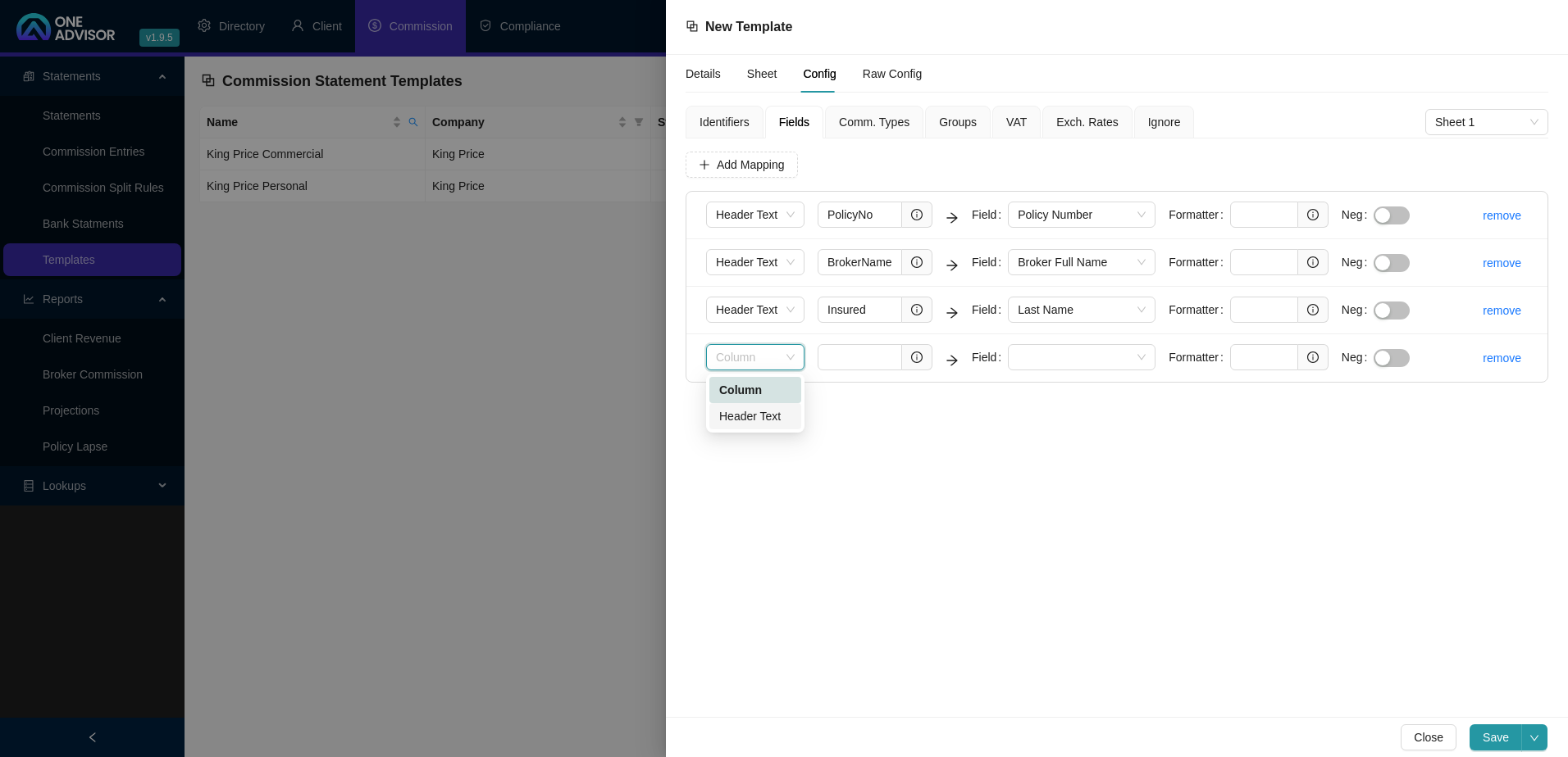
click at [769, 415] on div "Header Text" at bounding box center [755, 416] width 72 height 18
click at [834, 356] on input "text" at bounding box center [859, 358] width 85 height 27
paste input "Premium"
click at [1080, 361] on span at bounding box center [1081, 357] width 128 height 25
type input "Premium"
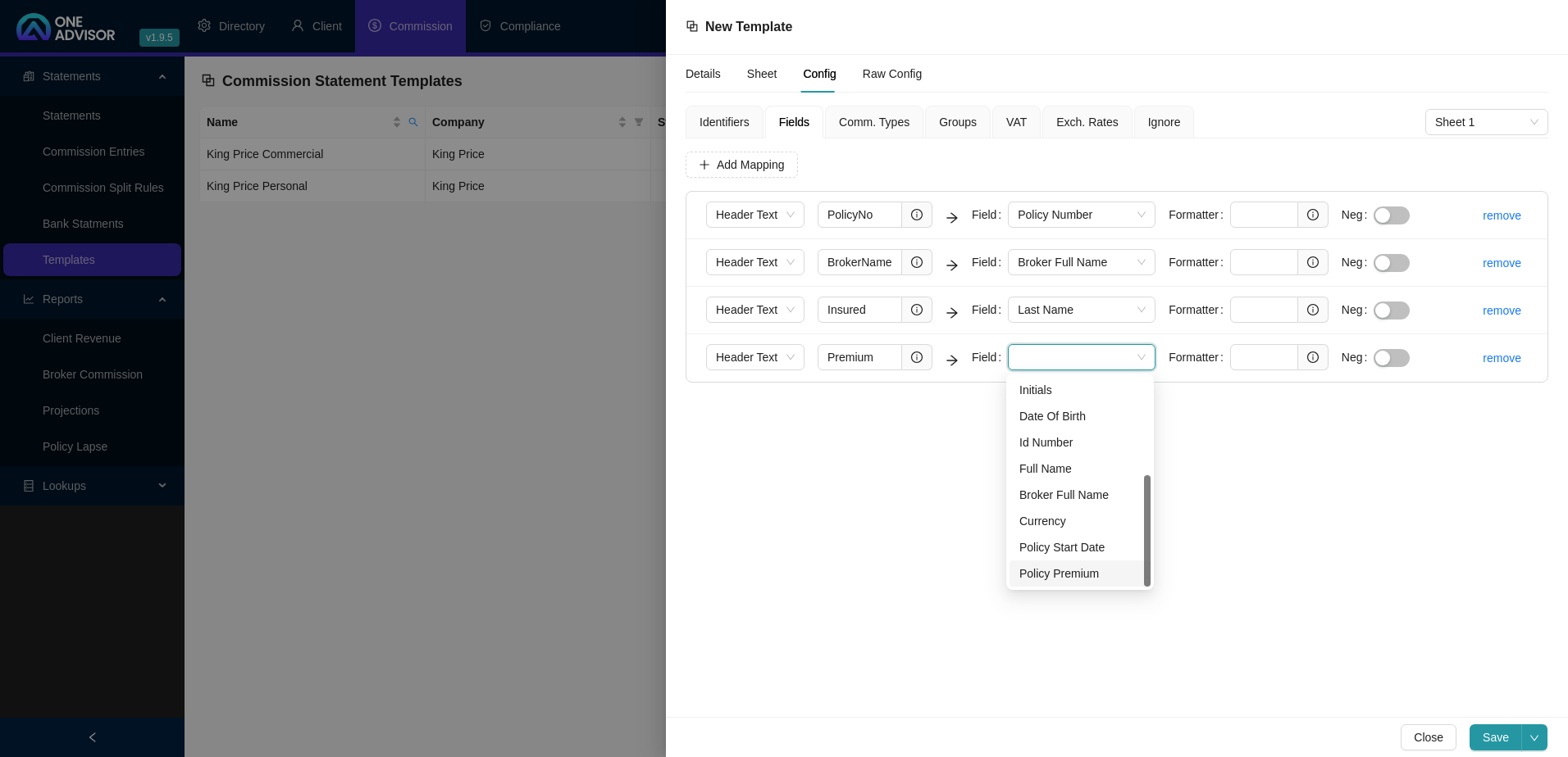
click at [1072, 568] on div "Policy Premium" at bounding box center [1079, 573] width 121 height 18
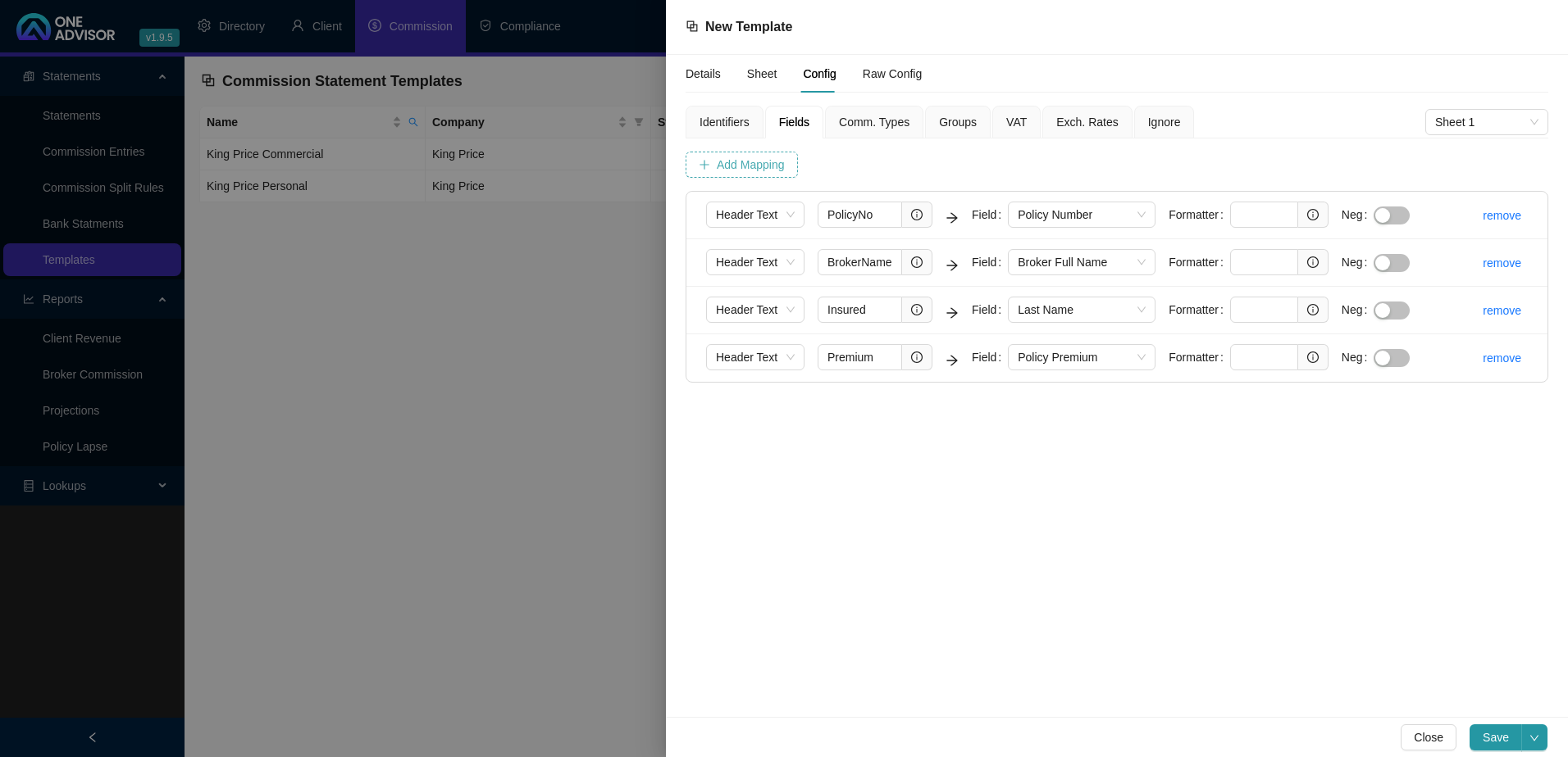
click at [734, 170] on span "Add Mapping" at bounding box center [750, 165] width 68 height 18
click at [778, 399] on span "Column" at bounding box center [754, 406] width 79 height 25
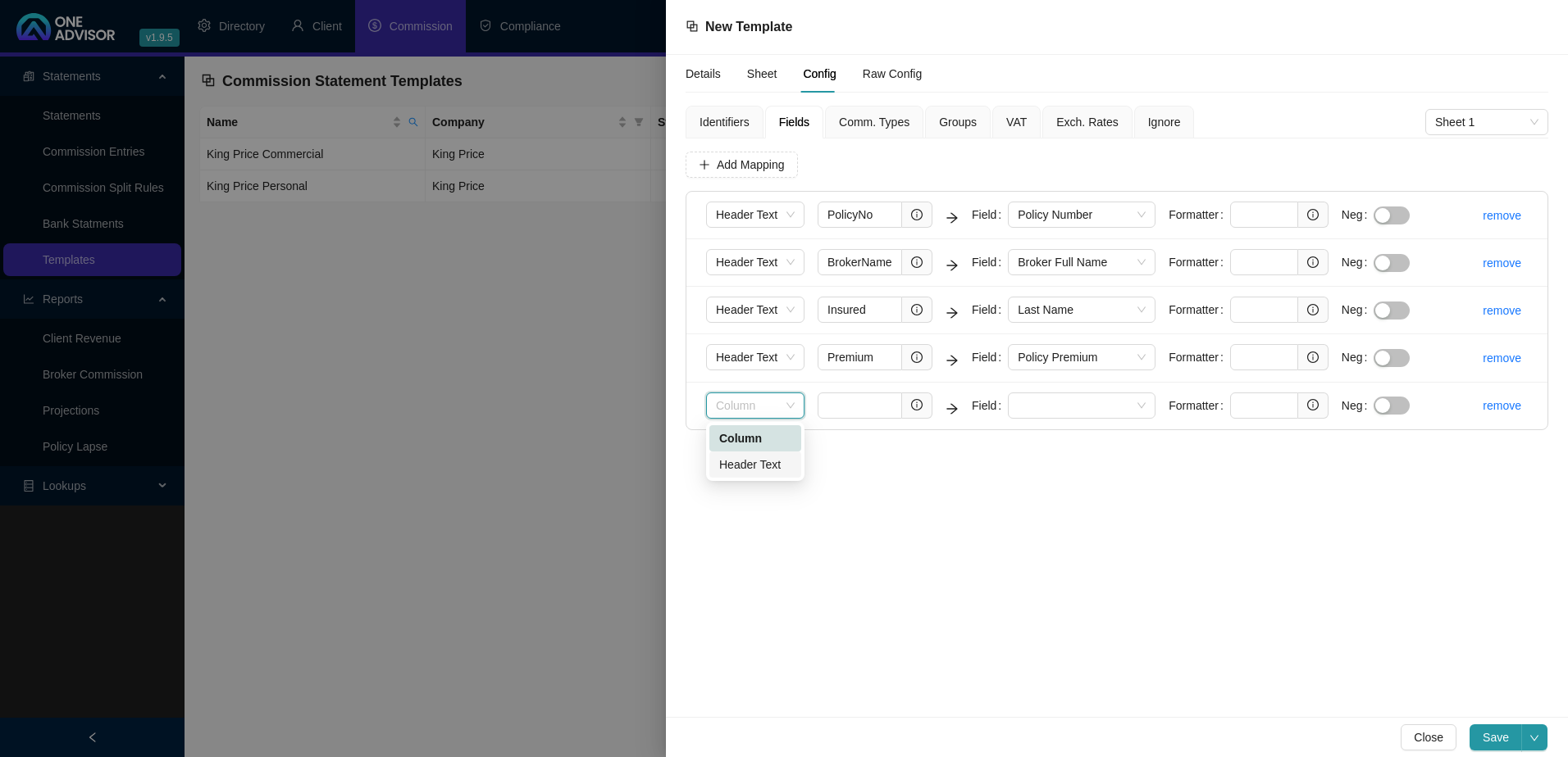
click at [776, 463] on div "Header Text" at bounding box center [755, 465] width 72 height 18
click at [878, 409] on input "text" at bounding box center [859, 406] width 85 height 27
click at [847, 404] on input "text" at bounding box center [859, 406] width 85 height 27
paste input "TotalAmount"
click at [1061, 400] on span at bounding box center [1081, 406] width 128 height 25
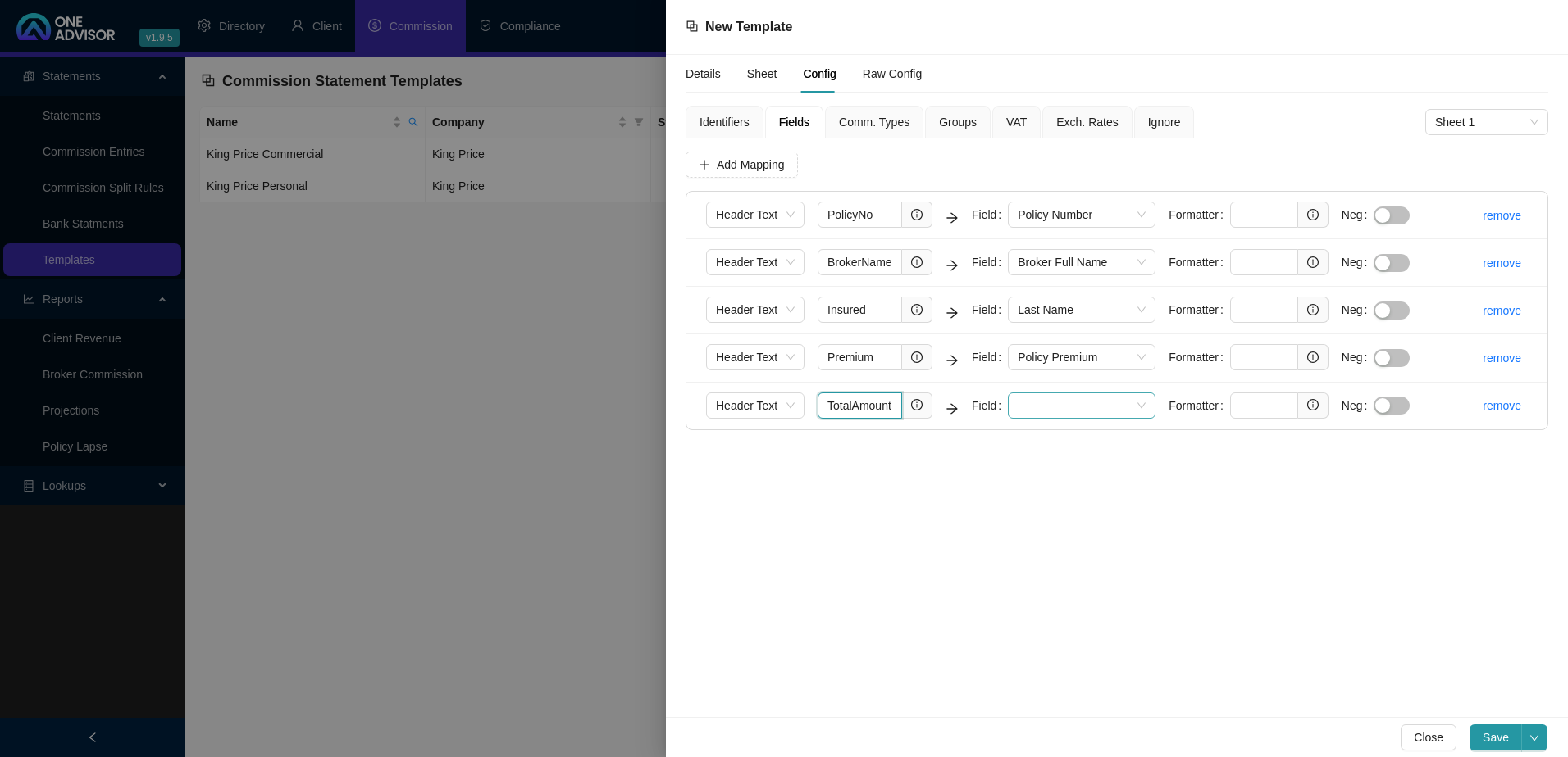
type input "TotalAmount"
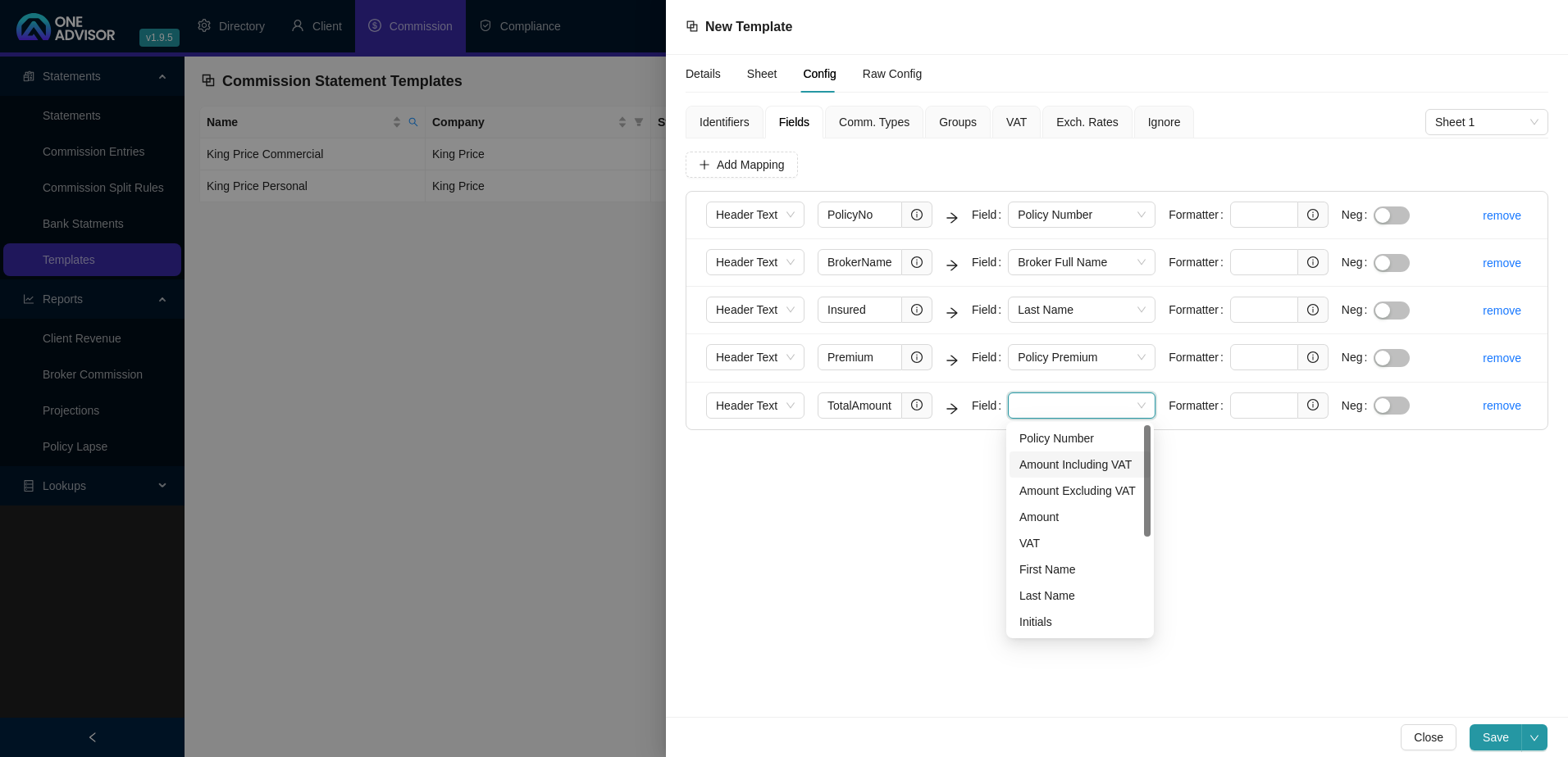
click at [1086, 466] on div "Amount Including VAT" at bounding box center [1079, 465] width 121 height 18
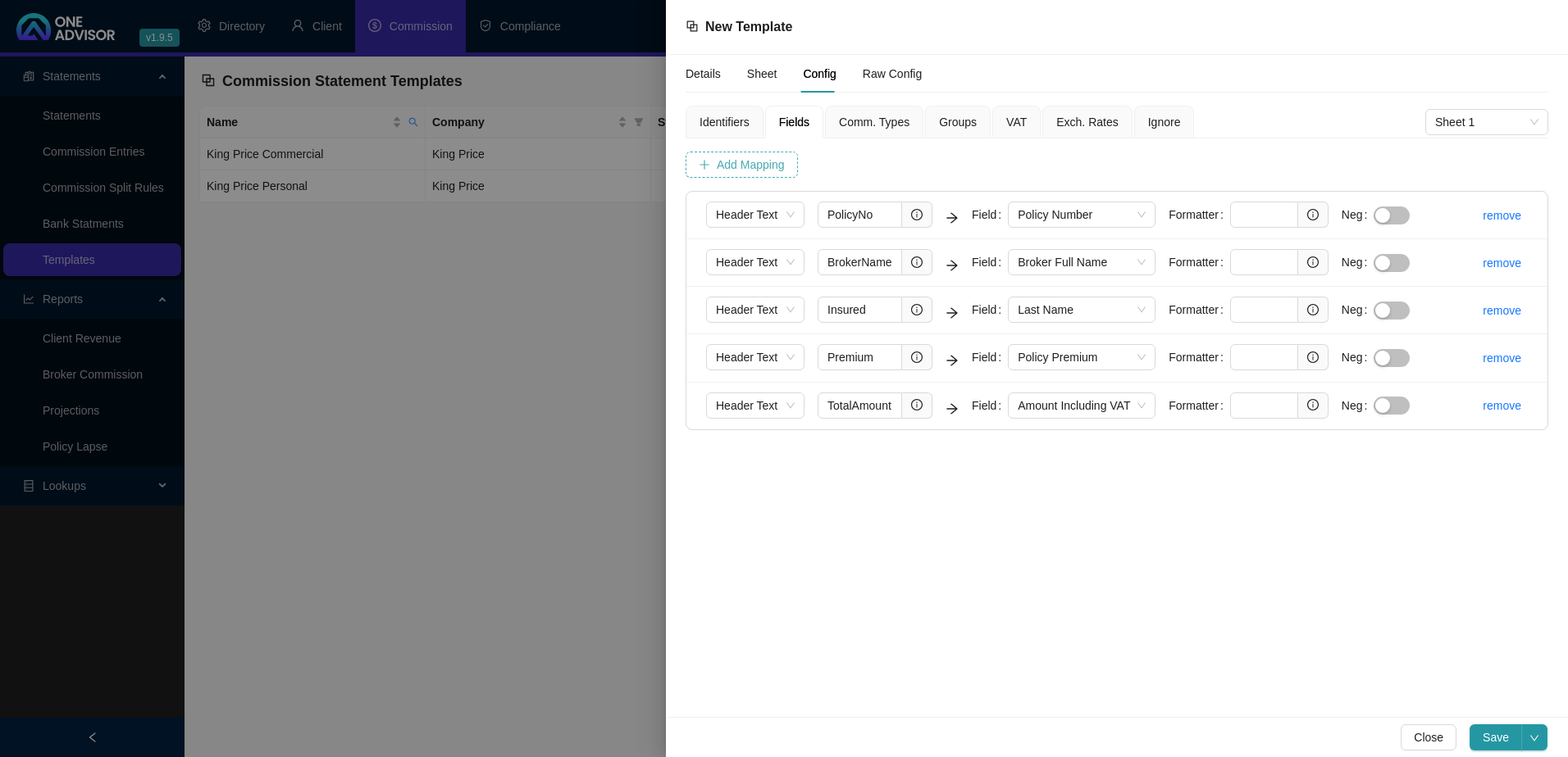
click at [746, 160] on span "Add Mapping" at bounding box center [750, 165] width 68 height 18
click at [761, 448] on span "Column" at bounding box center [754, 453] width 79 height 25
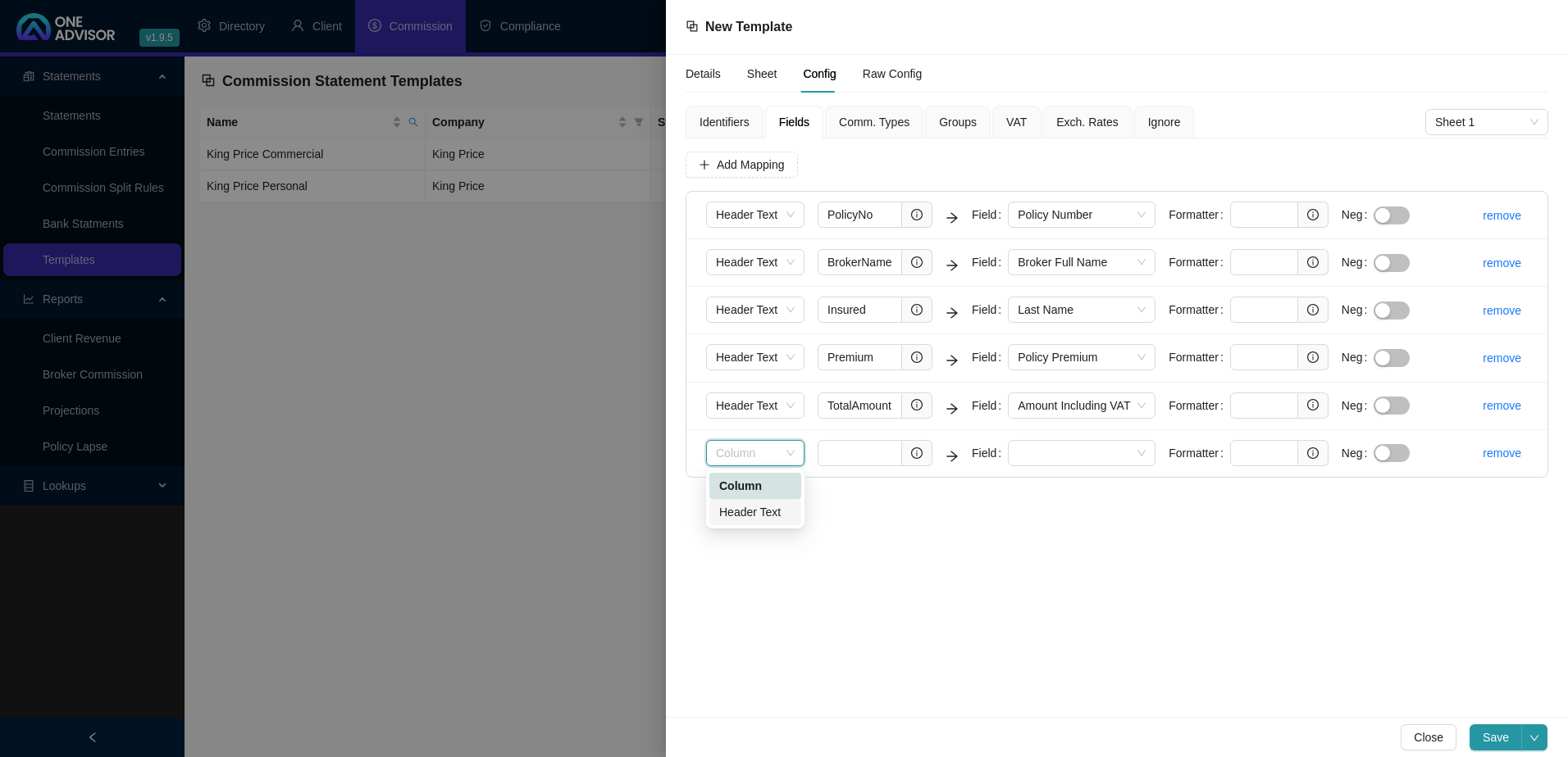
click at [752, 506] on div "Header Text" at bounding box center [755, 512] width 72 height 18
click at [839, 446] on input "text" at bounding box center [859, 453] width 85 height 27
paste input "VAT"
click at [1053, 452] on span at bounding box center [1081, 453] width 128 height 25
type input "^VAT$"
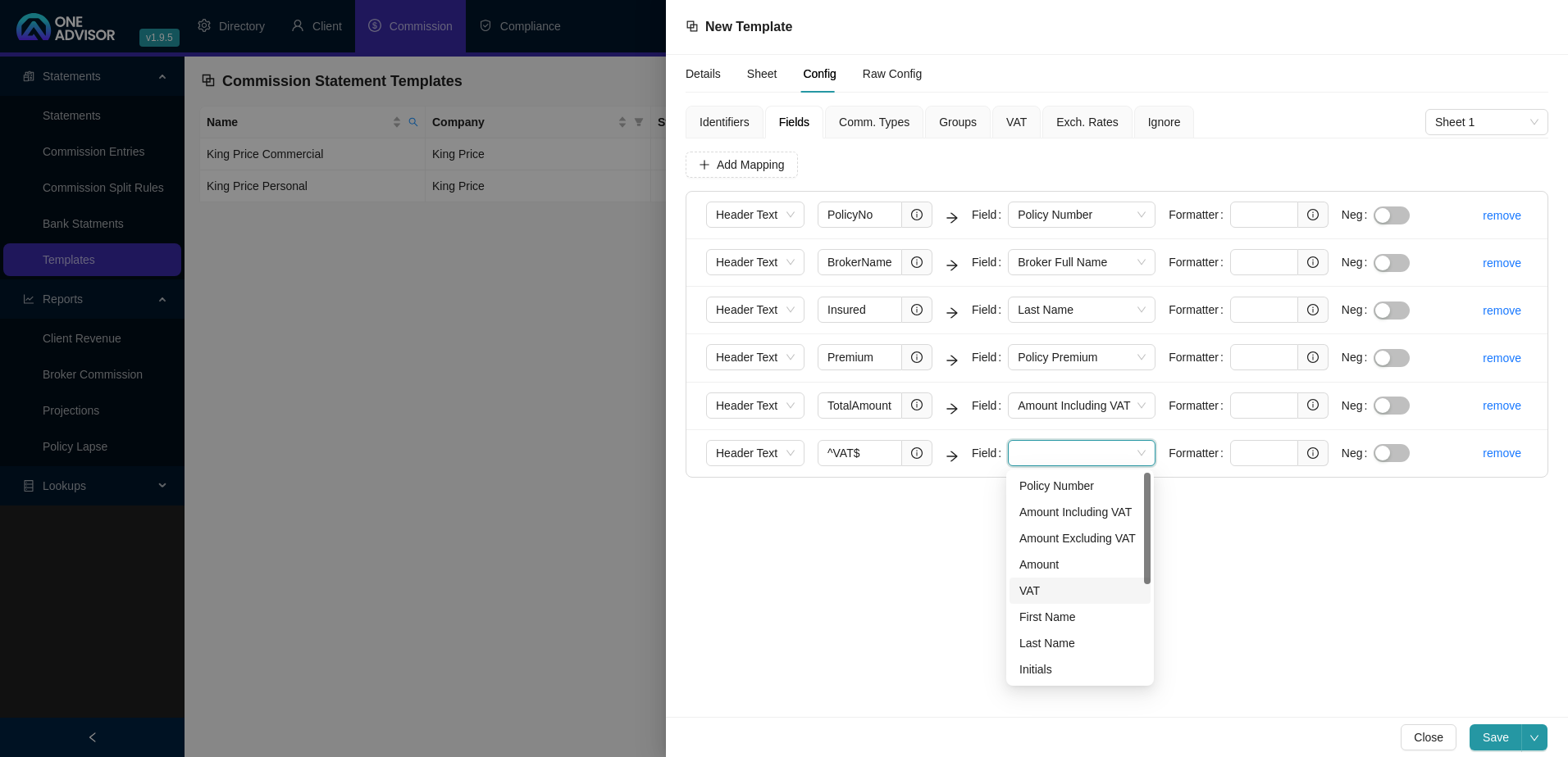
click at [1055, 586] on div "VAT" at bounding box center [1079, 590] width 121 height 18
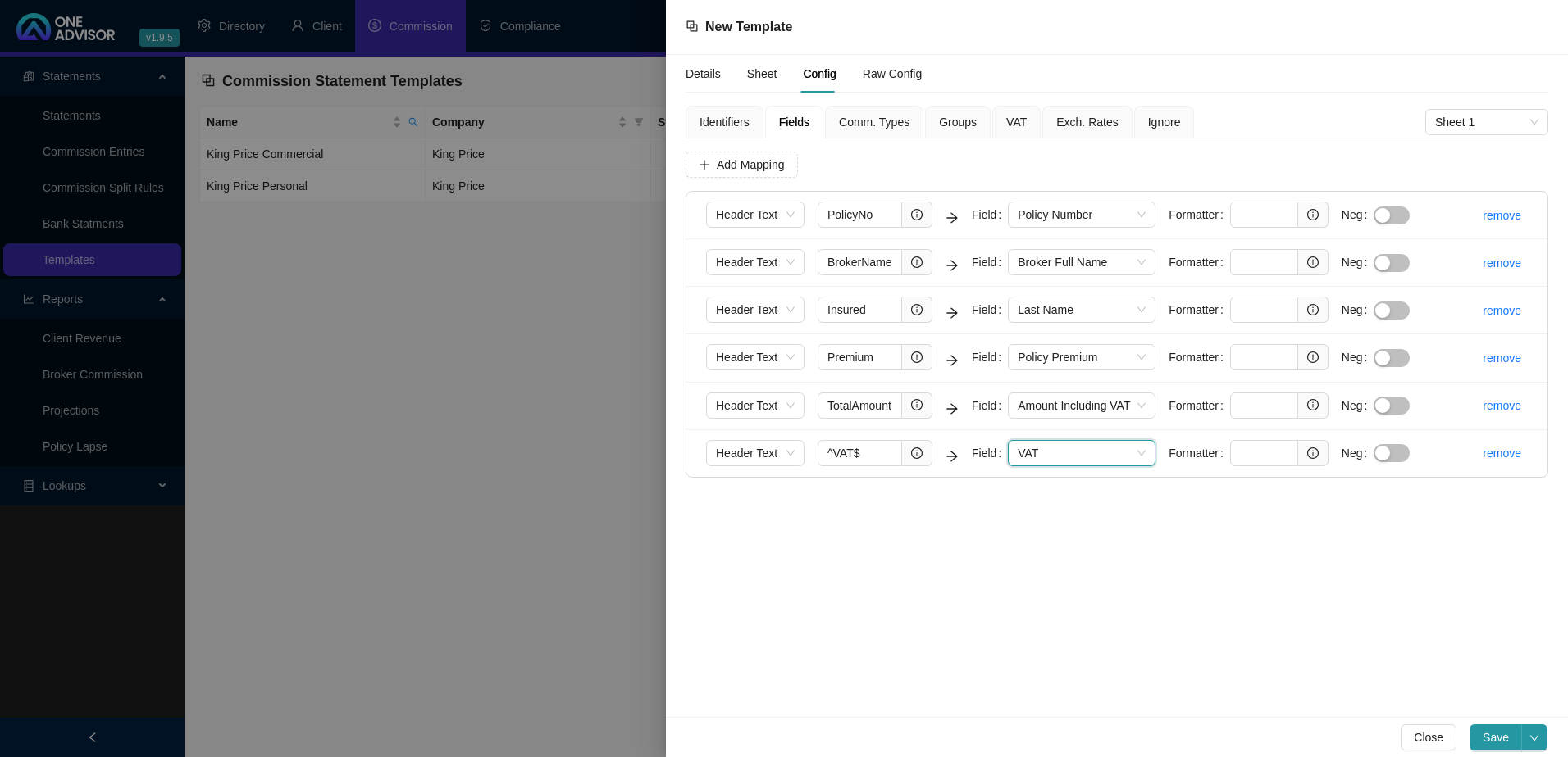
click at [852, 119] on span "Comm. Types" at bounding box center [874, 122] width 70 height 11
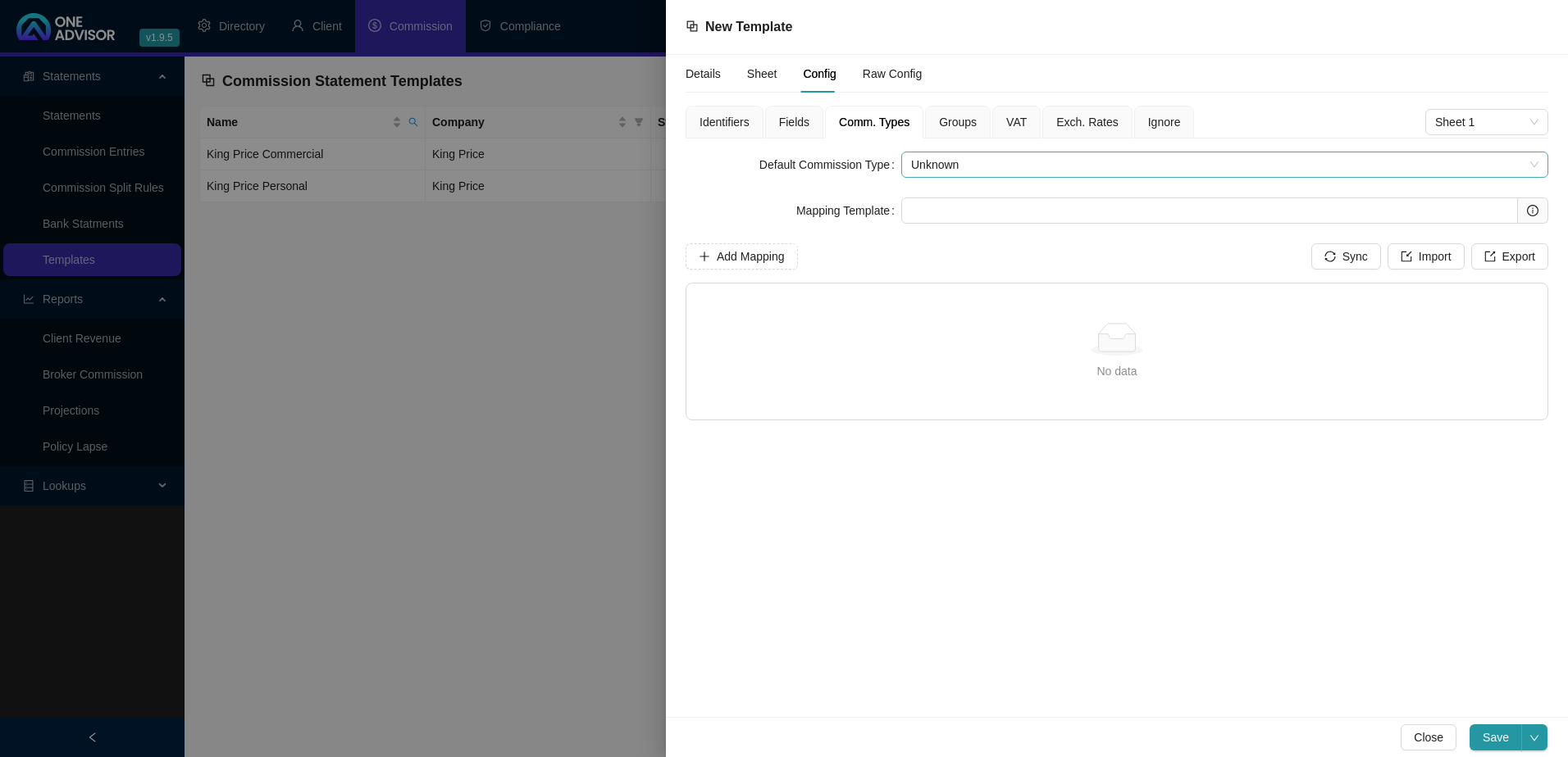
click at [975, 163] on span "Unknown" at bounding box center [1224, 165] width 627 height 25
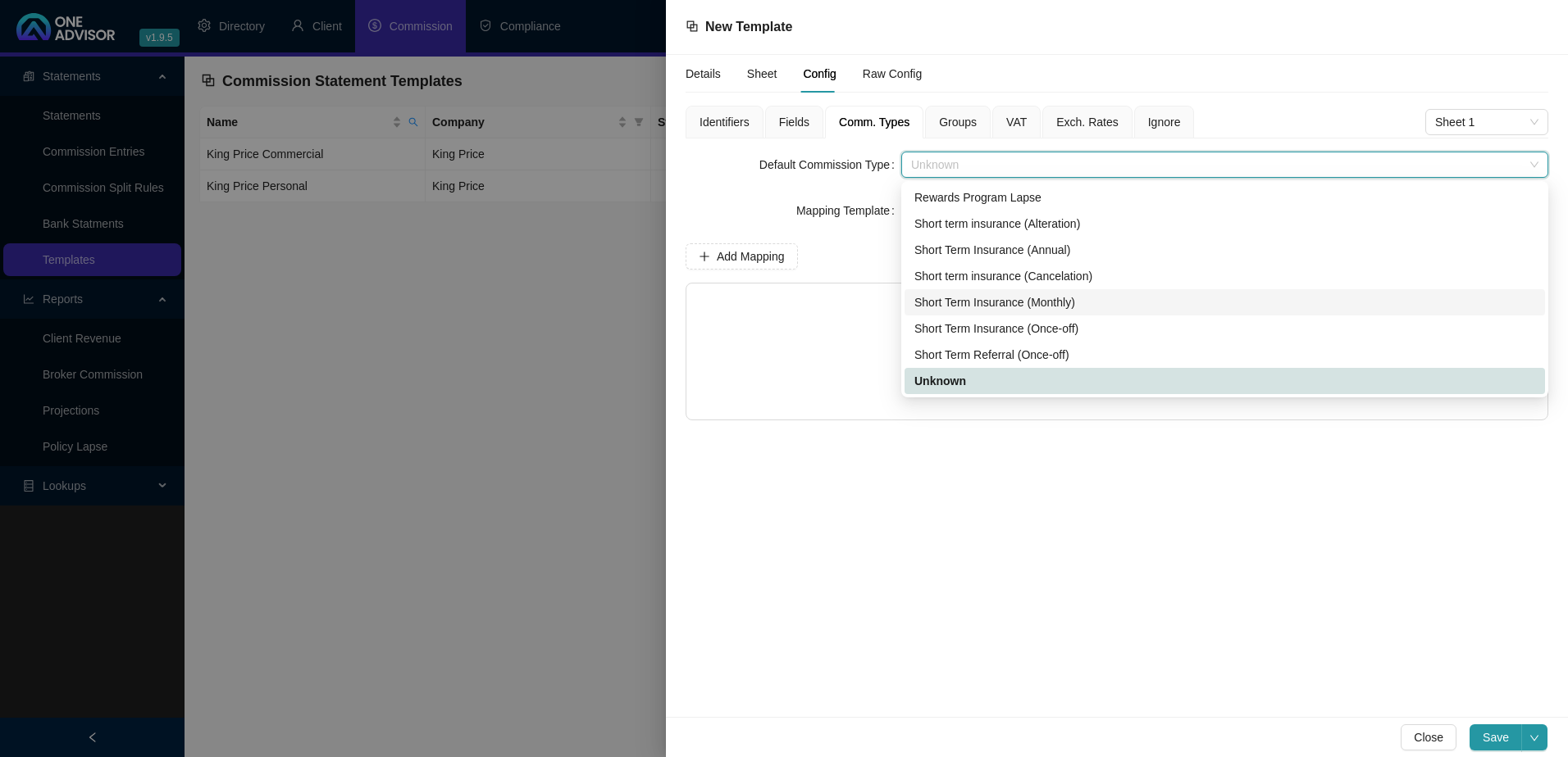
click at [978, 303] on div "Short Term Insurance (Monthly)" at bounding box center [1225, 302] width 621 height 18
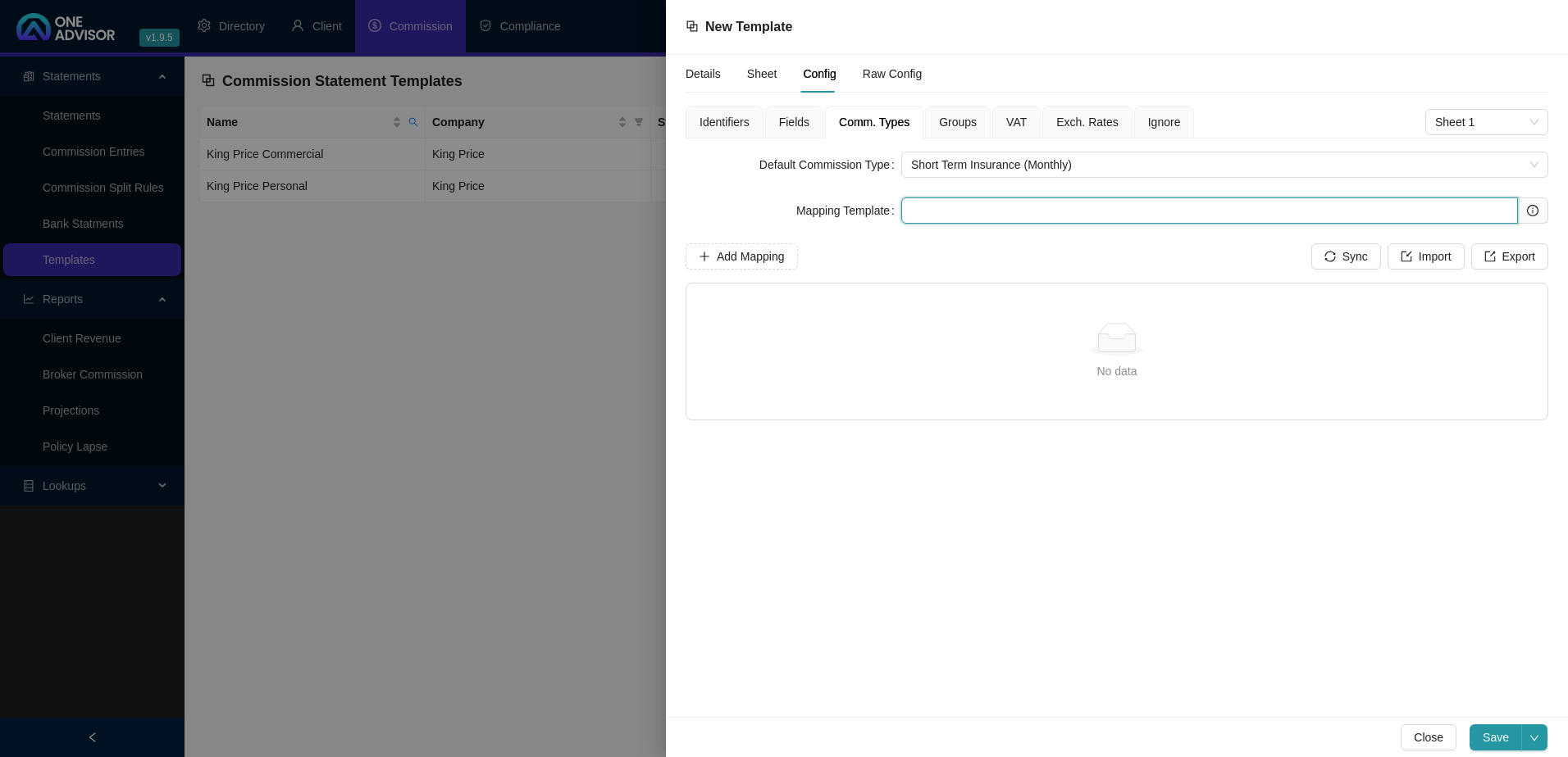
click at [928, 211] on input "text" at bounding box center [1209, 210] width 616 height 27
click at [967, 162] on span "Short Term Insurance (Monthly)" at bounding box center [1224, 165] width 627 height 25
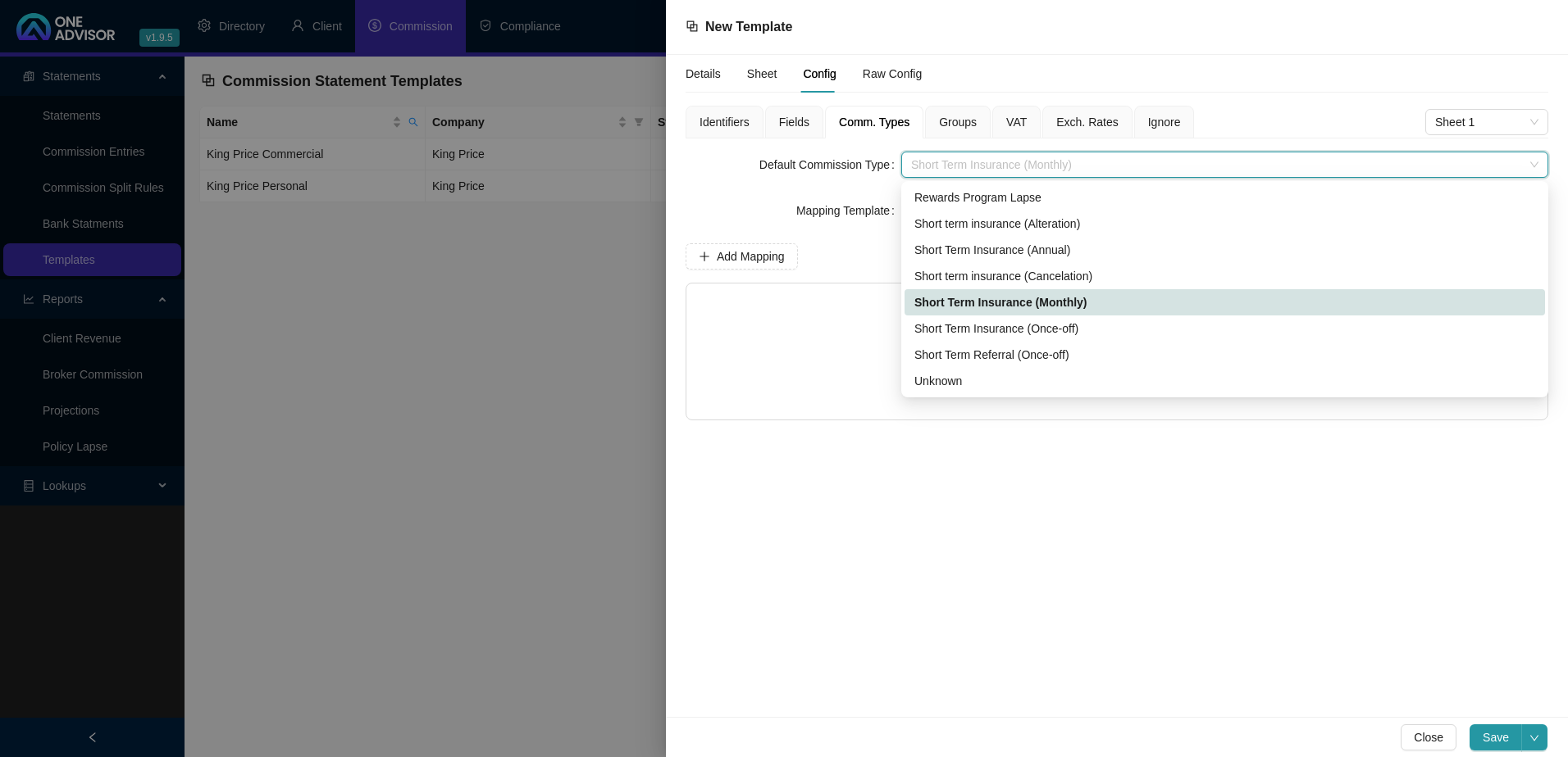
click at [967, 162] on span "Short Term Insurance (Monthly)" at bounding box center [1224, 165] width 627 height 25
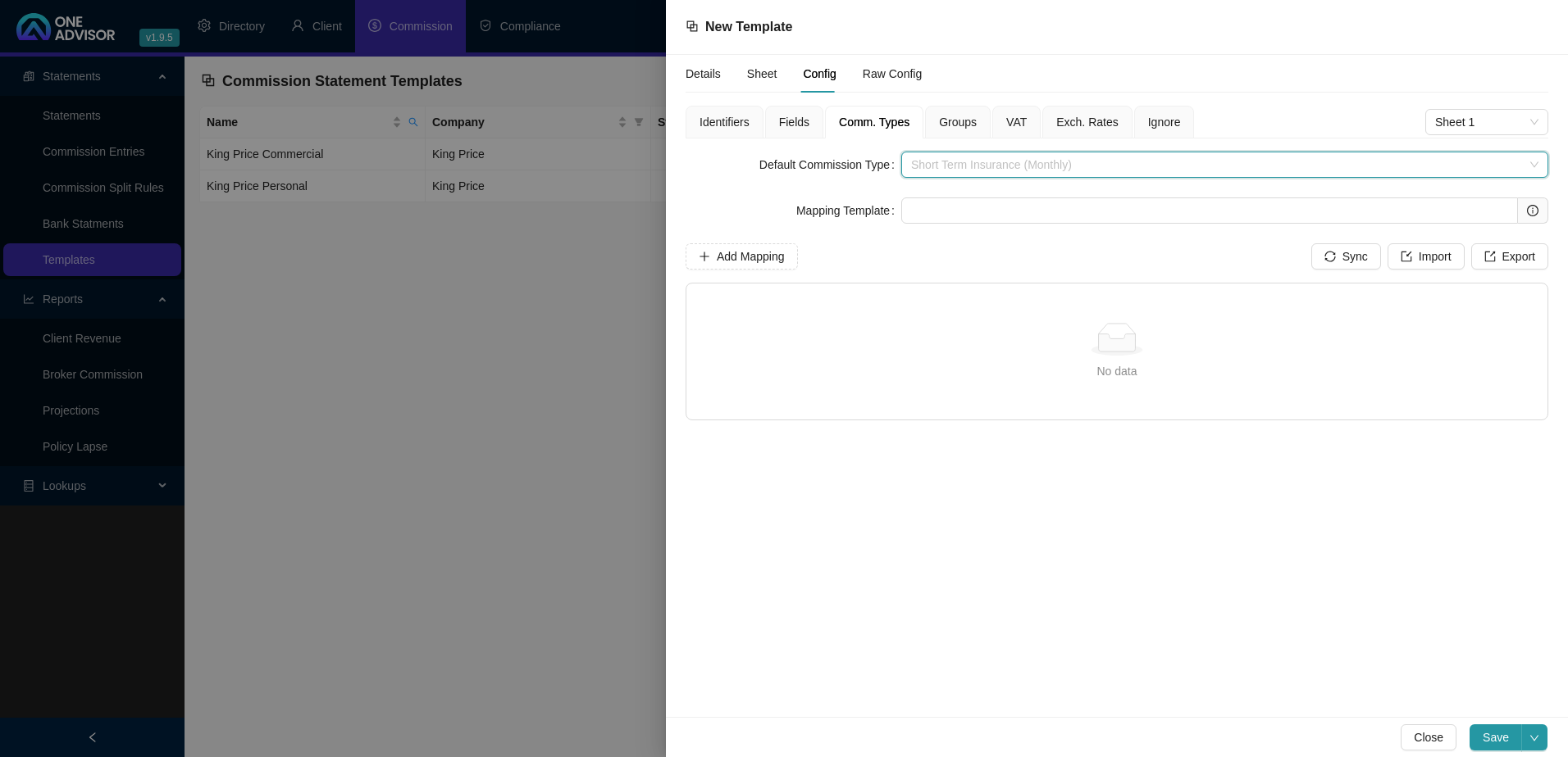
click at [967, 162] on span "Short Term Insurance (Monthly)" at bounding box center [1224, 165] width 627 height 25
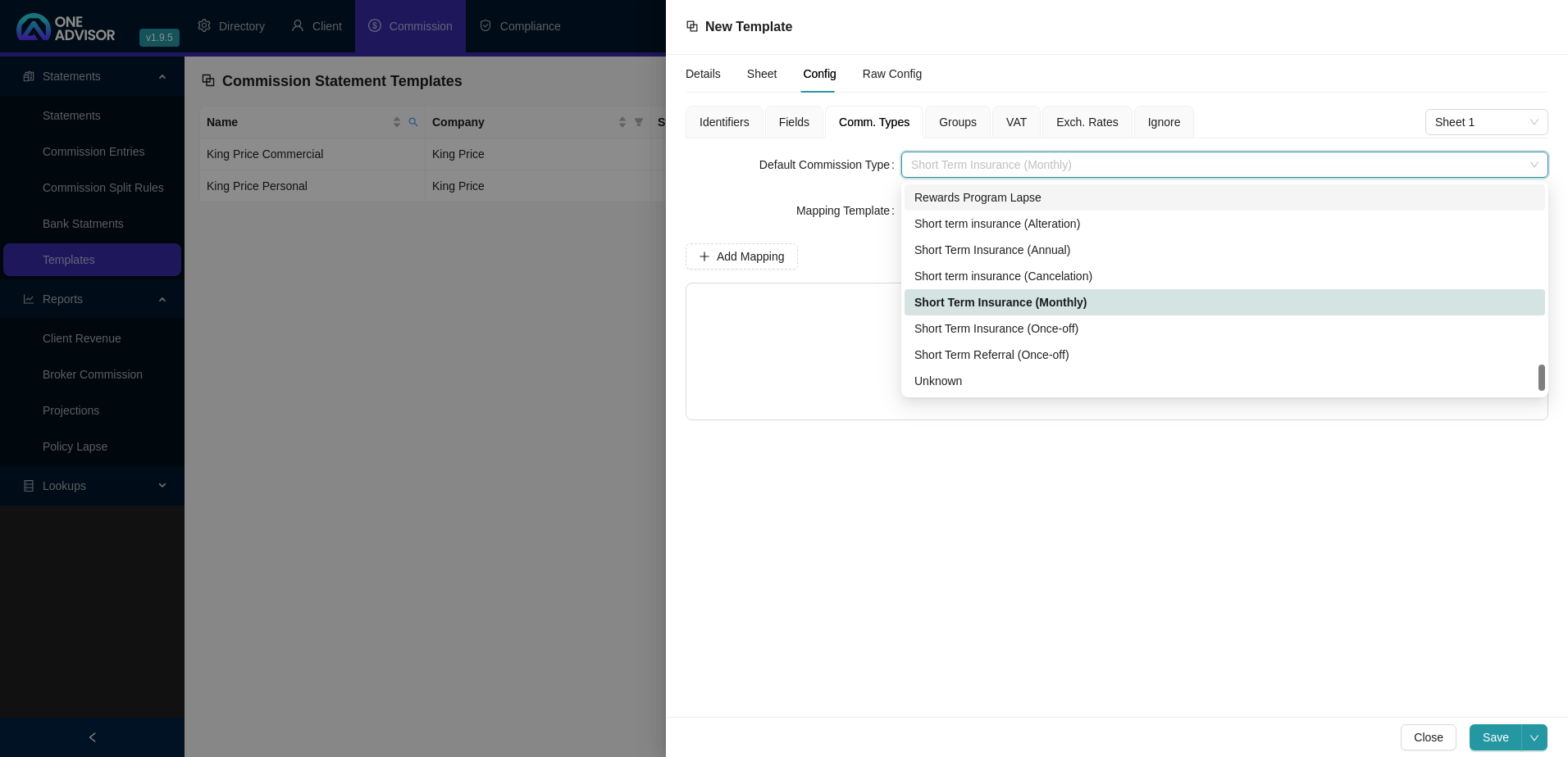
click at [861, 188] on form "Default Commission Type Short Term Insurance (Monthly) Mapping Template" at bounding box center [1117, 188] width 863 height 72
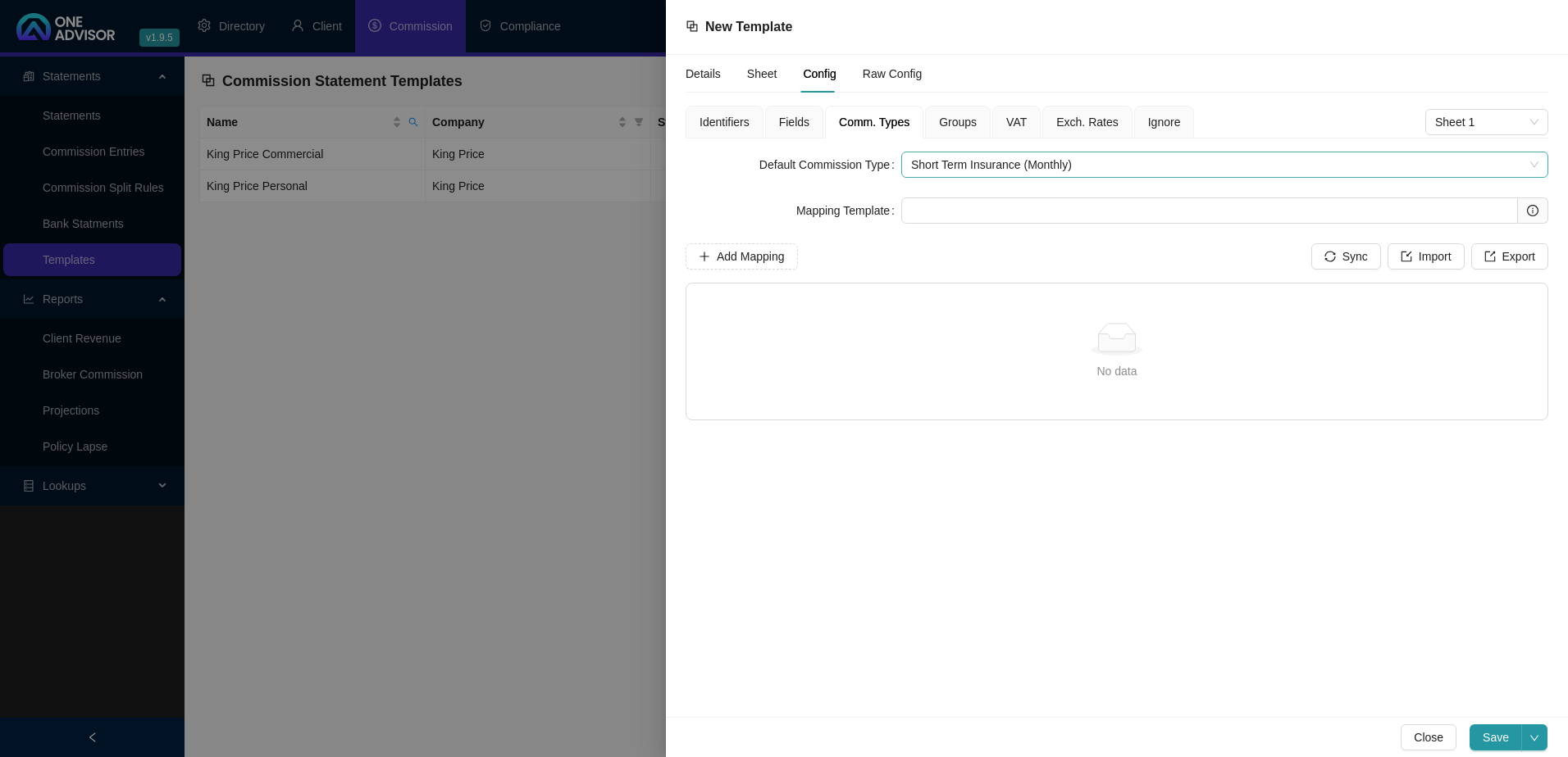
click at [986, 166] on span "Short Term Insurance (Monthly)" at bounding box center [1224, 165] width 627 height 25
click at [976, 168] on span "Short Term Insurance (Monthly)" at bounding box center [1224, 165] width 627 height 25
click at [978, 162] on span "Short Term Insurance (Monthly)" at bounding box center [1224, 165] width 627 height 25
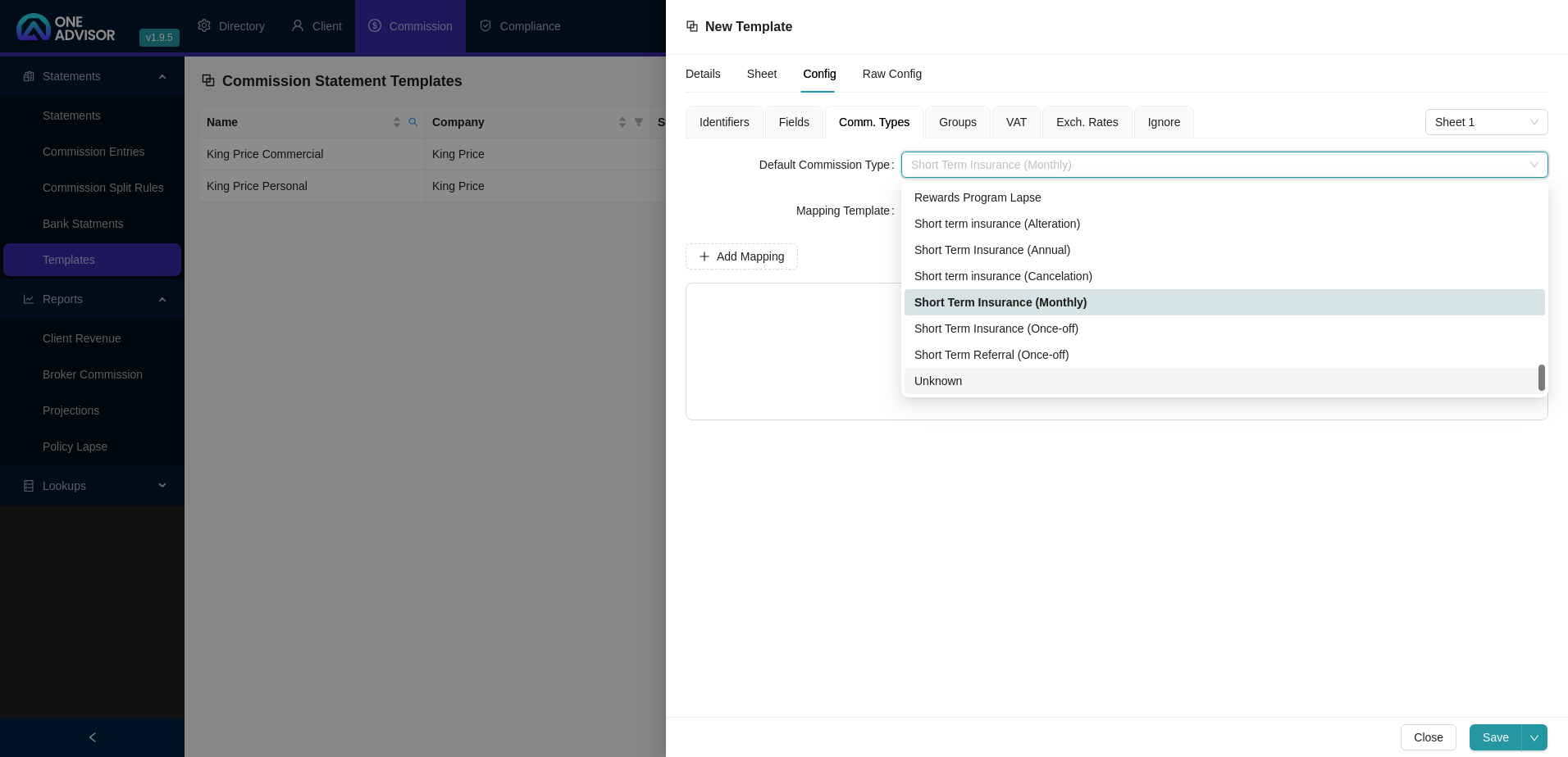
click at [969, 380] on div "Unknown" at bounding box center [1225, 381] width 621 height 18
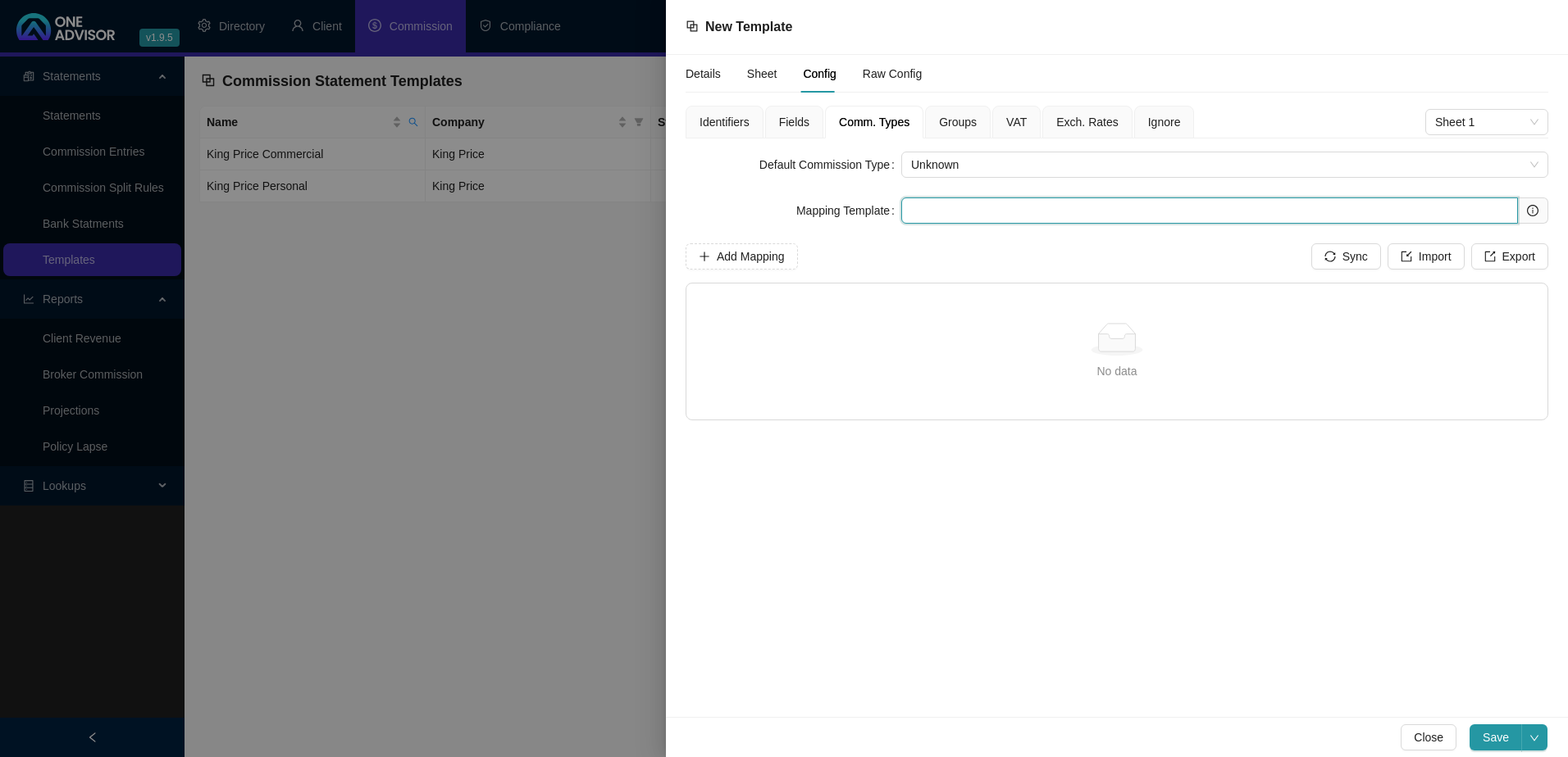
click at [956, 207] on input "text" at bounding box center [1209, 210] width 616 height 27
type input "I"
click at [744, 251] on span "Add Mapping" at bounding box center [750, 256] width 68 height 18
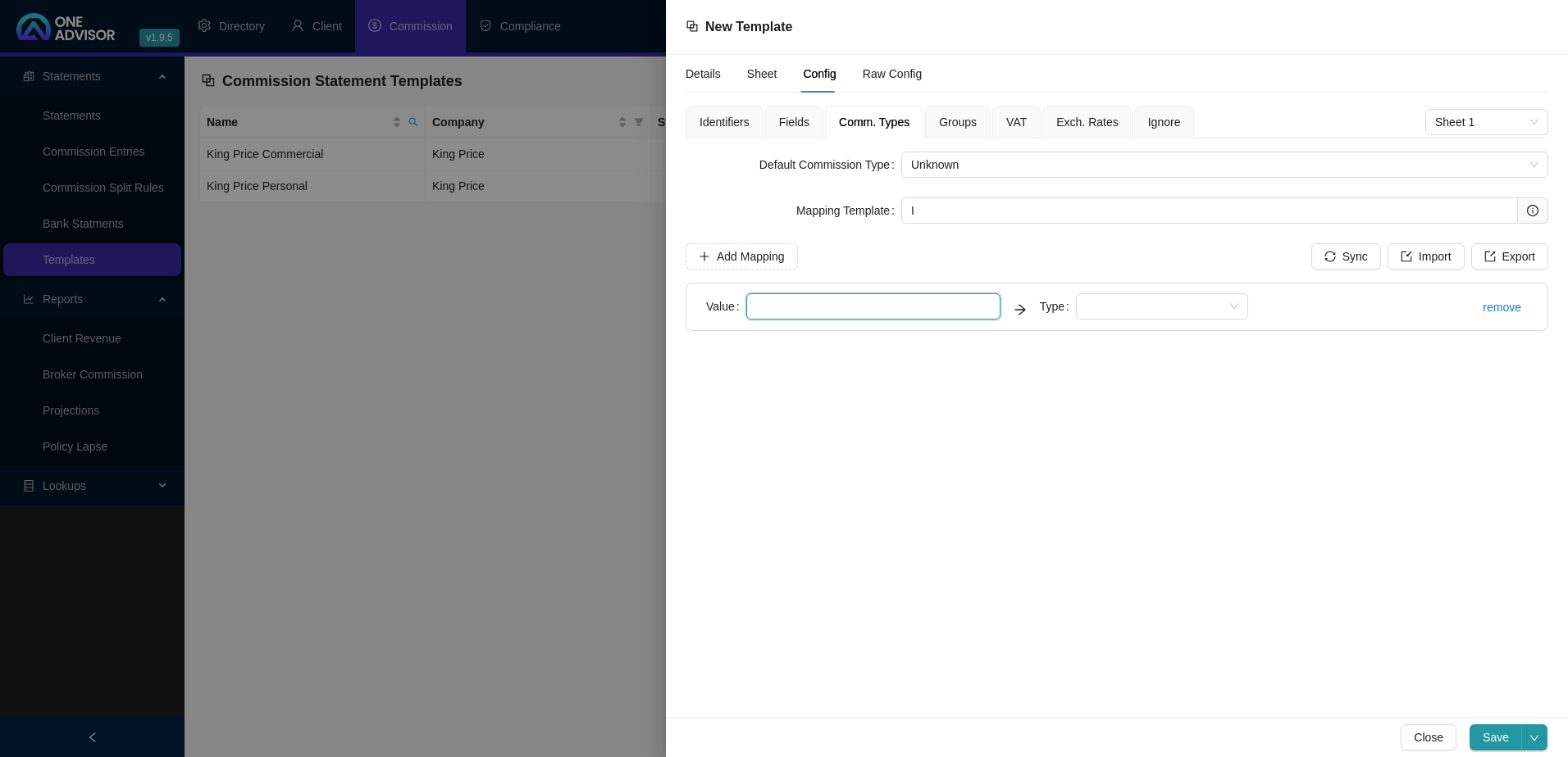
click at [774, 309] on input "text" at bounding box center [873, 307] width 254 height 27
click at [1137, 307] on span at bounding box center [1162, 307] width 152 height 25
type input "M"
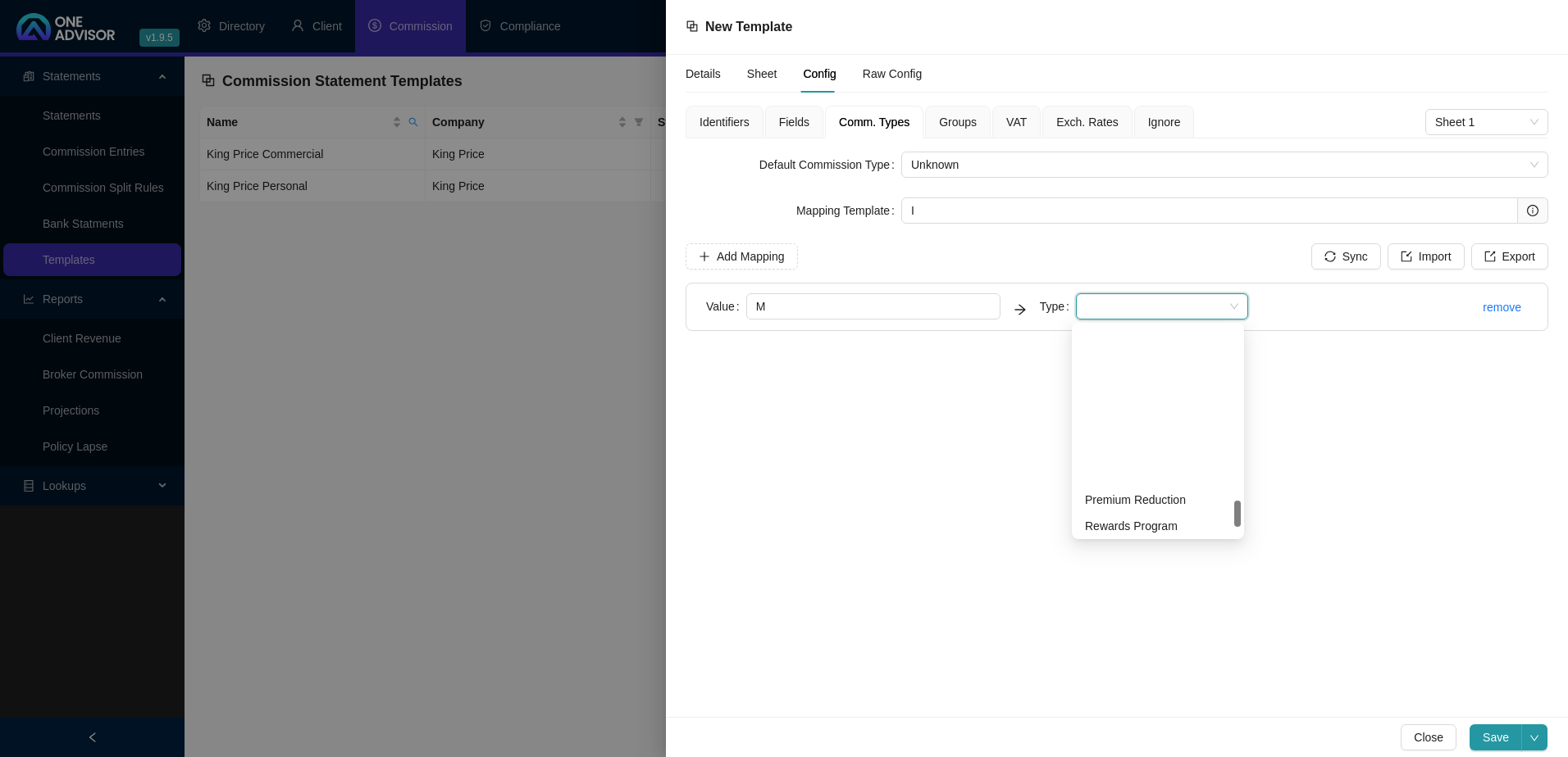
scroll to position [1468, 0]
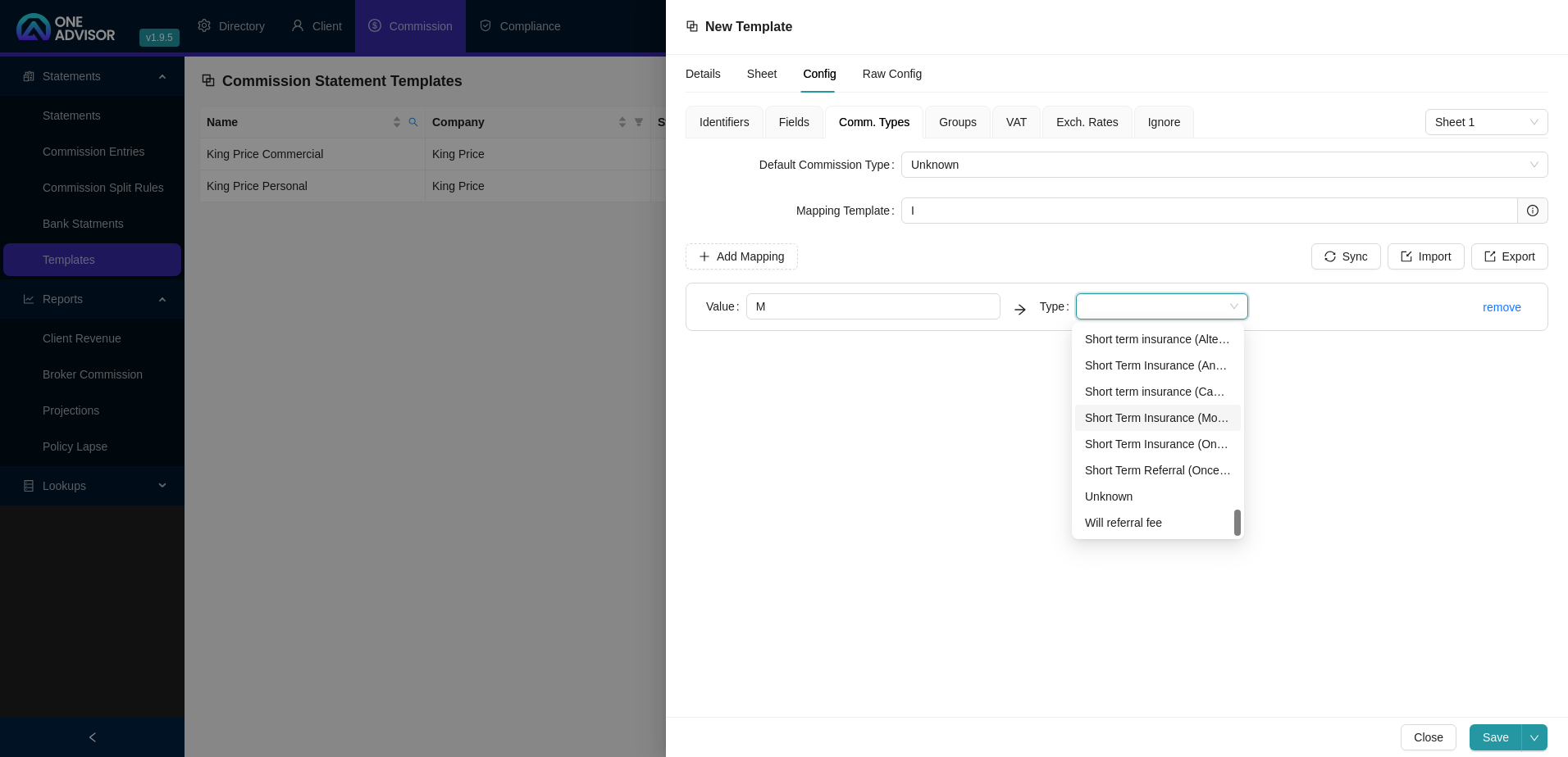
click at [1193, 417] on div "Short Term Insurance (Monthly)" at bounding box center [1157, 418] width 146 height 18
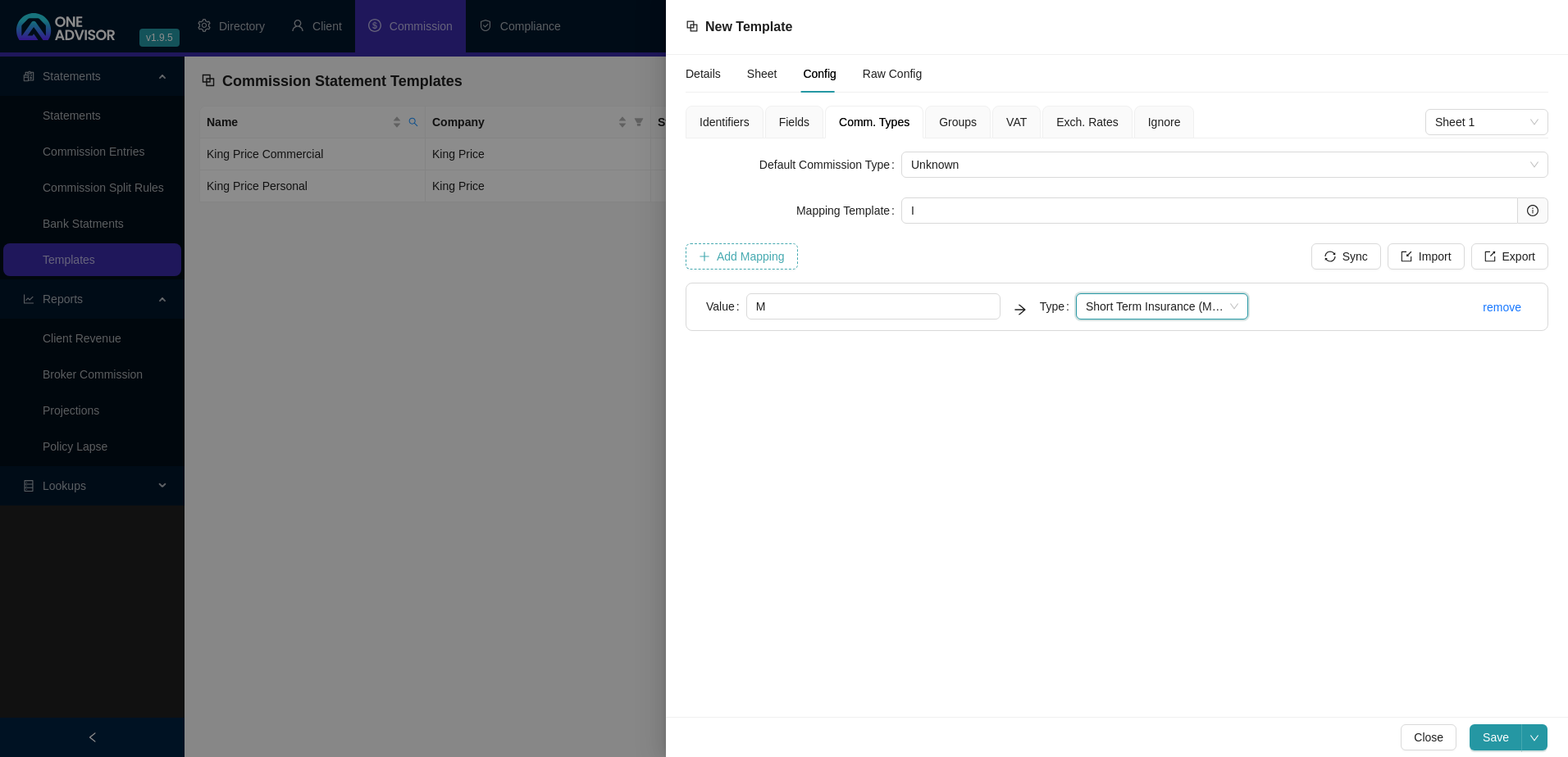
click at [715, 256] on button "Add Mapping" at bounding box center [742, 257] width 112 height 27
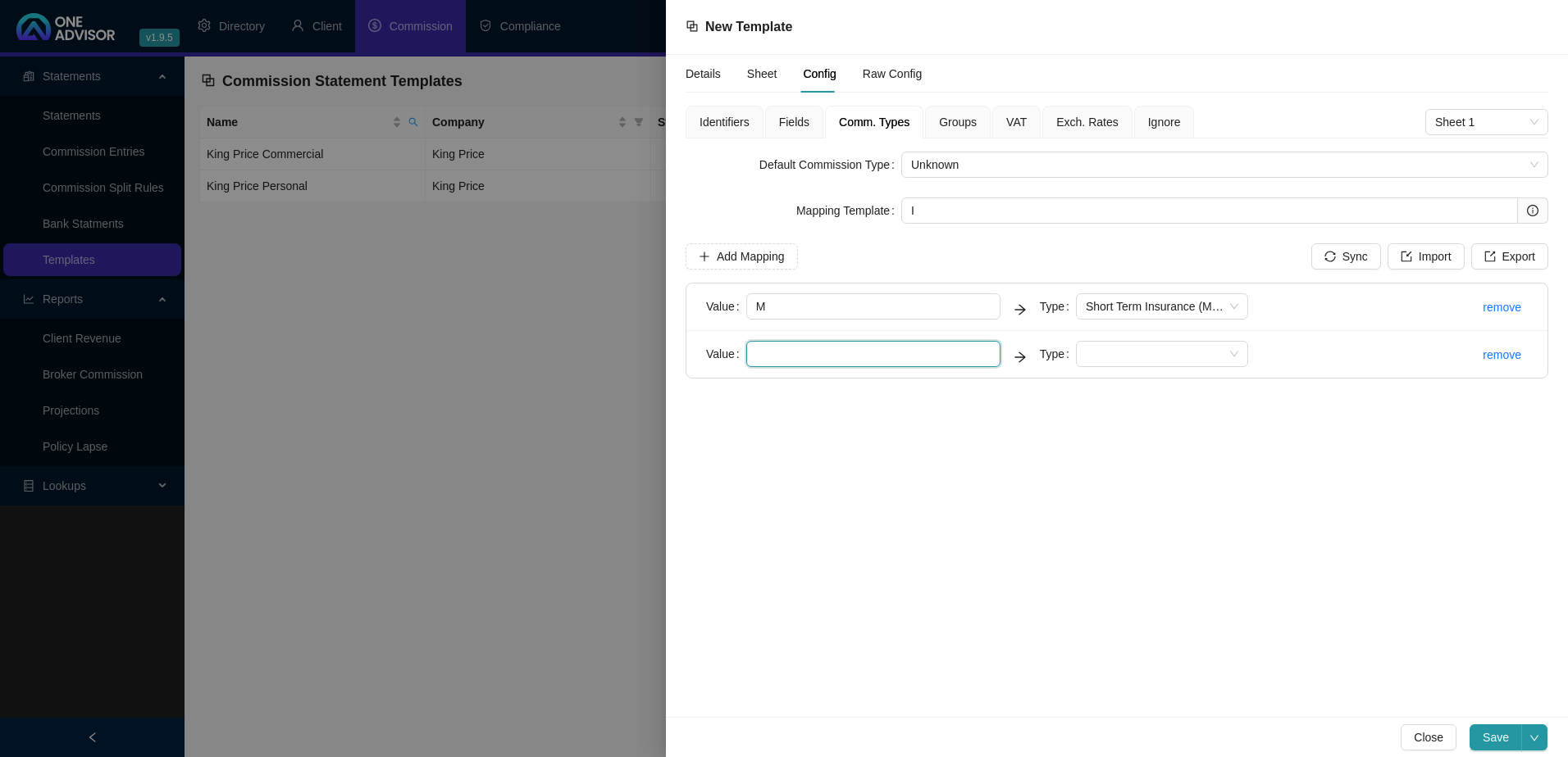
click at [770, 354] on input "text" at bounding box center [873, 354] width 254 height 27
click at [1141, 357] on span at bounding box center [1162, 354] width 152 height 25
type input "A"
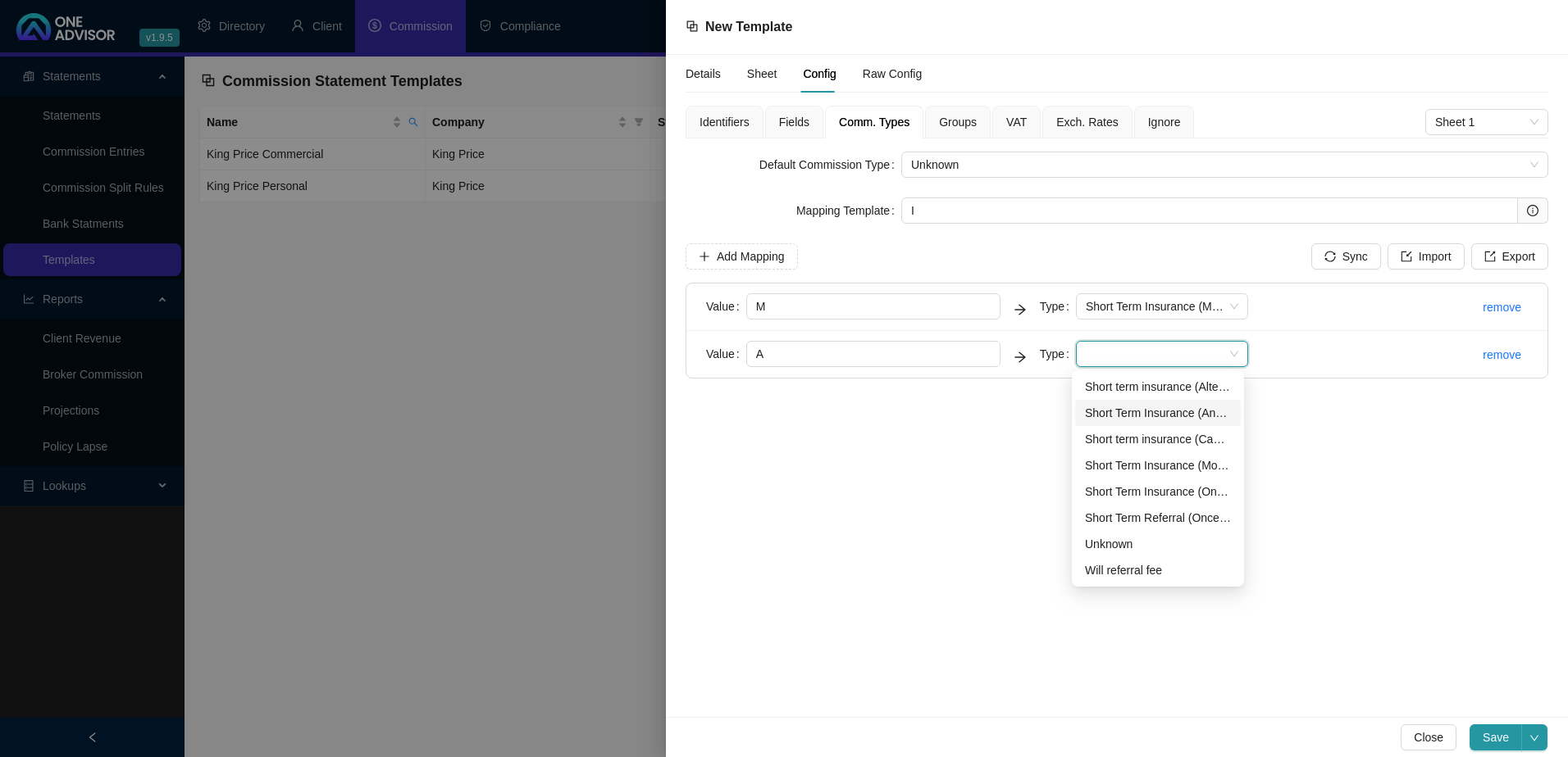
click at [1198, 409] on div "Short Term Insurance (Annual)" at bounding box center [1157, 412] width 146 height 18
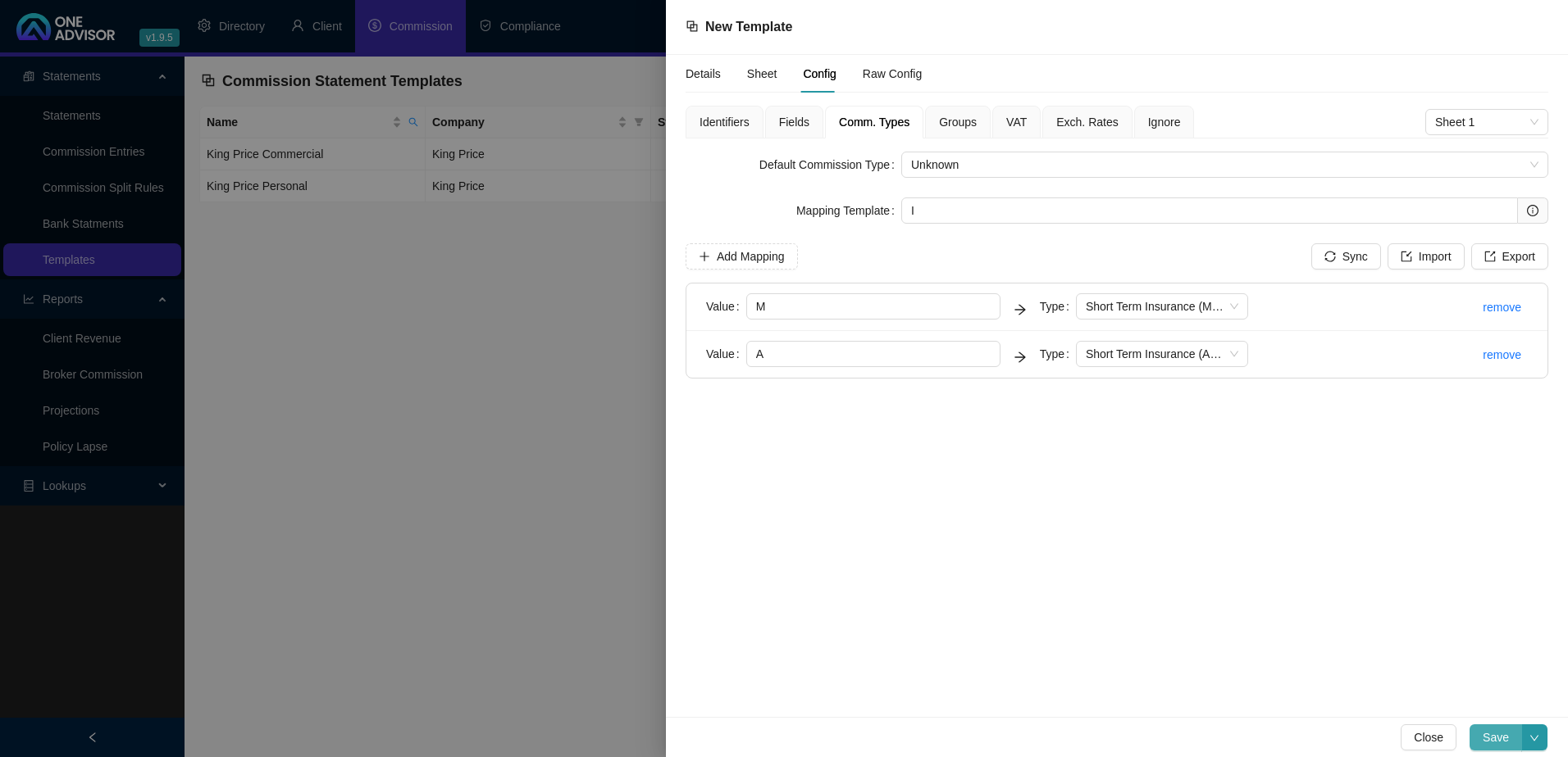
click at [1490, 733] on span "Save" at bounding box center [1496, 737] width 27 height 18
